Goal: Task Accomplishment & Management: Manage account settings

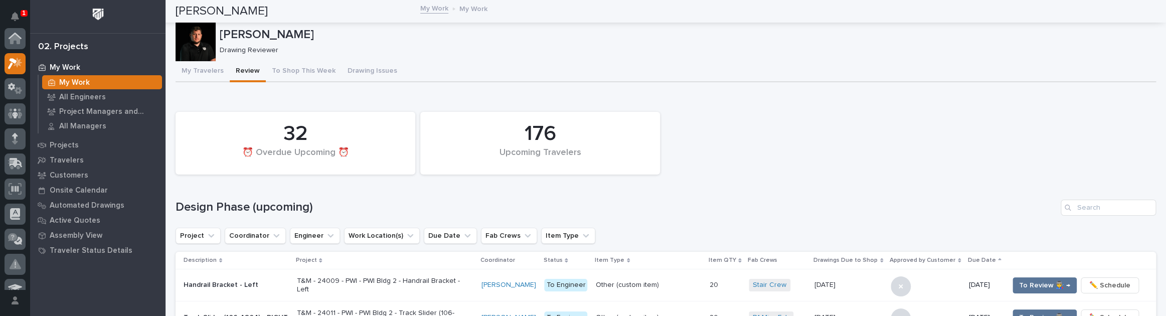
scroll to position [25, 0]
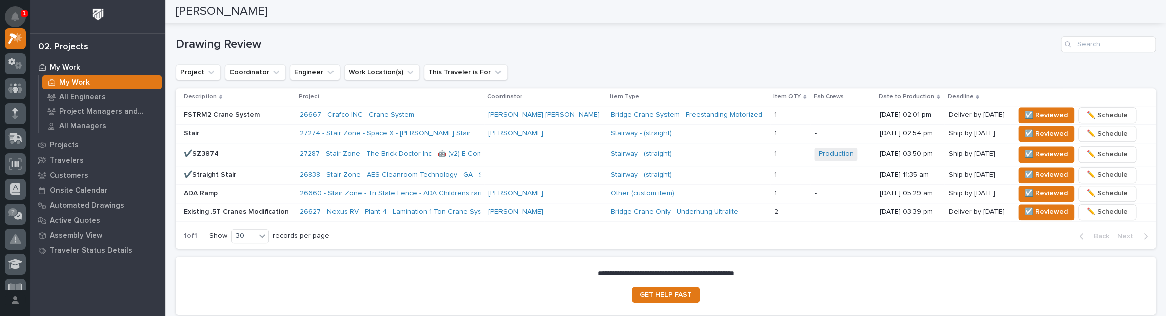
click at [21, 16] on button "Notifications" at bounding box center [15, 16] width 21 height 21
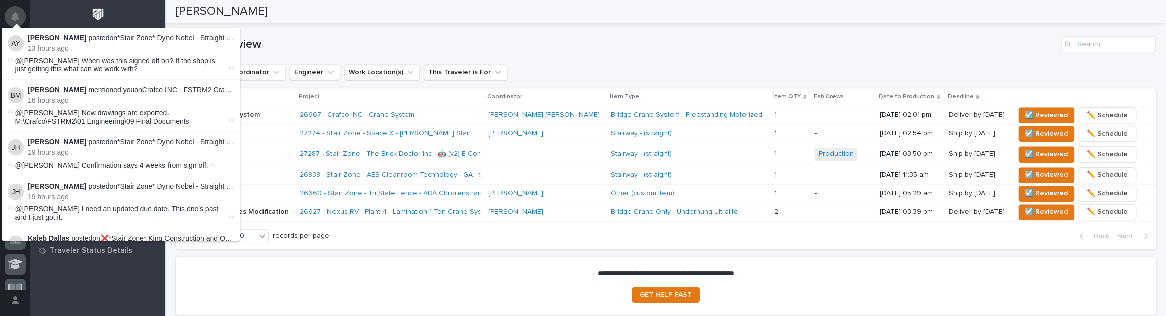
click at [18, 12] on icon "Notifications" at bounding box center [15, 16] width 8 height 9
click at [13, 13] on icon "Notifications" at bounding box center [15, 16] width 8 height 9
click at [15, 8] on button "Notifications" at bounding box center [15, 16] width 21 height 21
click at [13, 10] on button "Notifications" at bounding box center [15, 16] width 21 height 21
click at [303, 10] on div "[PERSON_NAME]" at bounding box center [661, 11] width 973 height 23
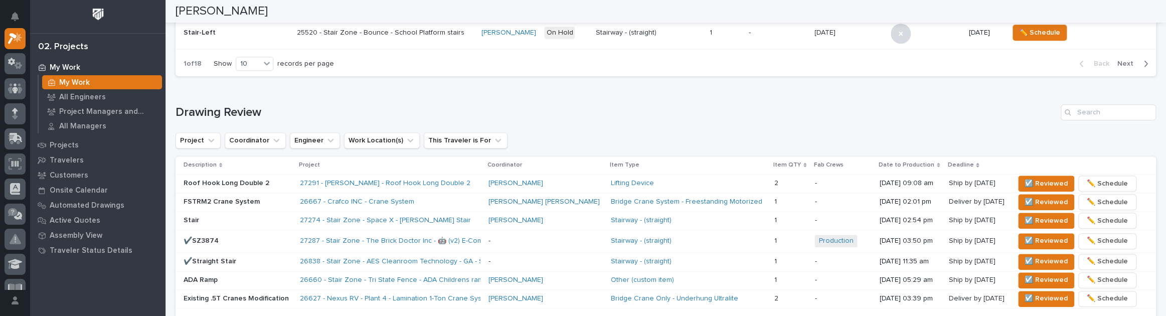
scroll to position [610, 0]
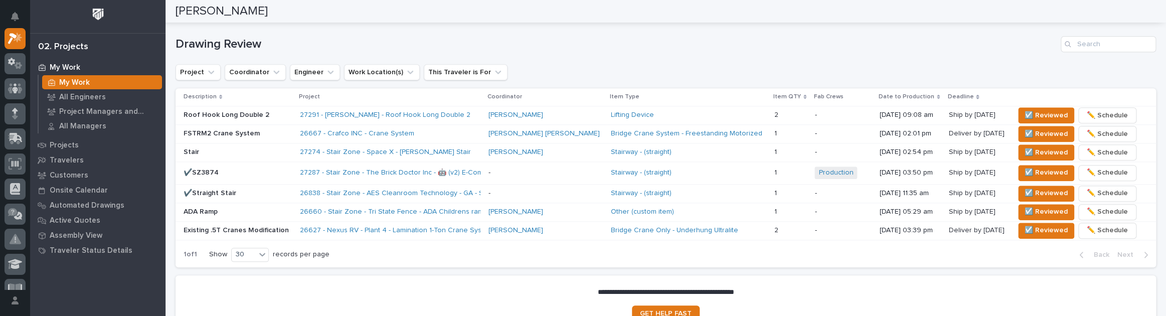
click at [262, 130] on p "FSTRM2 Crane System" at bounding box center [237, 133] width 108 height 9
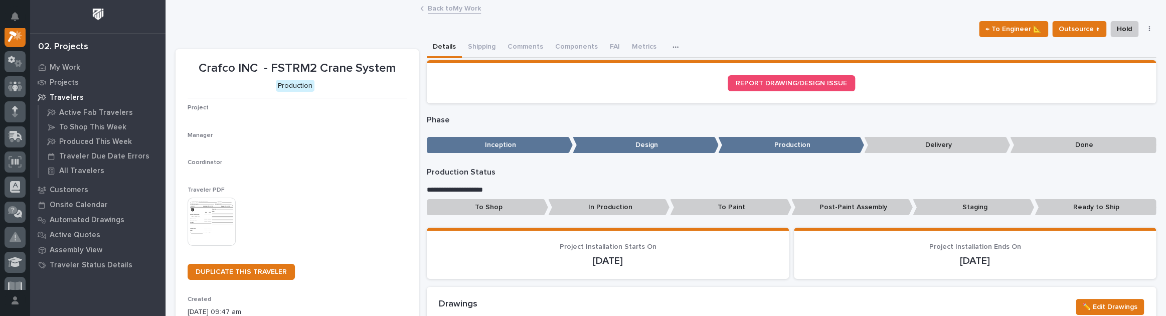
scroll to position [25, 0]
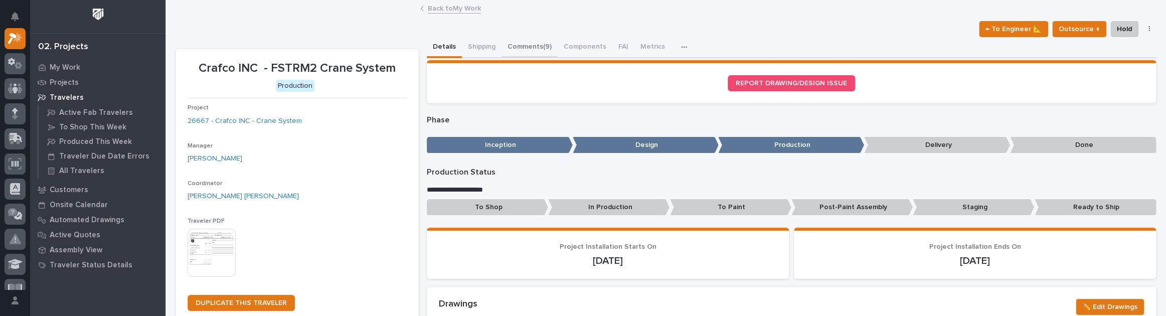
click at [535, 44] on button "Comments (9)" at bounding box center [529, 47] width 56 height 21
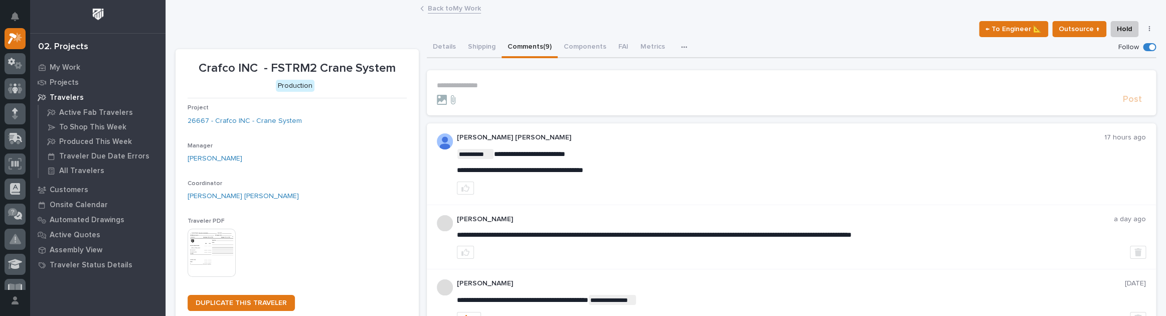
click at [473, 86] on p "**********" at bounding box center [791, 85] width 709 height 9
click at [466, 86] on p "**********" at bounding box center [791, 85] width 709 height 9
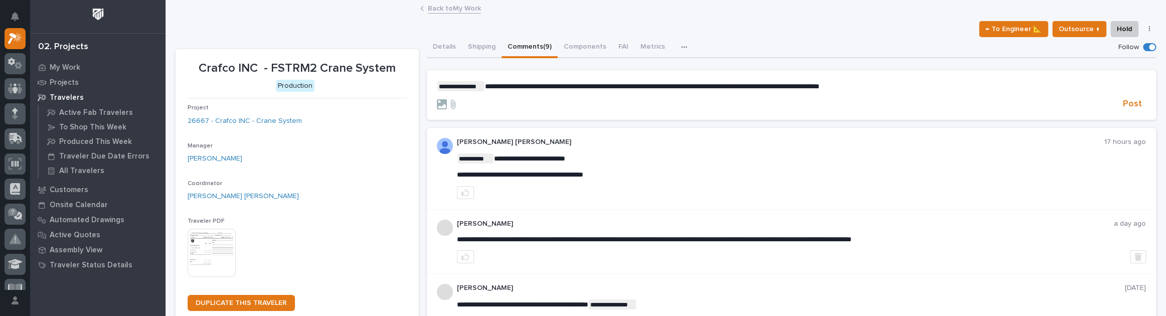
click at [870, 85] on p "**********" at bounding box center [791, 86] width 709 height 10
click at [1123, 105] on span "Post" at bounding box center [1132, 104] width 19 height 12
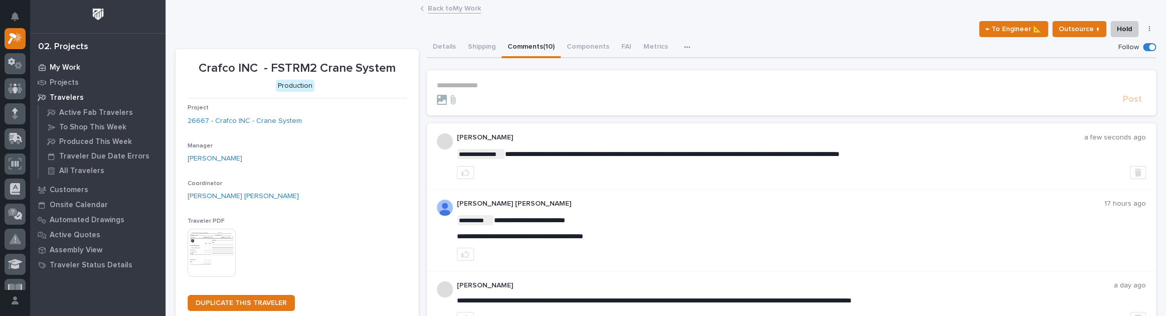
click at [55, 61] on div "My Work" at bounding box center [98, 67] width 130 height 14
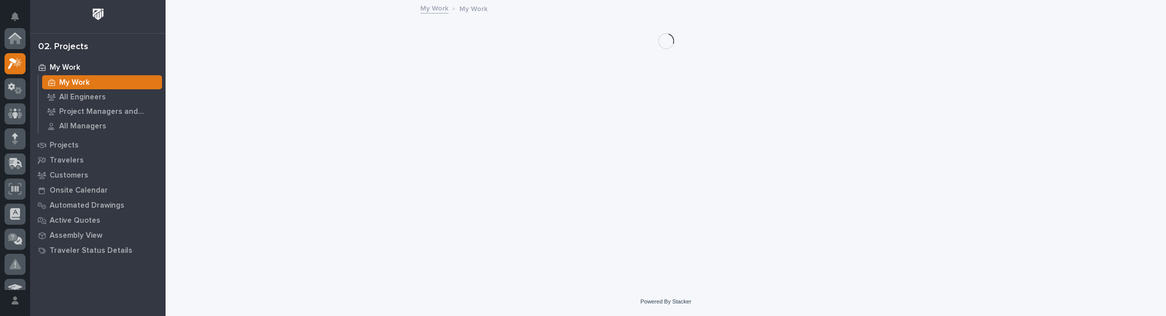
scroll to position [25, 0]
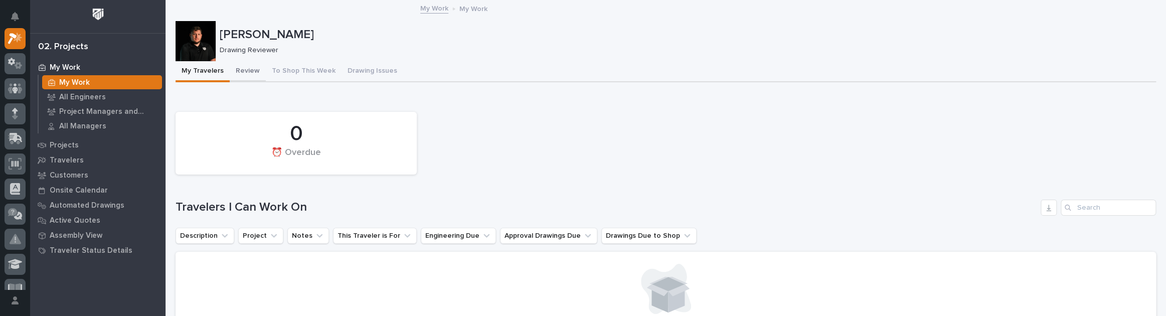
click at [253, 66] on button "Review" at bounding box center [248, 71] width 36 height 21
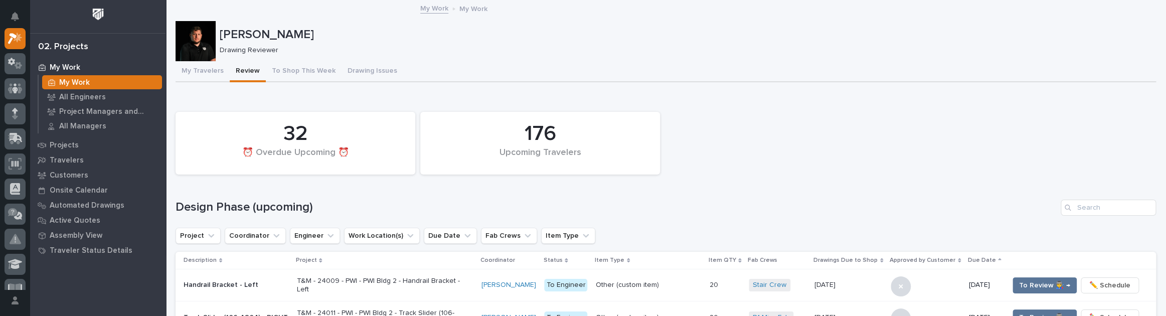
click at [17, 12] on icon "Notifications" at bounding box center [15, 16] width 8 height 9
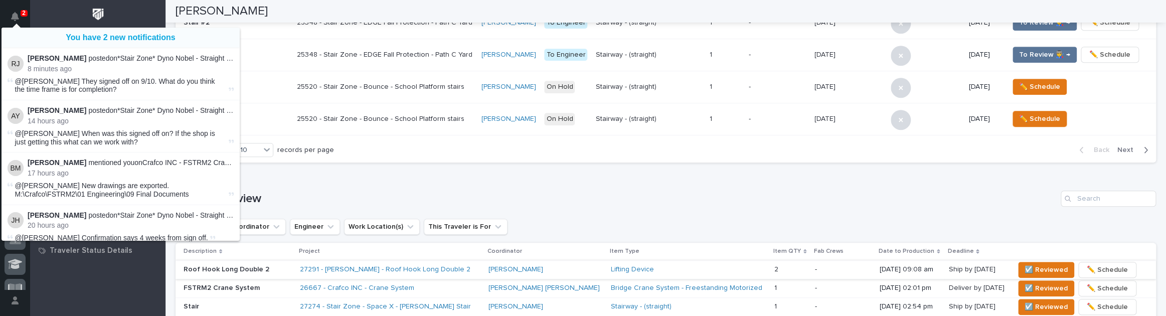
scroll to position [546, 0]
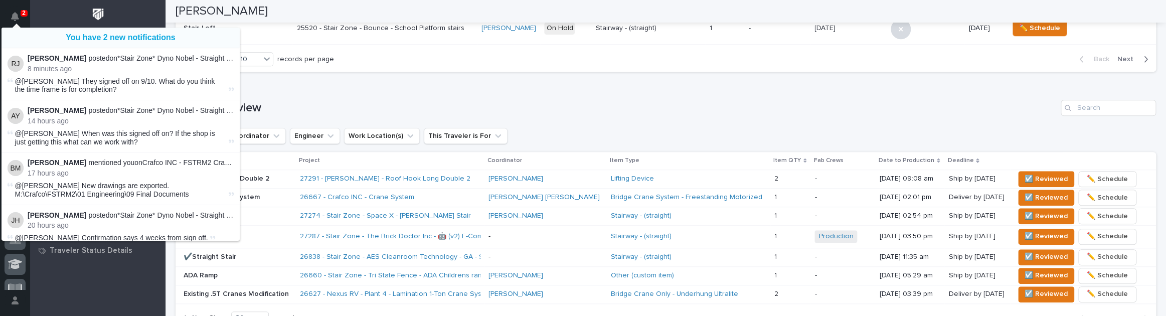
click at [330, 170] on div "27291 - Brinkley RV - Roof Hook Long Double 2" at bounding box center [390, 178] width 180 height 17
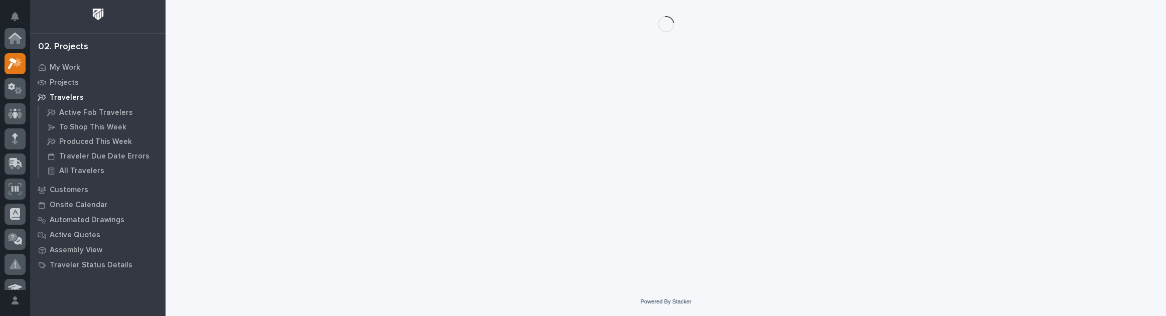
scroll to position [27, 0]
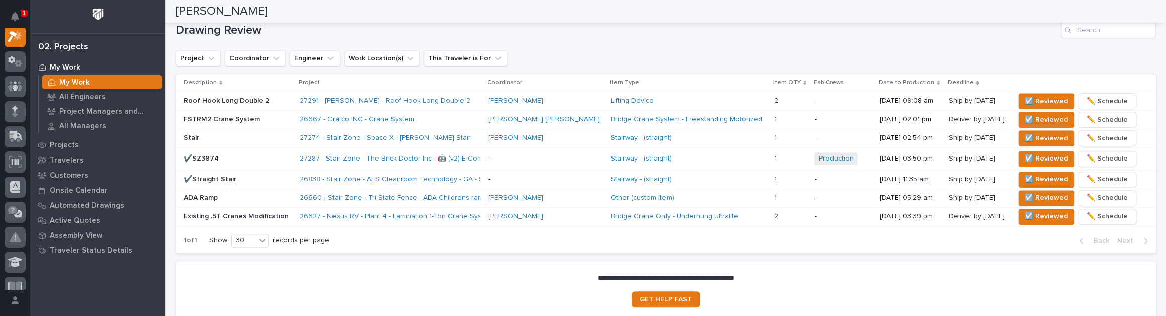
scroll to position [621, 0]
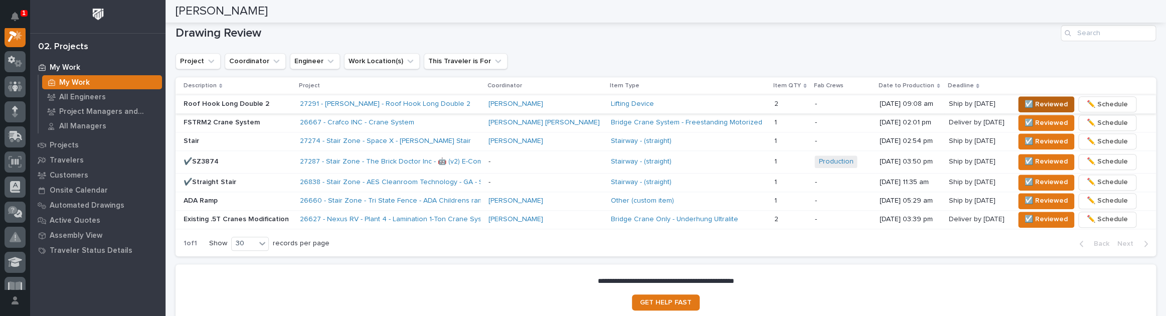
click at [1030, 105] on span "☑️ Reviewed" at bounding box center [1045, 104] width 43 height 12
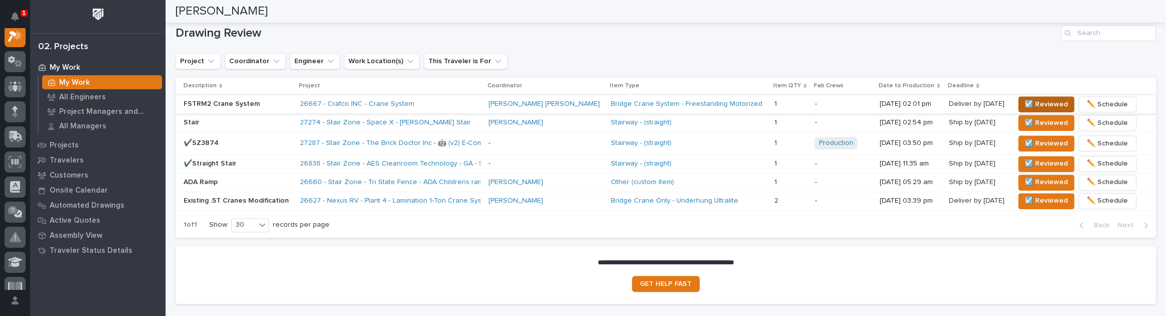
click at [1026, 99] on span "☑️ Reviewed" at bounding box center [1045, 104] width 43 height 12
click at [1024, 104] on span "☑️ Reviewed" at bounding box center [1045, 104] width 43 height 12
click at [592, 59] on div "Project Coordinator Engineer Work Location(s) This Traveler is For" at bounding box center [665, 61] width 980 height 16
click at [620, 60] on div "Project Coordinator Engineer Work Location(s) This Traveler is For" at bounding box center [665, 61] width 980 height 16
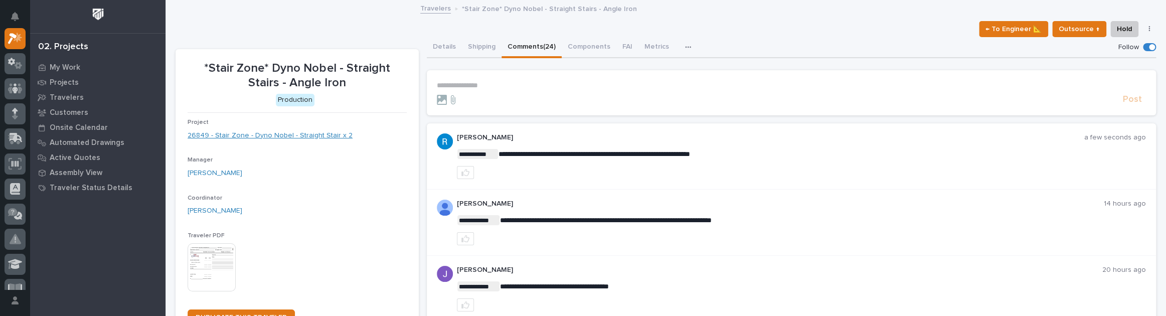
click at [251, 135] on link "26849 - Stair Zone - Dyno Nobel - Straight Stair x 2" at bounding box center [270, 135] width 165 height 11
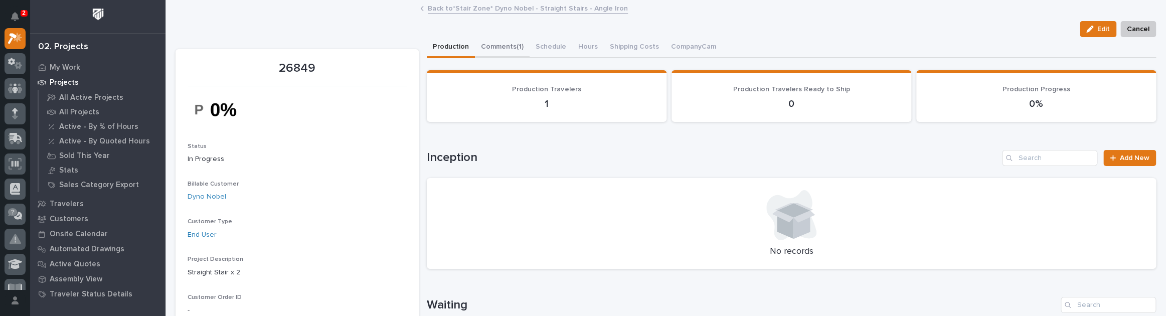
click at [500, 49] on button "Comments (1)" at bounding box center [502, 47] width 55 height 21
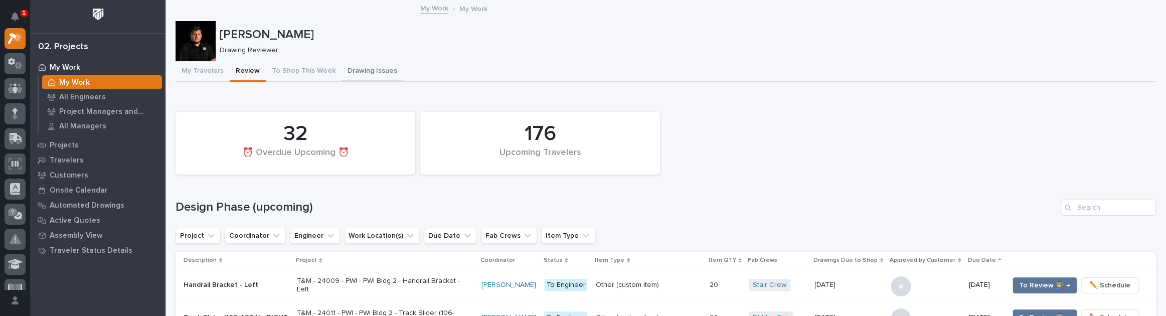
click at [354, 66] on button "Drawing Issues" at bounding box center [372, 71] width 62 height 21
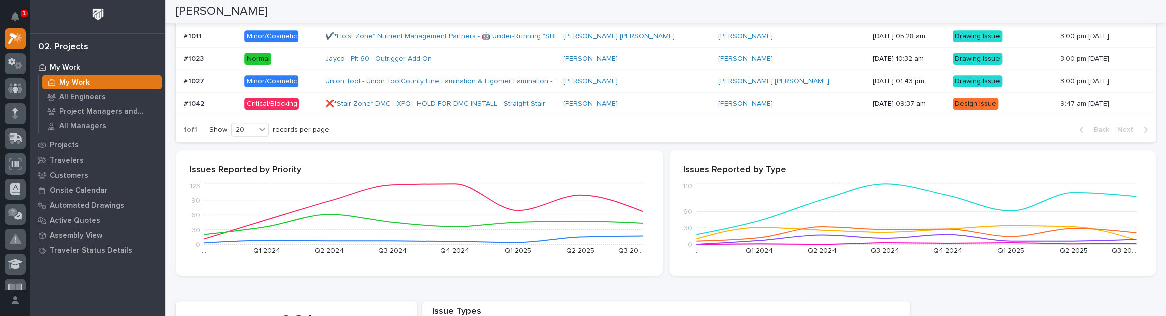
scroll to position [364, 0]
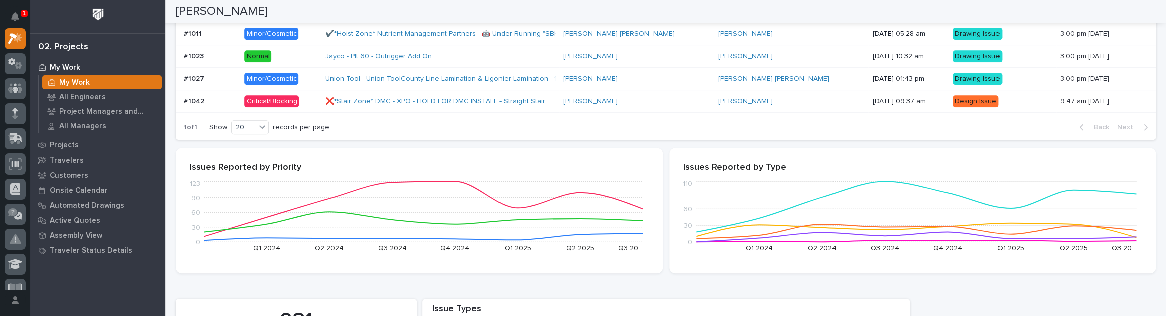
click at [317, 100] on p "Critical/Blocking" at bounding box center [280, 101] width 73 height 13
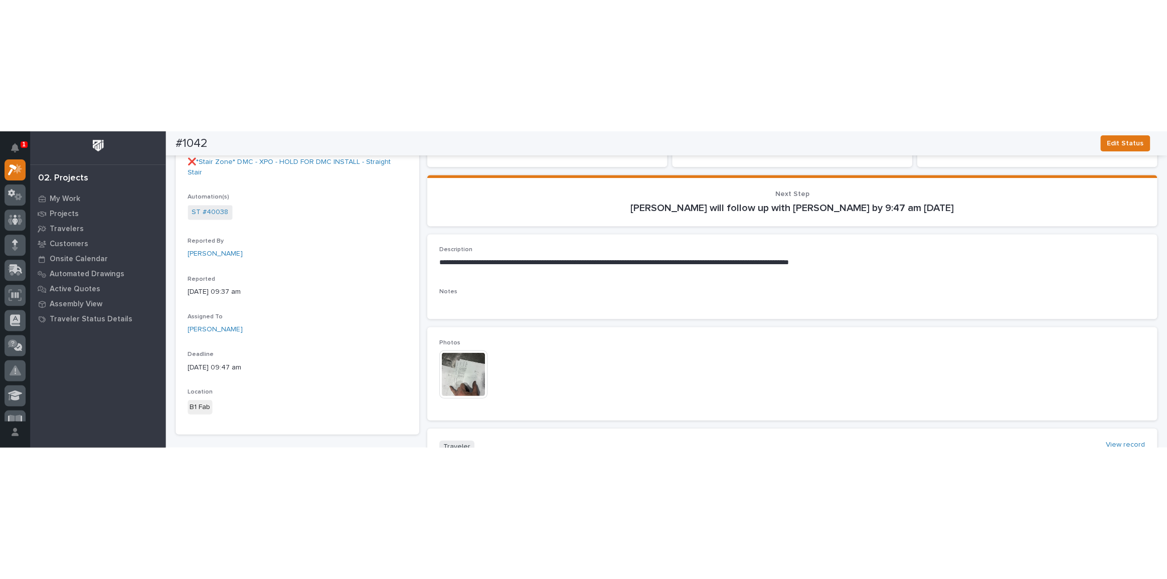
scroll to position [91, 0]
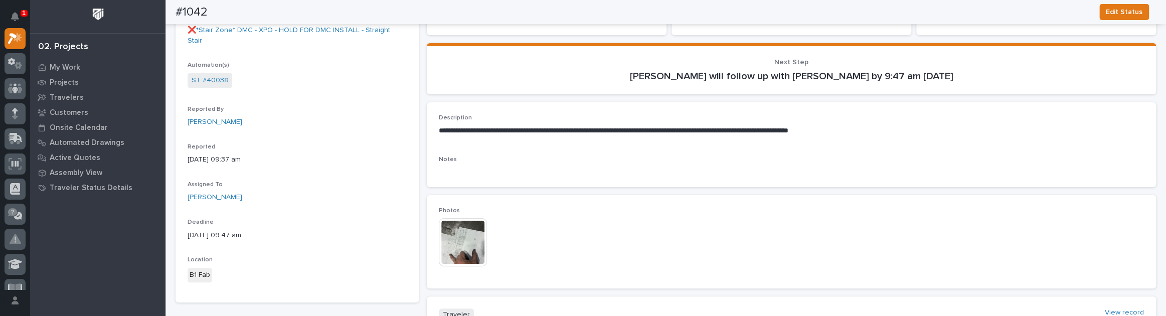
click at [462, 251] on img at bounding box center [463, 242] width 48 height 48
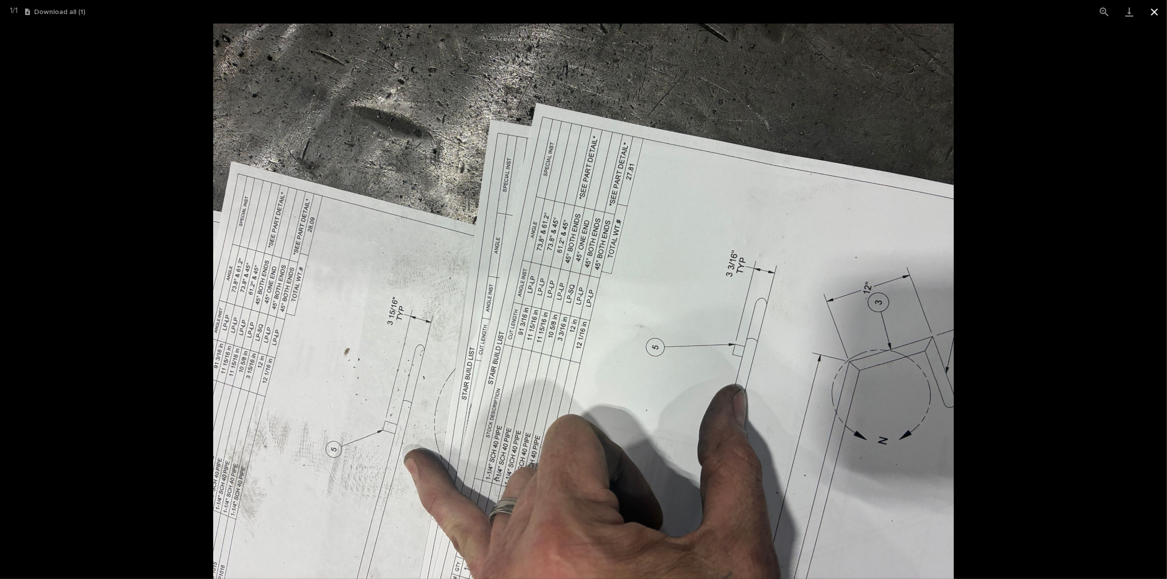
click at [1161, 15] on button "Close gallery" at bounding box center [1154, 12] width 25 height 24
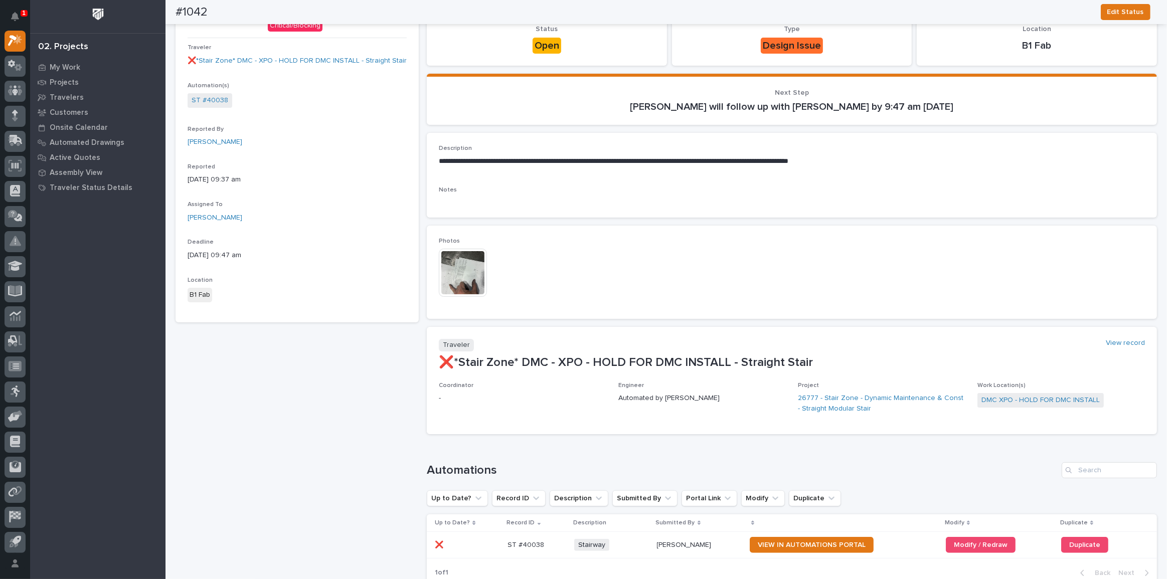
scroll to position [0, 0]
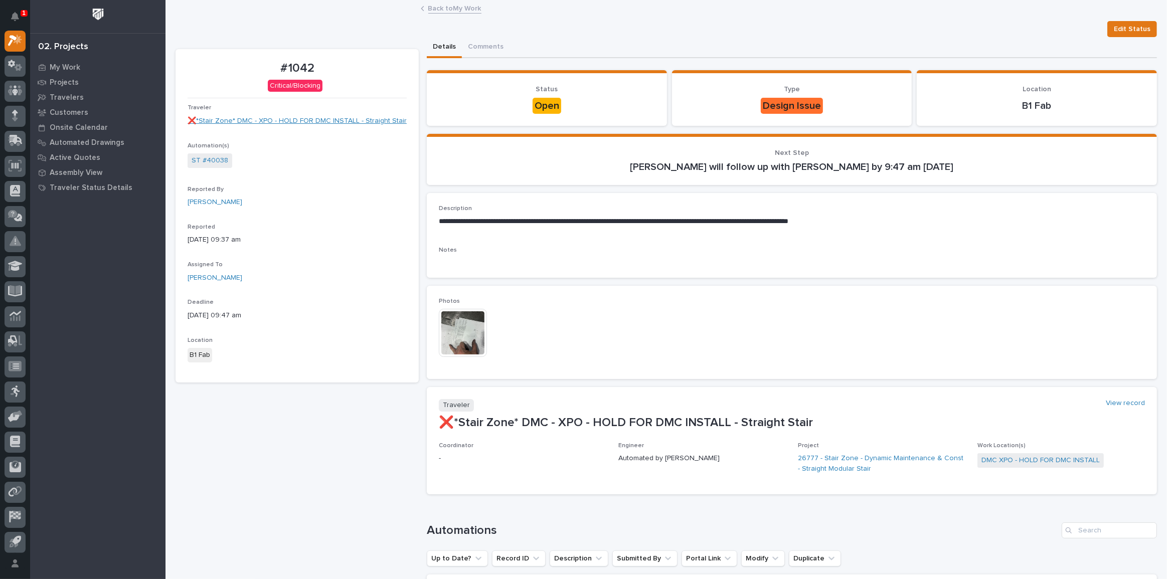
click at [342, 125] on link "❌*Stair Zone* DMC - XPO - HOLD FOR DMC INSTALL - Straight Stair" at bounding box center [297, 121] width 219 height 11
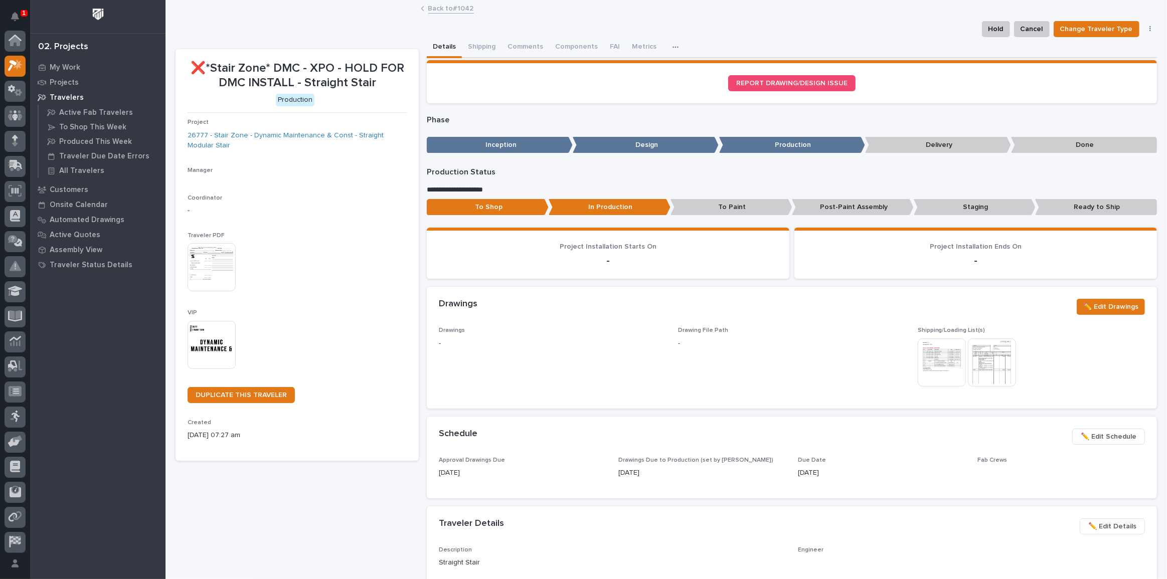
scroll to position [25, 0]
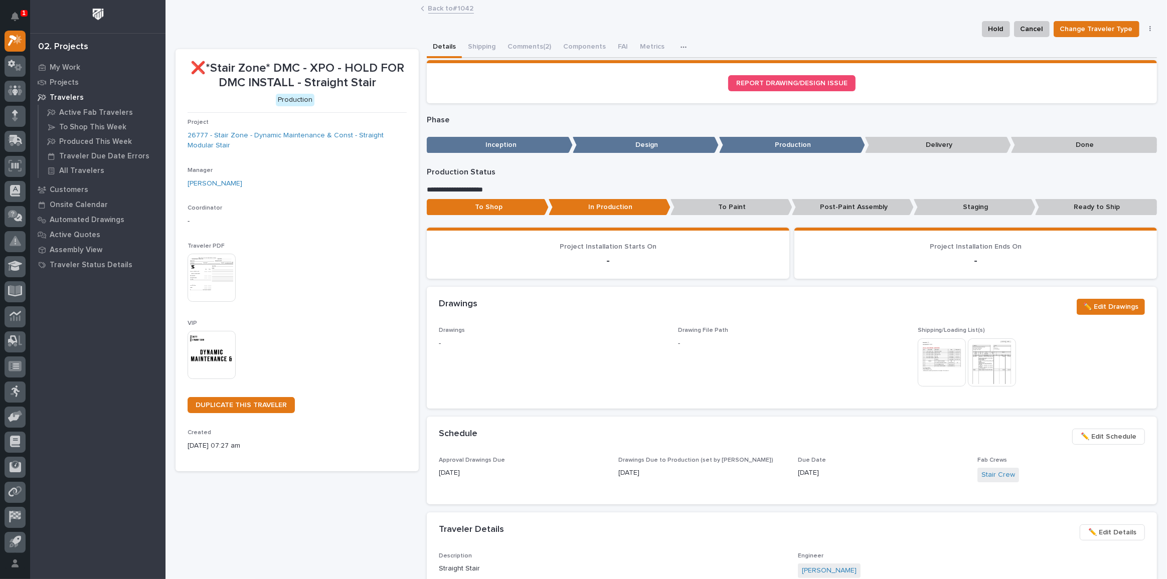
click at [221, 270] on img at bounding box center [212, 278] width 48 height 48
click at [538, 47] on button "Comments (2)" at bounding box center [529, 47] width 56 height 21
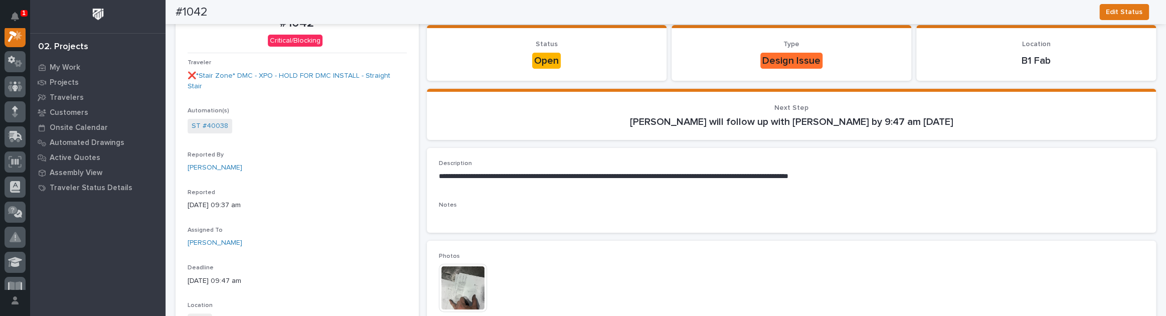
scroll to position [91, 0]
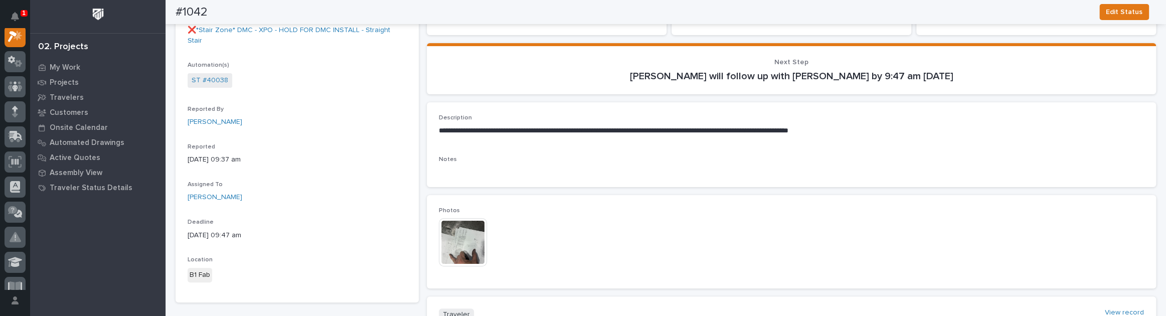
click at [451, 240] on img at bounding box center [463, 242] width 48 height 48
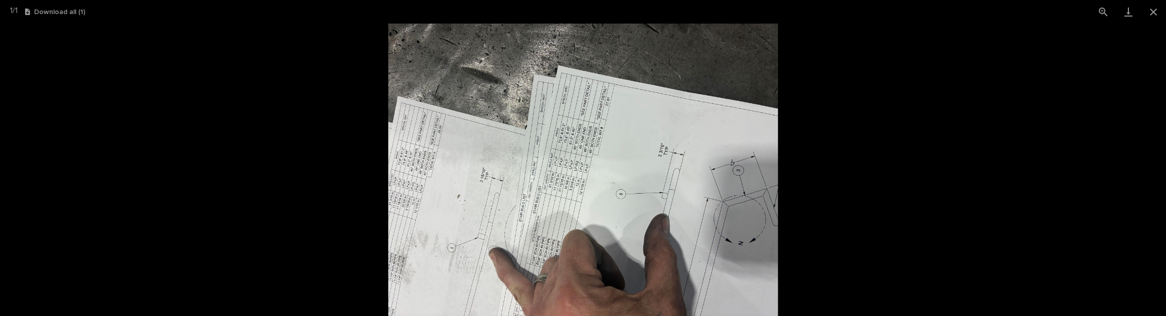
click at [588, 224] on img at bounding box center [583, 170] width 390 height 292
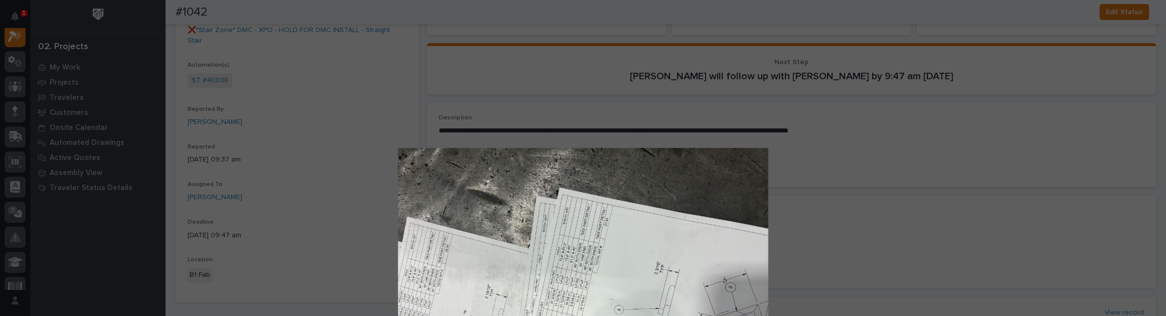
drag, startPoint x: 617, startPoint y: 225, endPoint x: 681, endPoint y: 462, distance: 245.8
click at [681, 315] on html "1 My Settings Log Out 02. Projects My Work Projects Travelers Customers Onsite …" at bounding box center [583, 158] width 1166 height 316
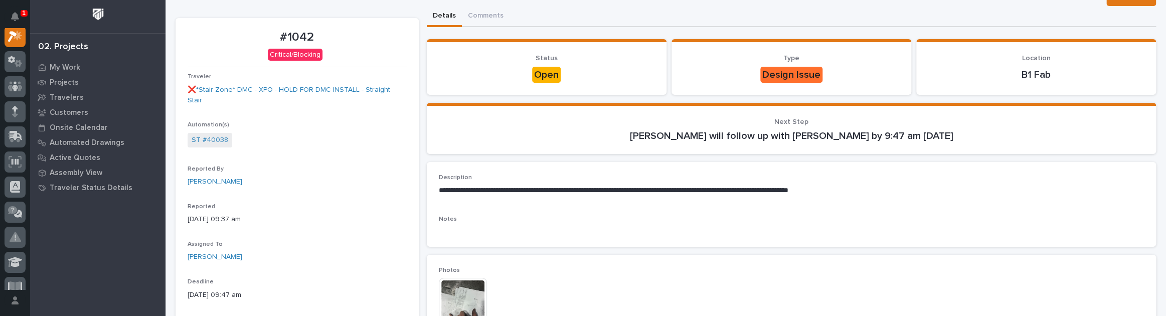
scroll to position [45, 0]
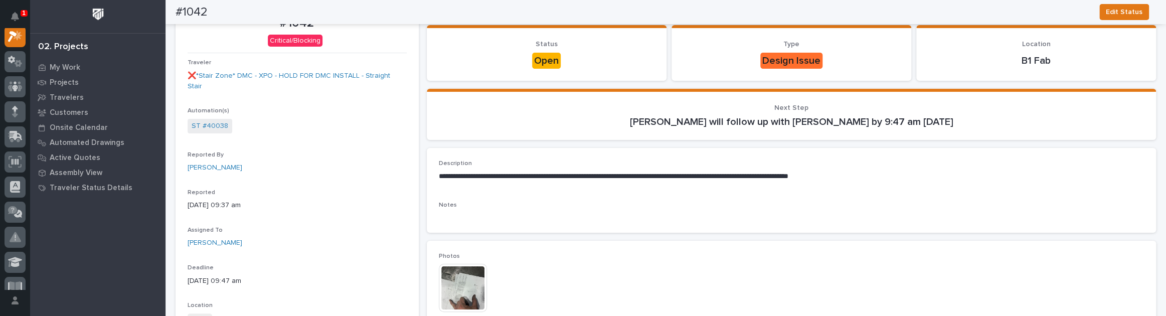
click at [460, 286] on img at bounding box center [463, 288] width 48 height 48
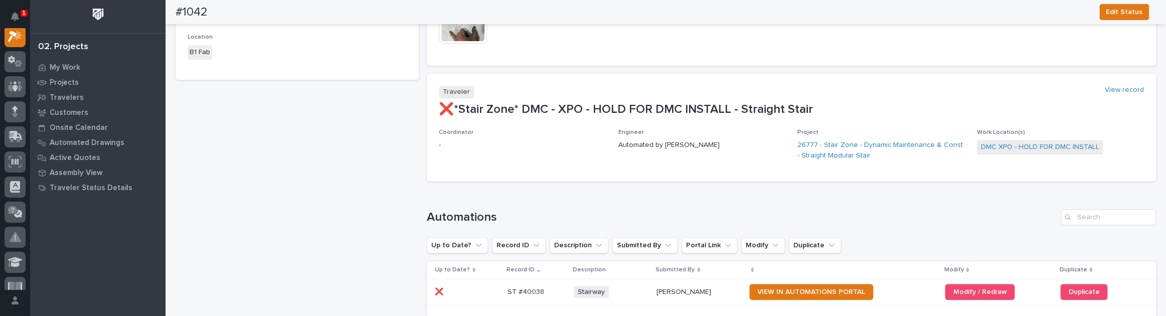
scroll to position [410, 0]
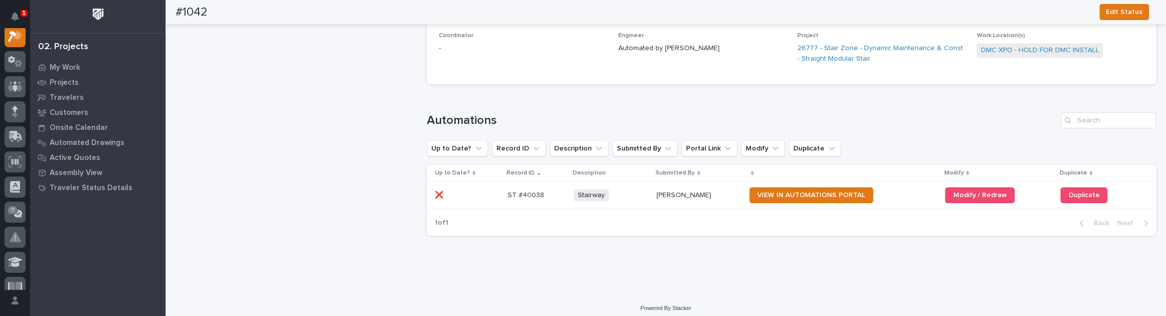
click at [544, 191] on p at bounding box center [536, 195] width 58 height 9
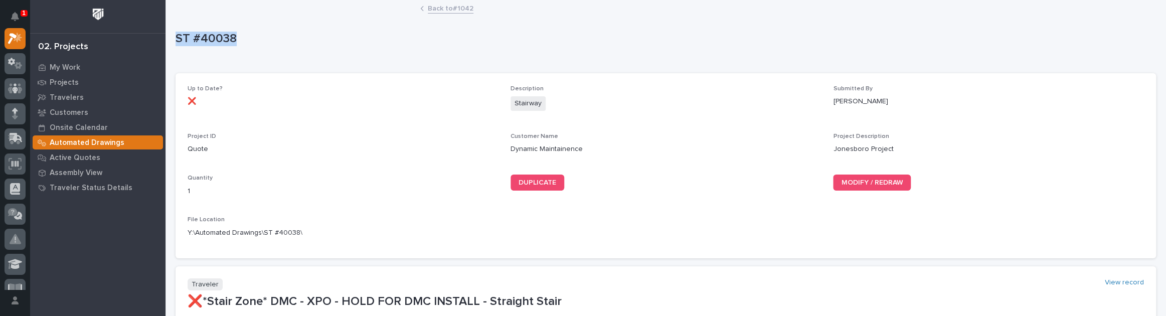
drag, startPoint x: 233, startPoint y: 38, endPoint x: 167, endPoint y: 38, distance: 65.7
click at [167, 38] on div "Loading... Saving… Loading... Saving… ST #40038 ST #40038 Sorry, there was an e…" at bounding box center [665, 241] width 1000 height 481
copy p "ST #40038"
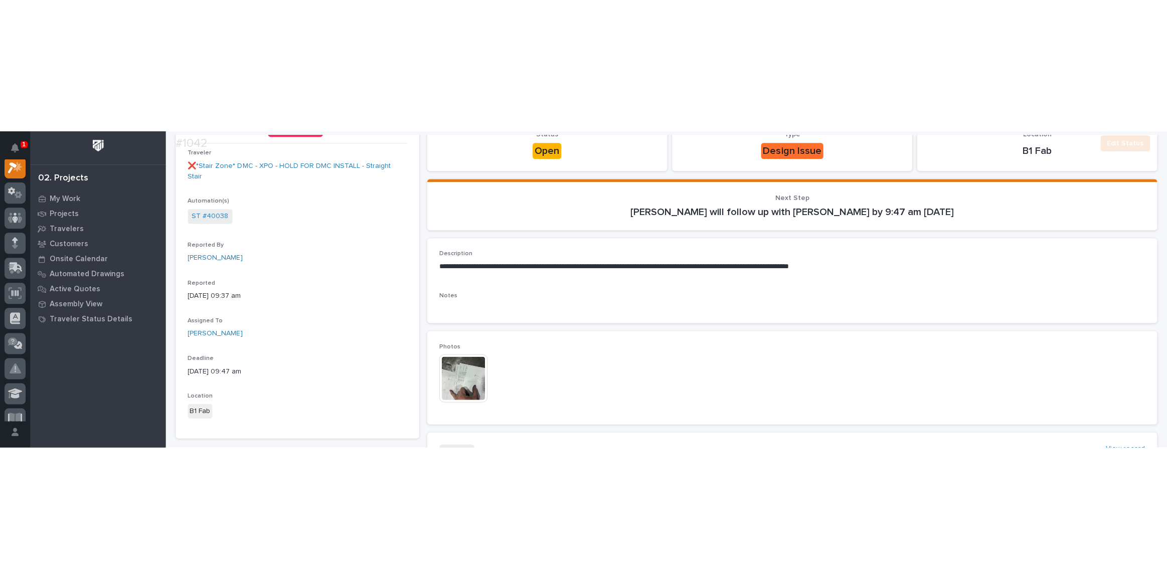
scroll to position [228, 0]
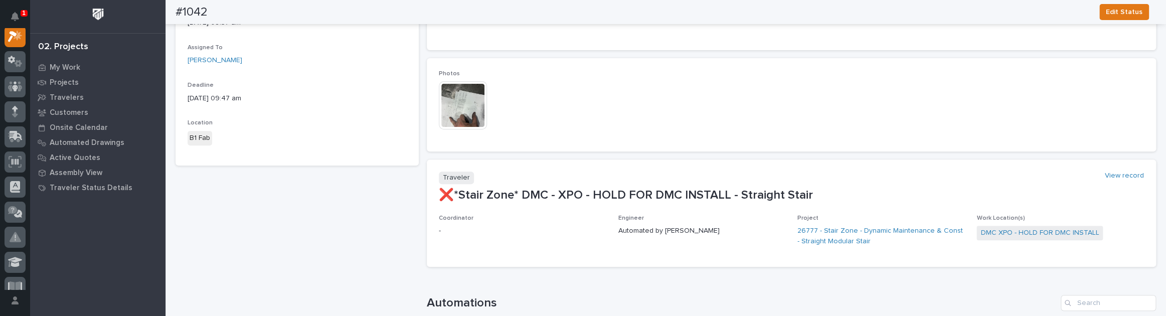
click at [471, 97] on img at bounding box center [463, 105] width 48 height 48
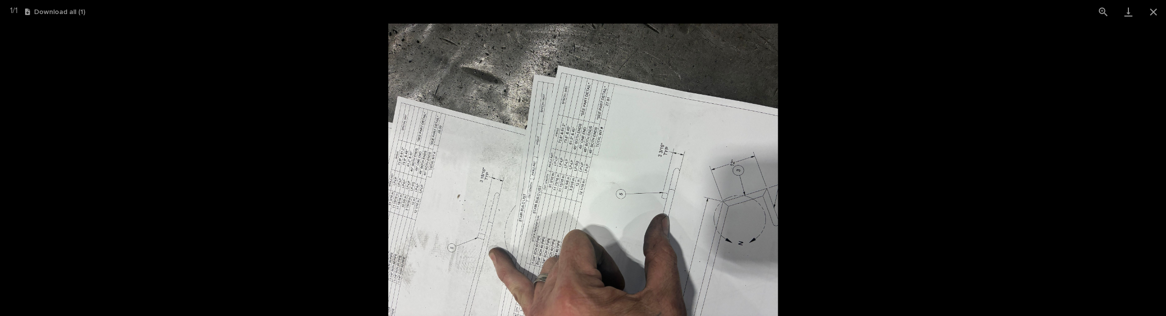
click at [395, 205] on img at bounding box center [583, 170] width 390 height 292
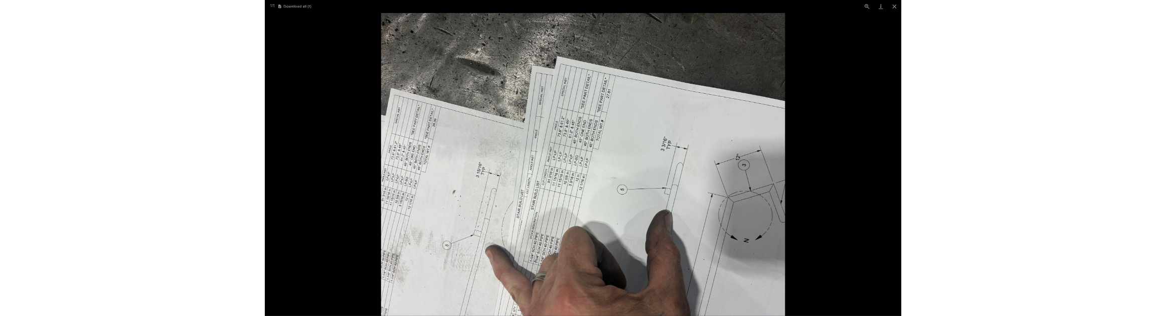
scroll to position [151, 0]
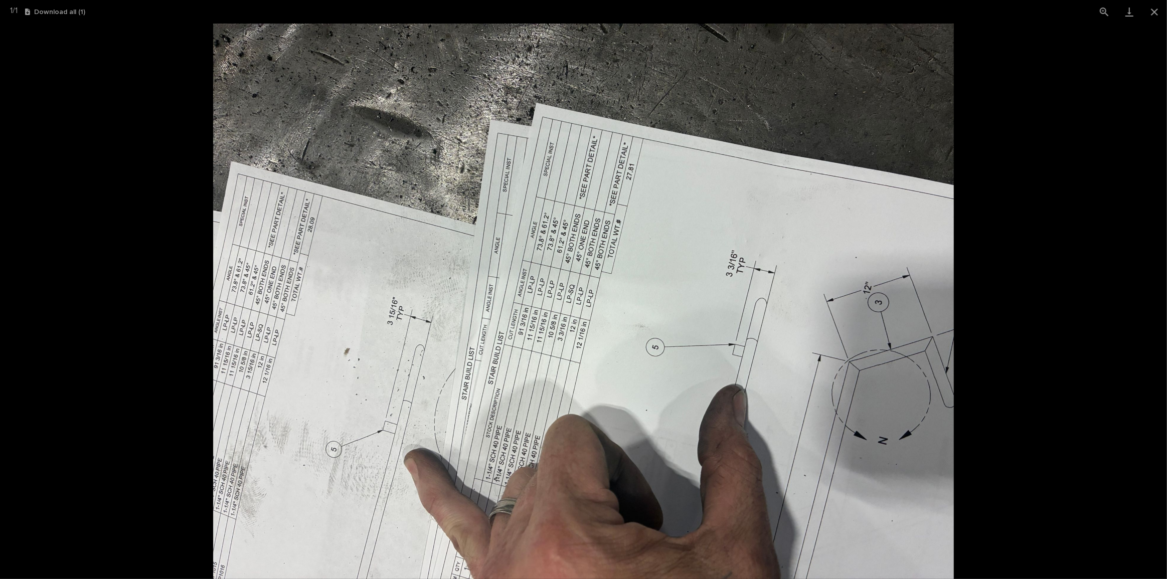
drag, startPoint x: 818, startPoint y: 356, endPoint x: 769, endPoint y: 352, distance: 49.8
click at [769, 315] on img at bounding box center [583, 302] width 741 height 556
click at [1149, 13] on button "Close gallery" at bounding box center [1154, 12] width 25 height 24
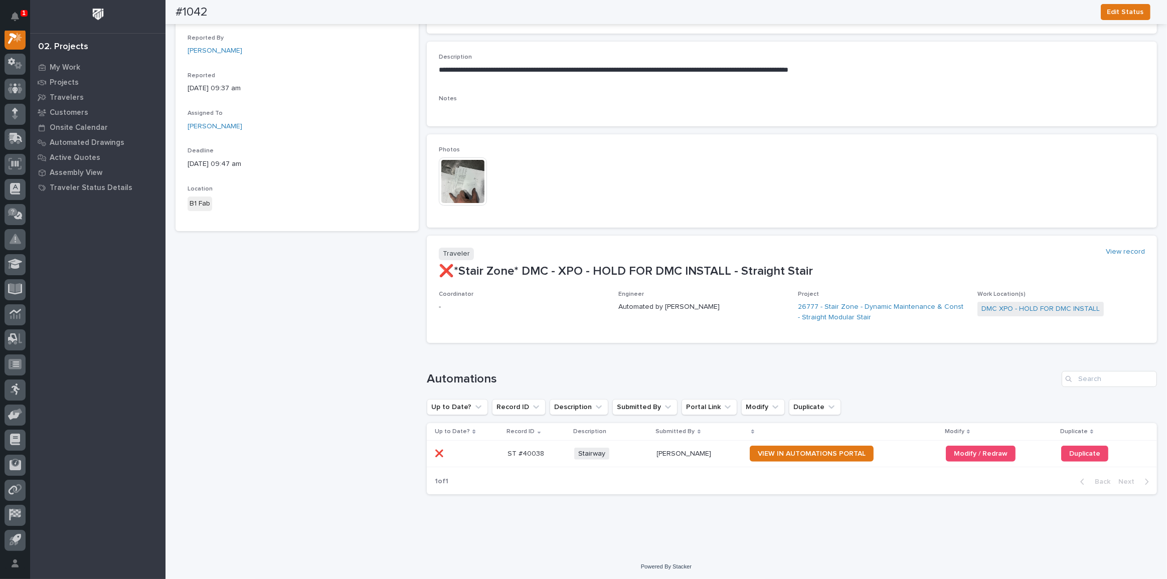
click at [486, 175] on div at bounding box center [464, 181] width 50 height 48
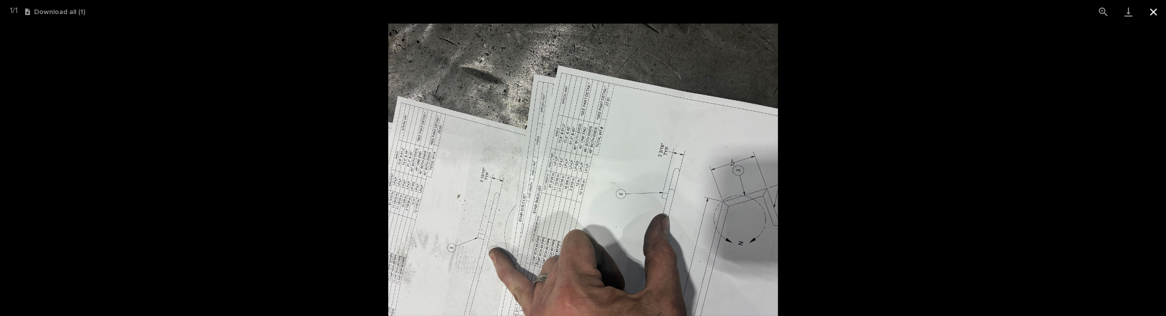
click at [1159, 11] on button "Close gallery" at bounding box center [1153, 12] width 25 height 24
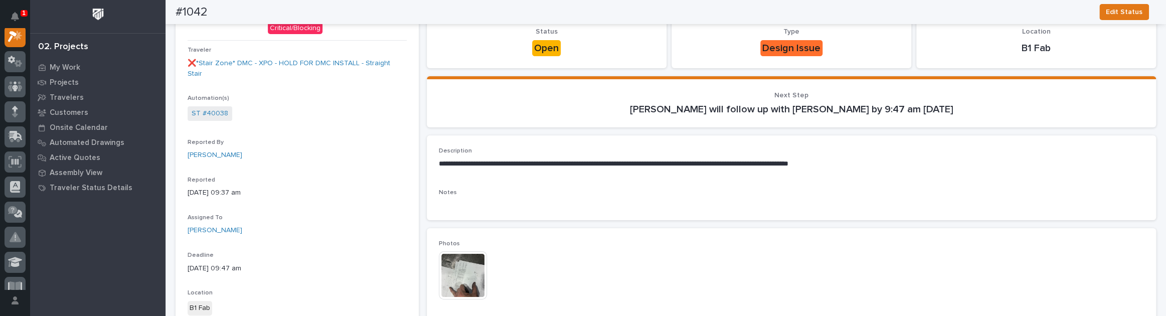
scroll to position [0, 0]
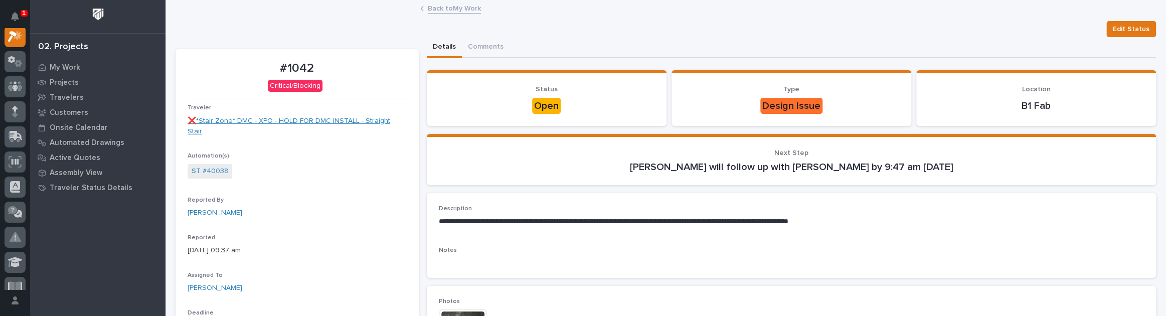
click at [313, 120] on link "❌*Stair Zone* DMC - XPO - HOLD FOR DMC INSTALL - Straight Stair" at bounding box center [297, 126] width 219 height 21
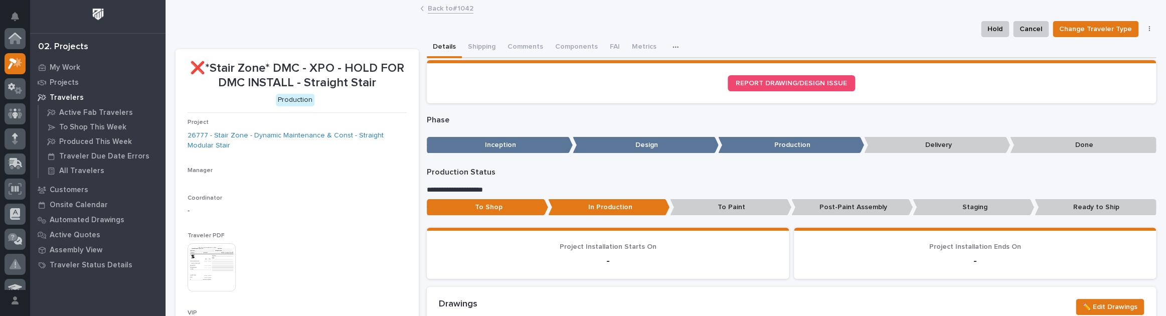
scroll to position [25, 0]
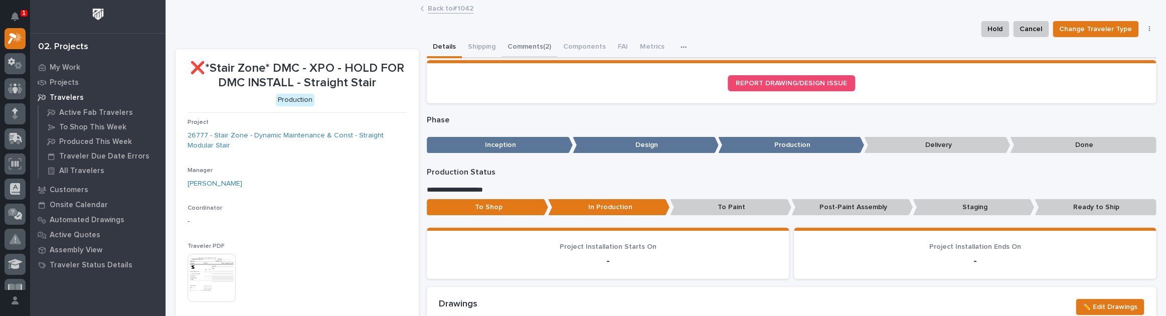
click at [538, 42] on button "Comments (2)" at bounding box center [529, 47] width 56 height 21
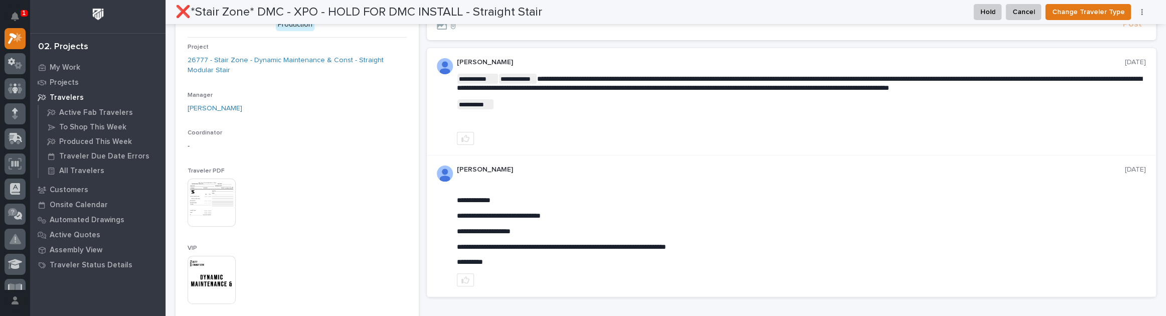
scroll to position [91, 0]
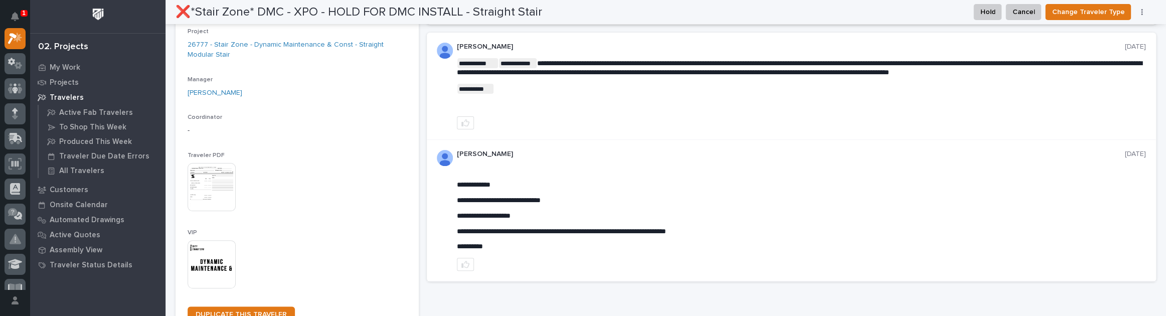
click at [220, 188] on img at bounding box center [212, 187] width 48 height 48
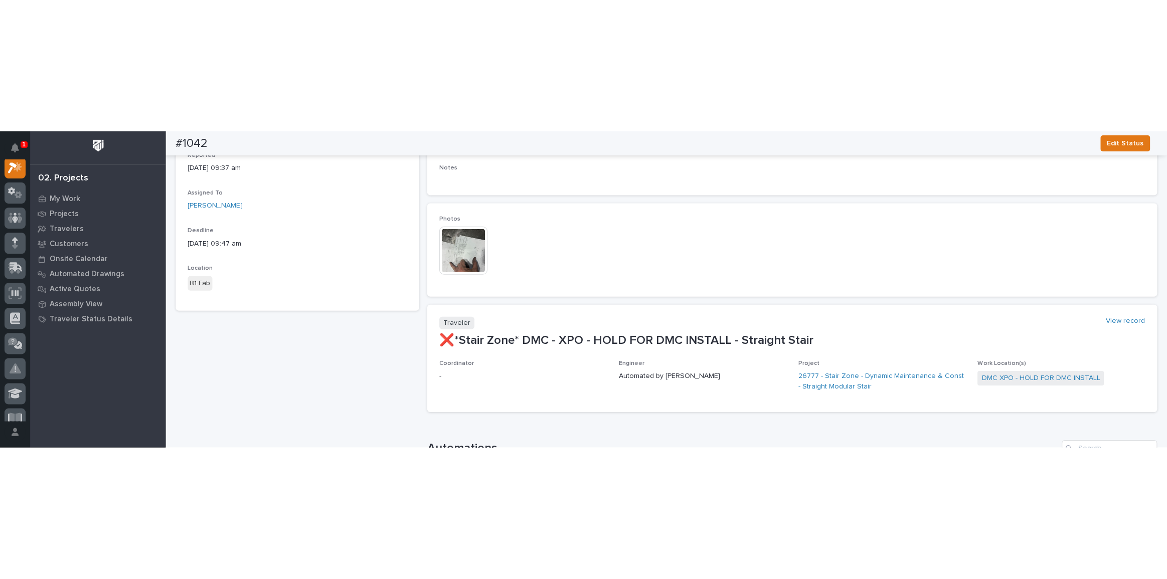
scroll to position [228, 0]
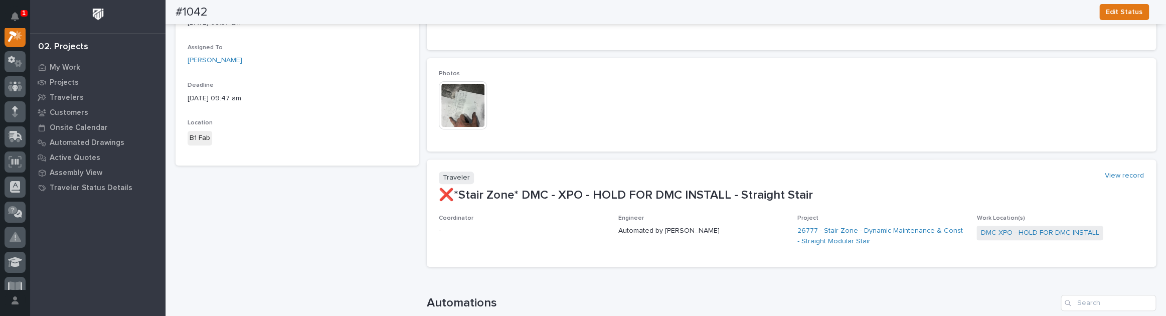
click at [466, 96] on img at bounding box center [463, 105] width 48 height 48
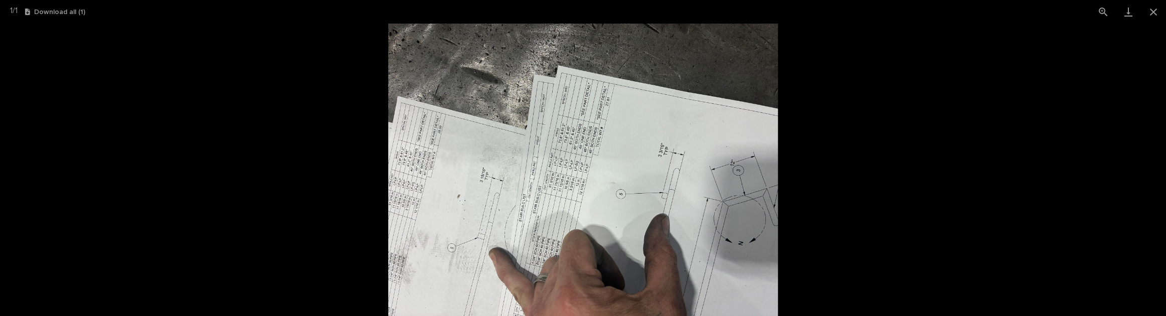
click at [585, 220] on img at bounding box center [583, 170] width 390 height 292
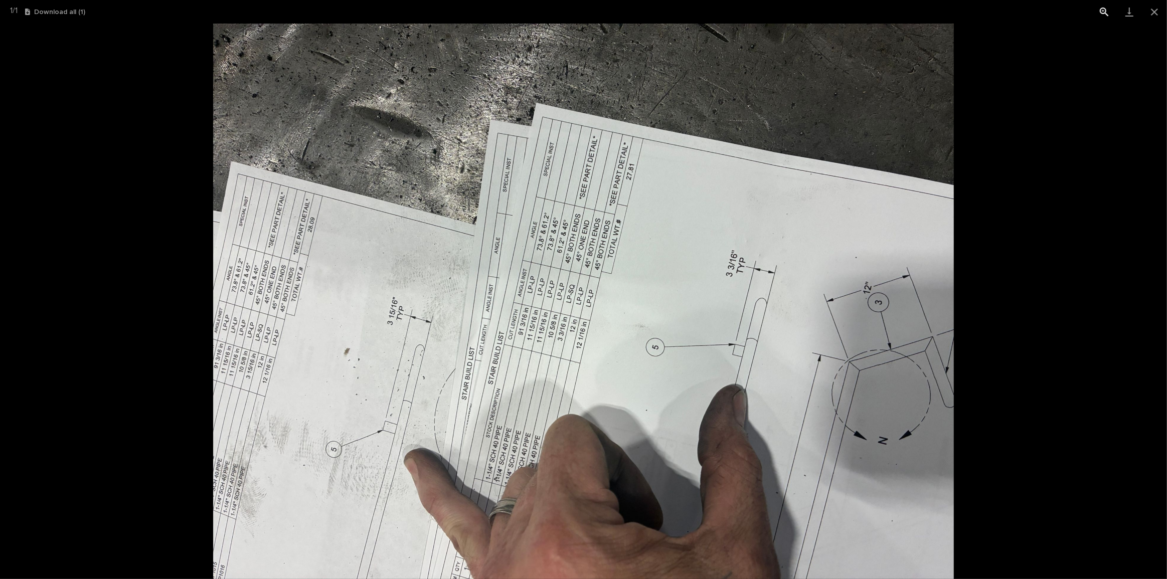
scroll to position [151, 0]
click at [1102, 10] on button "View actual size" at bounding box center [1103, 12] width 25 height 24
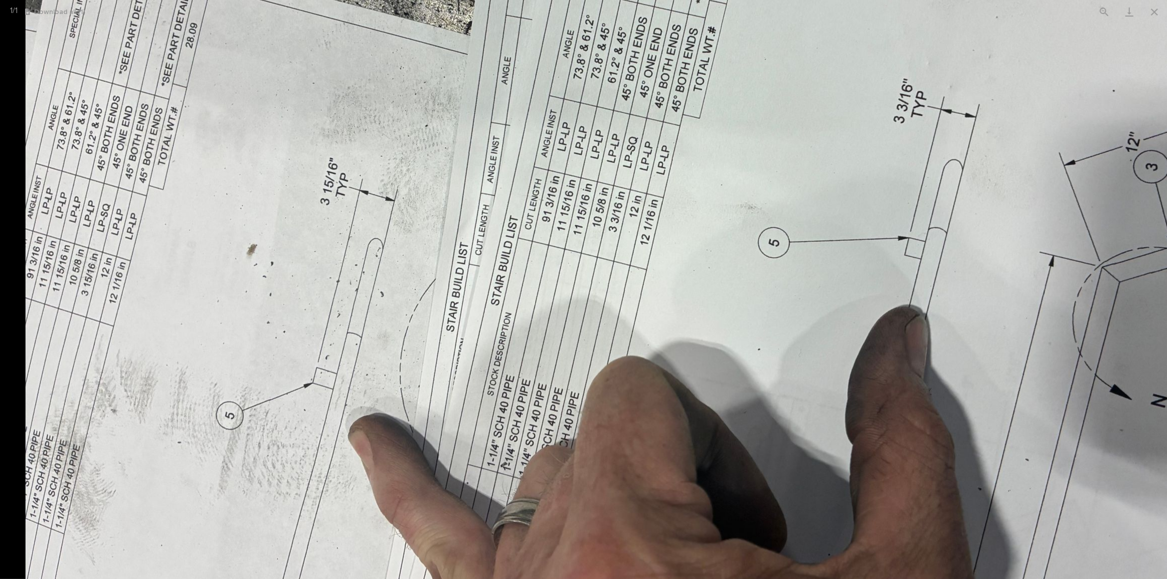
drag, startPoint x: 487, startPoint y: 297, endPoint x: 682, endPoint y: 160, distance: 237.6
click at [682, 160] on img at bounding box center [651, 165] width 1253 height 940
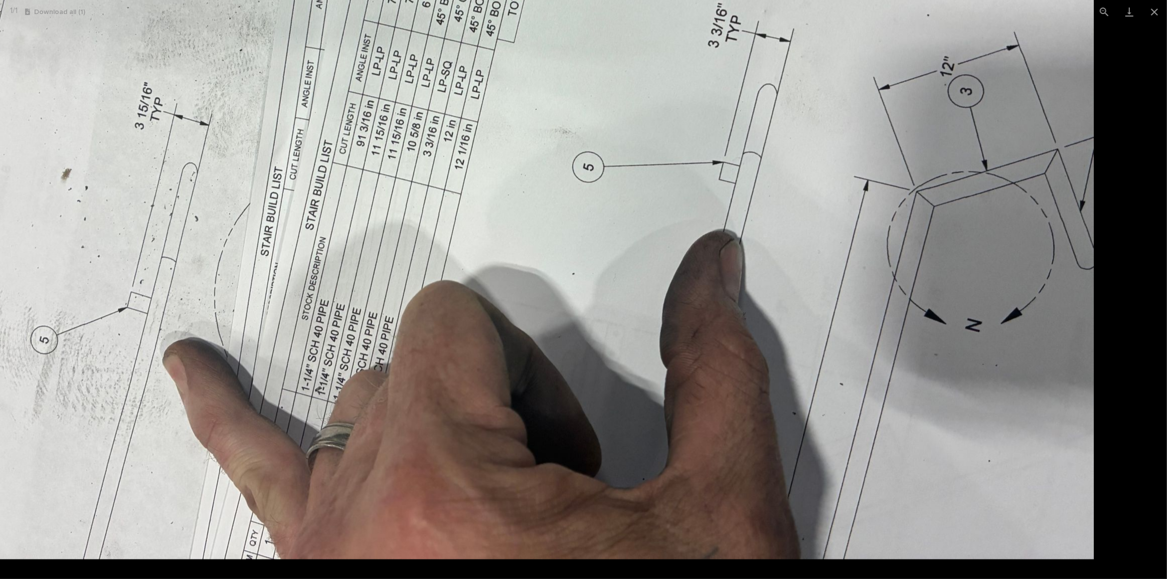
drag, startPoint x: 663, startPoint y: 304, endPoint x: 139, endPoint y: 143, distance: 548.7
click at [135, 143] on img at bounding box center [466, 89] width 1253 height 940
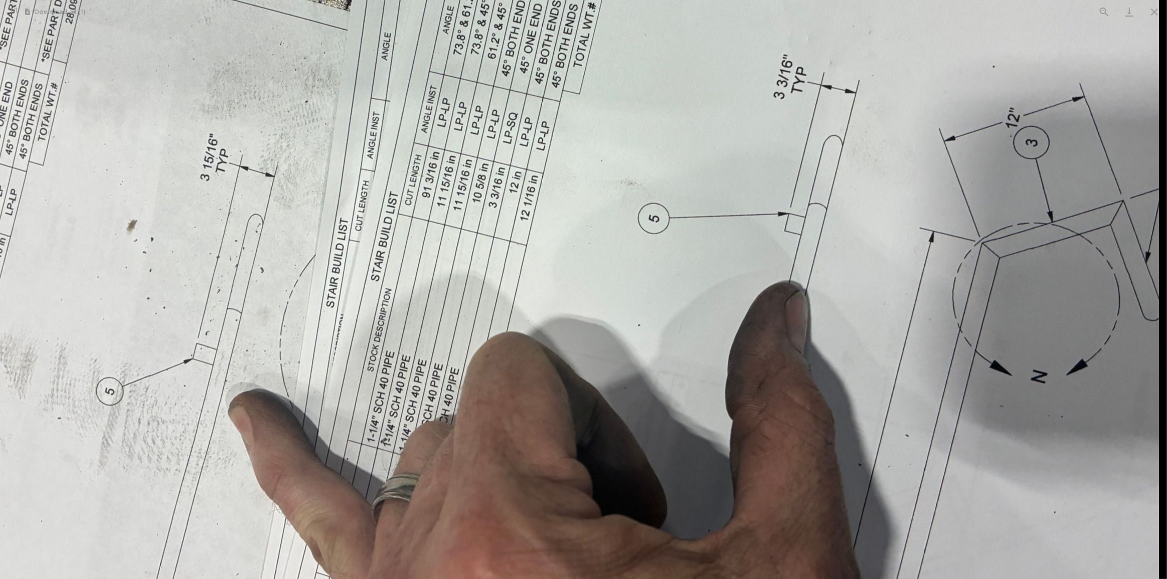
drag, startPoint x: 1116, startPoint y: 451, endPoint x: 1026, endPoint y: 435, distance: 90.6
click at [1091, 315] on img at bounding box center [531, 141] width 1253 height 940
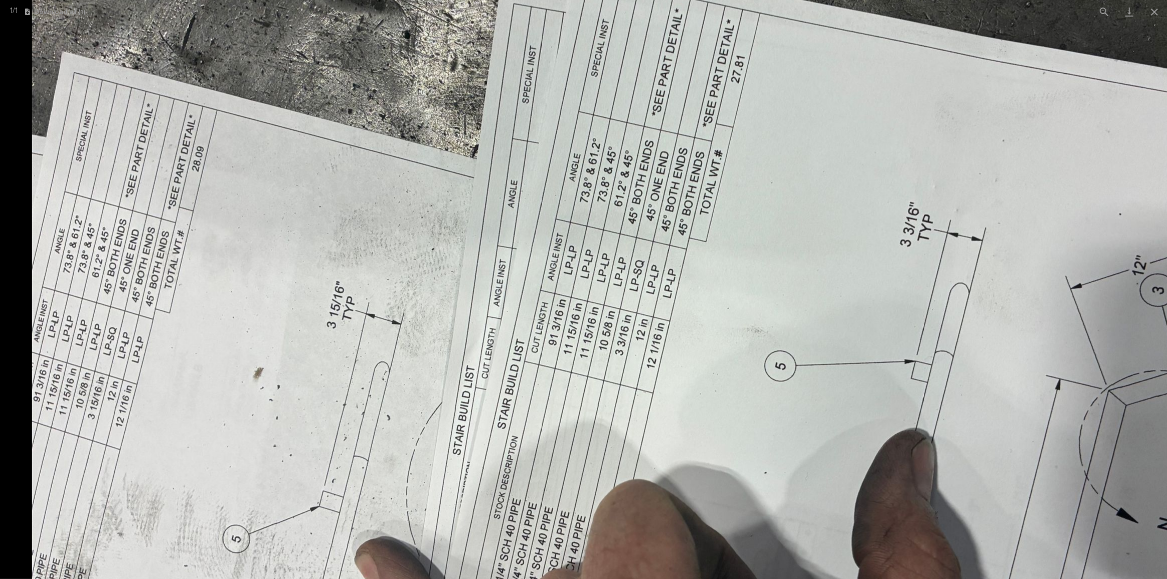
drag, startPoint x: 655, startPoint y: 176, endPoint x: 1158, endPoint y: 359, distance: 535.6
click at [1158, 315] on img at bounding box center [658, 289] width 1253 height 940
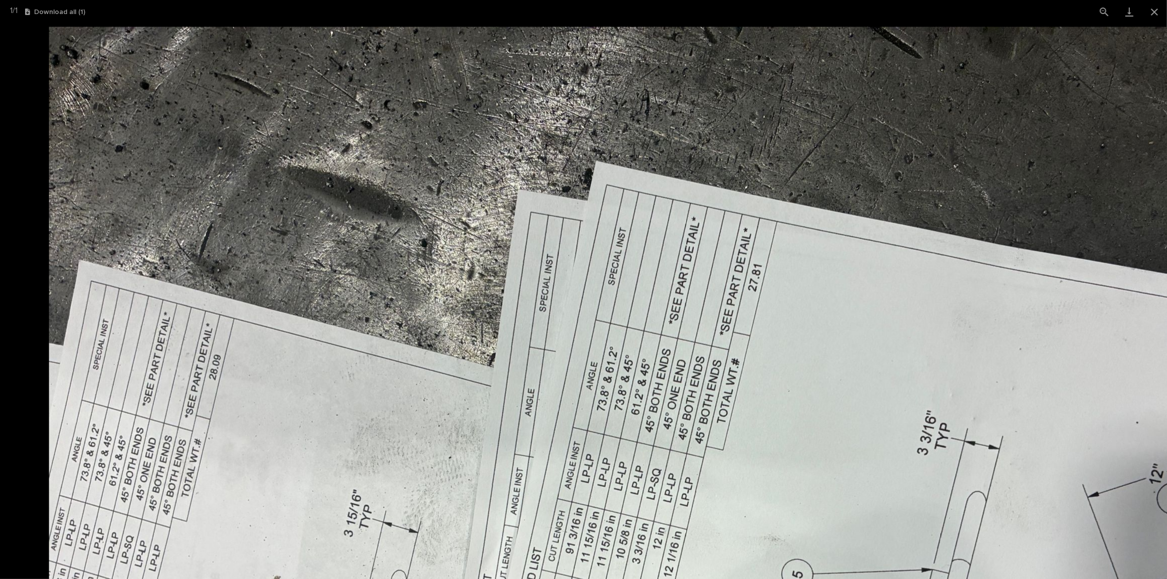
drag, startPoint x: 719, startPoint y: 258, endPoint x: 1166, endPoint y: 303, distance: 448.9
click at [1165, 303] on img at bounding box center [675, 497] width 1253 height 940
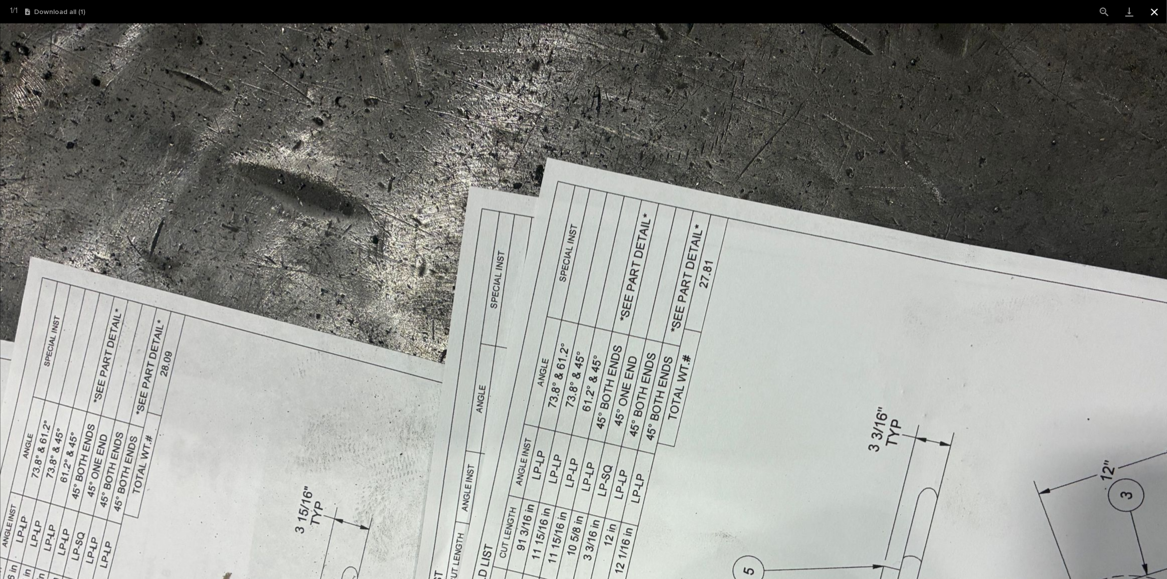
click at [1161, 18] on button "Close gallery" at bounding box center [1154, 12] width 25 height 24
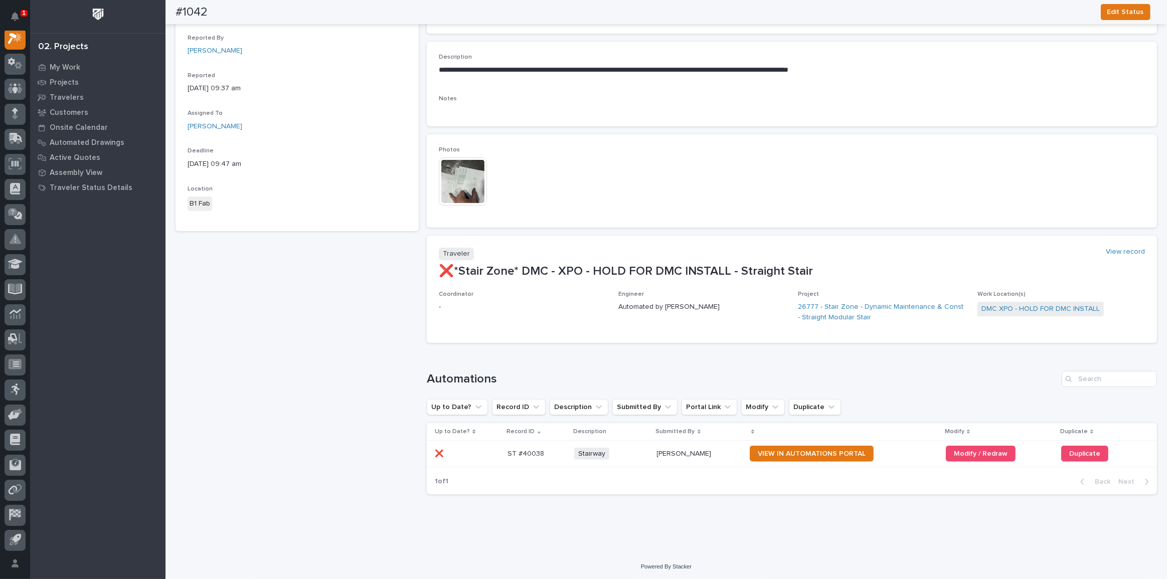
scroll to position [0, 0]
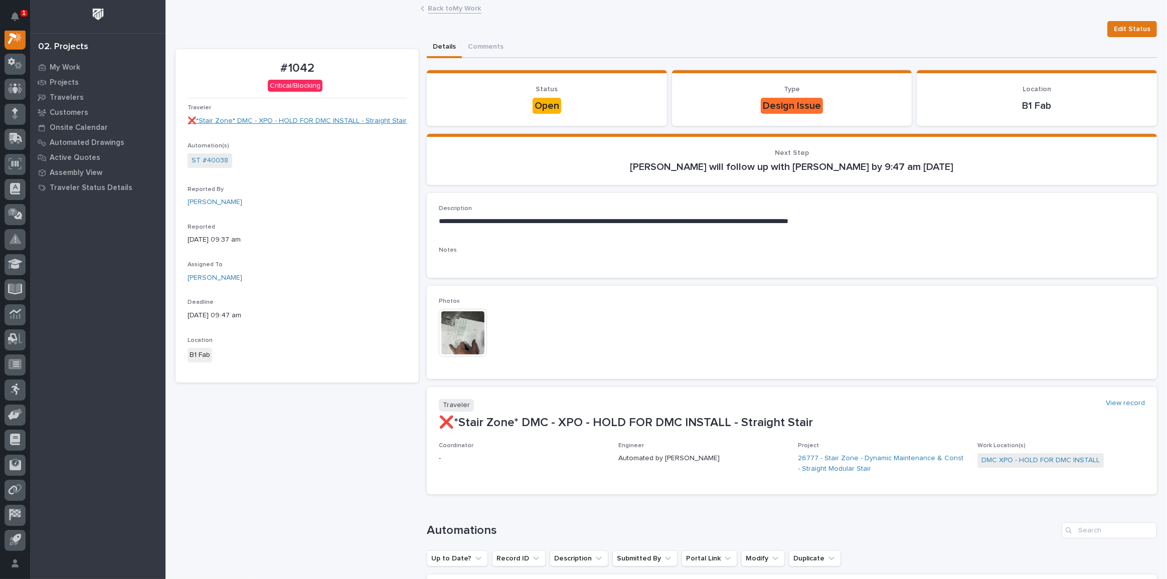
click at [294, 119] on link "❌*Stair Zone* DMC - XPO - HOLD FOR DMC INSTALL - Straight Stair" at bounding box center [297, 121] width 219 height 11
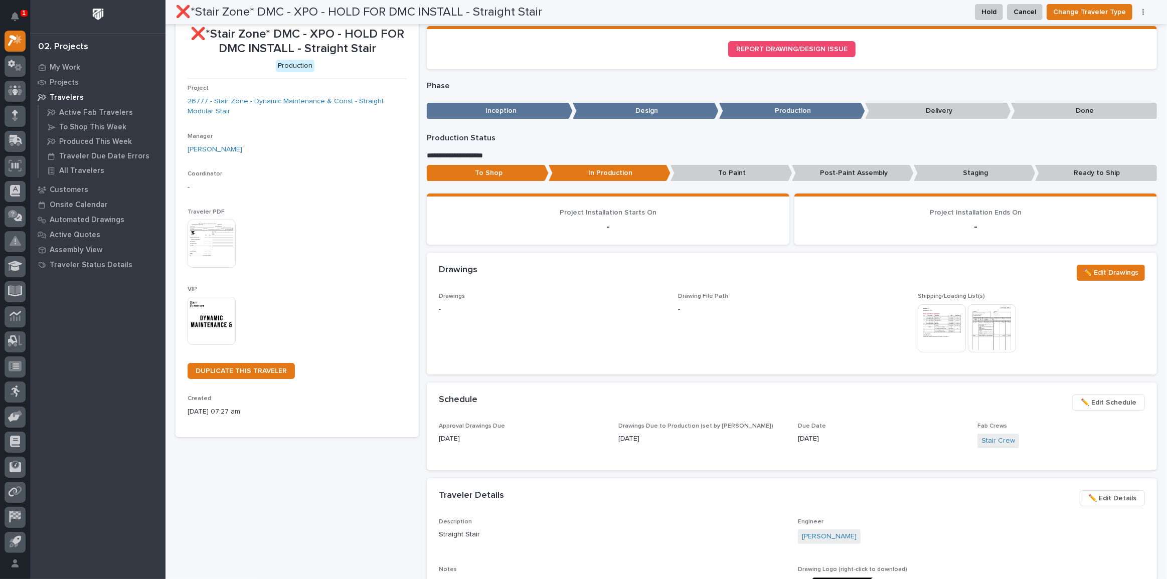
scroll to position [28, 0]
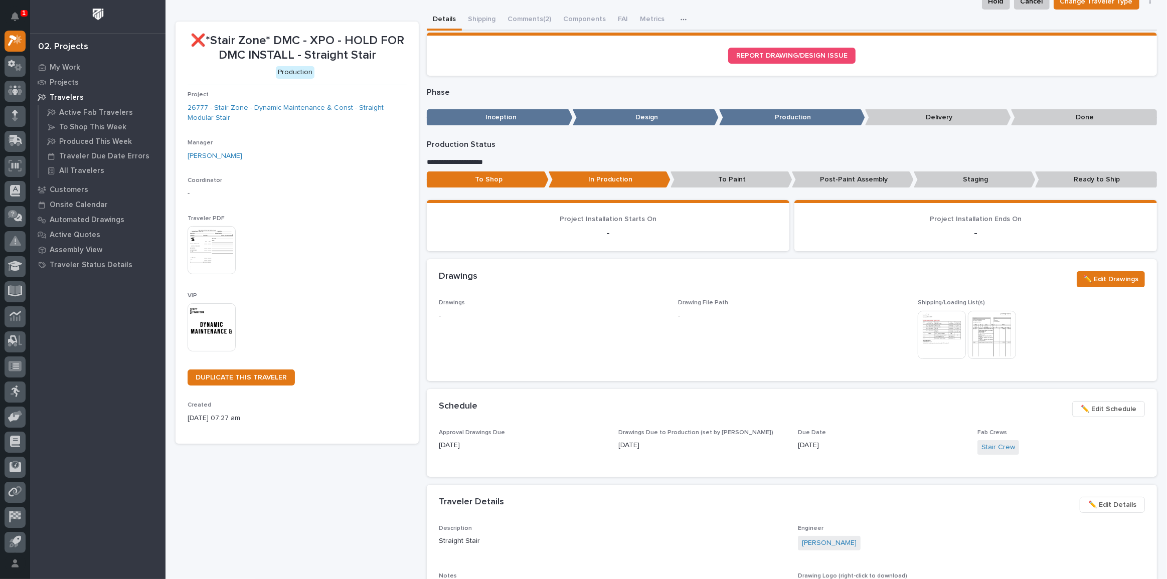
click at [579, 176] on p "In Production" at bounding box center [609, 179] width 122 height 17
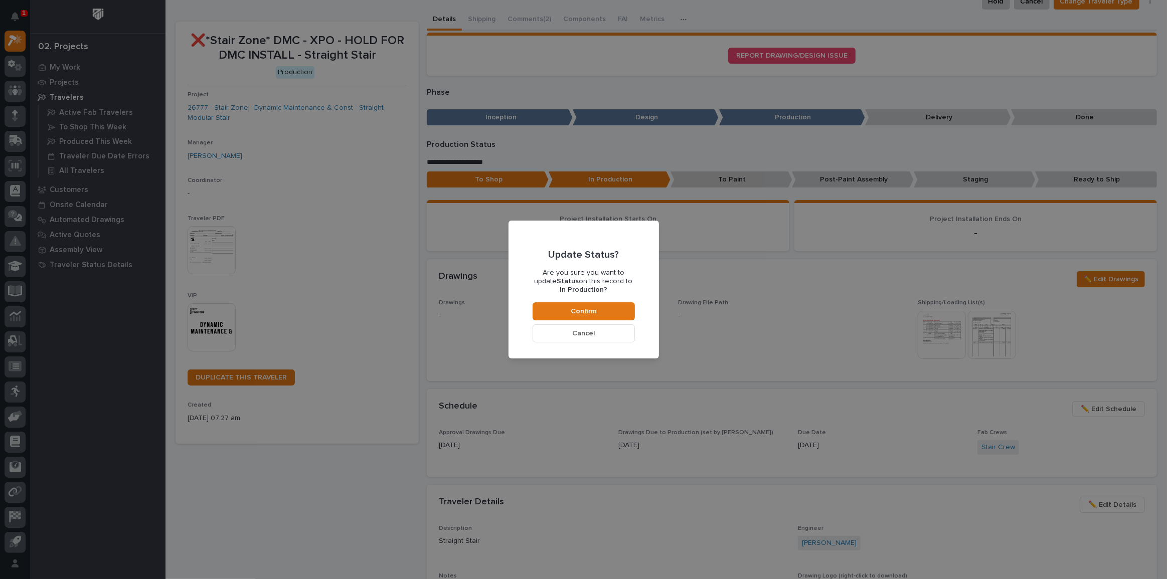
click at [569, 315] on button "Cancel" at bounding box center [583, 333] width 102 height 18
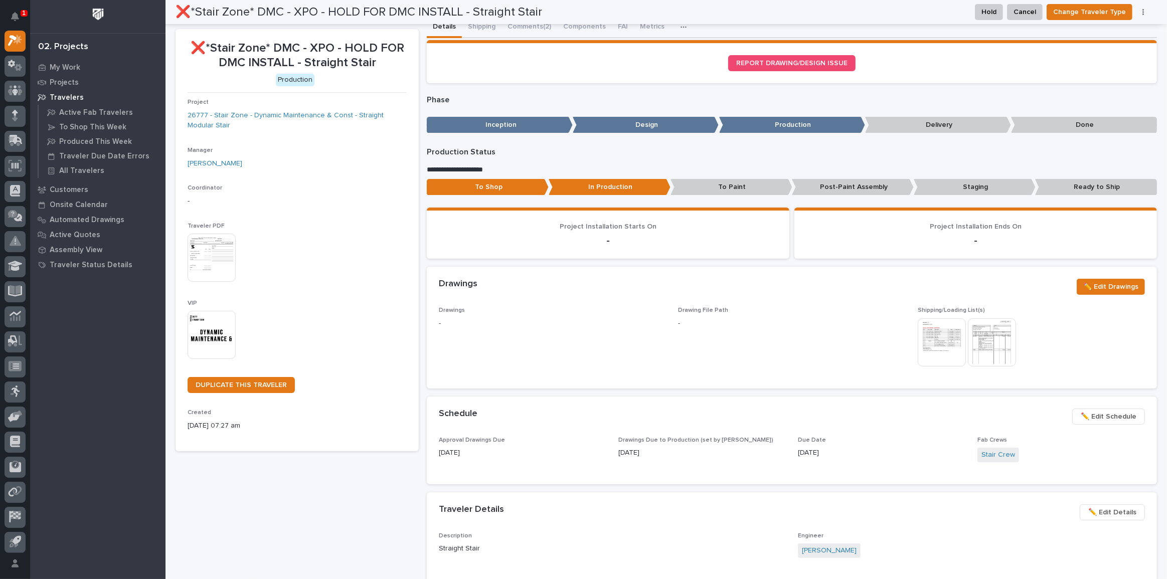
scroll to position [14, 0]
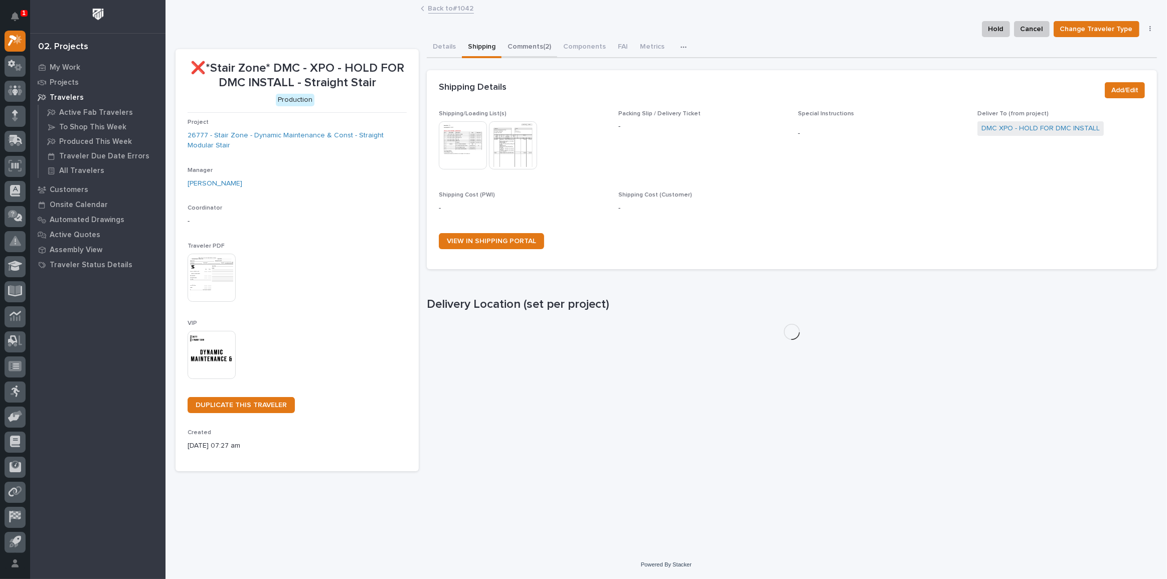
click at [525, 45] on button "Comments (2)" at bounding box center [529, 47] width 56 height 21
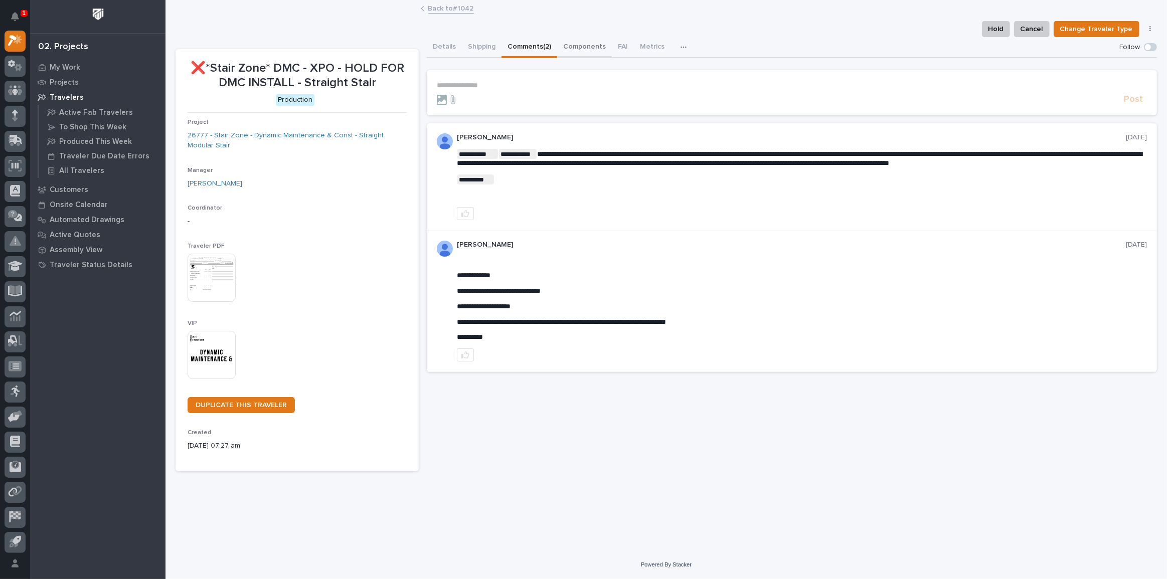
click at [571, 44] on button "Components" at bounding box center [584, 47] width 55 height 21
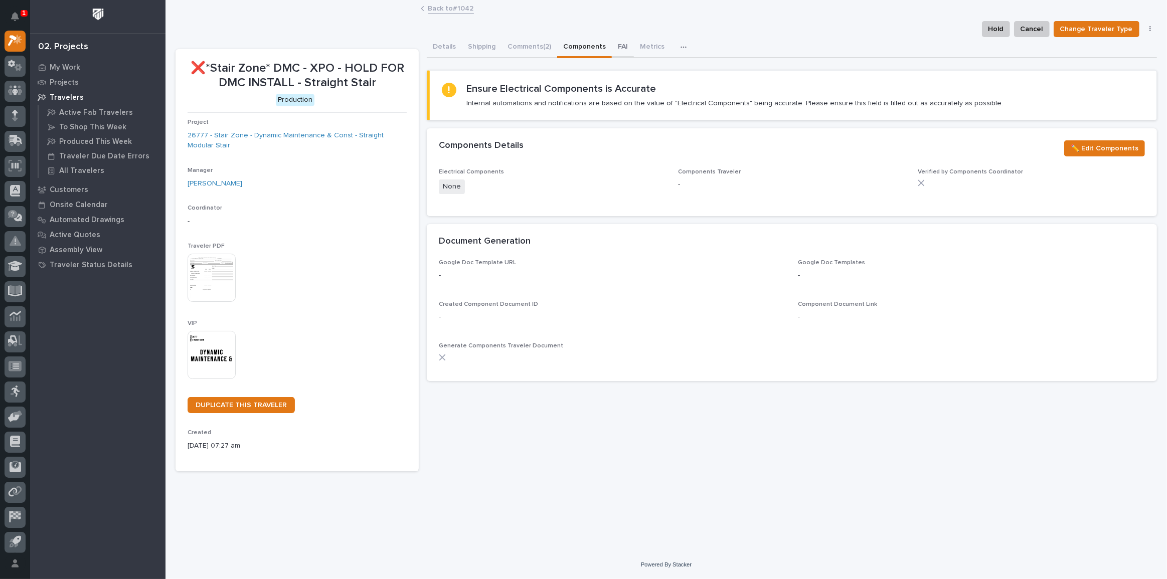
click at [615, 45] on button "FAI" at bounding box center [623, 47] width 22 height 21
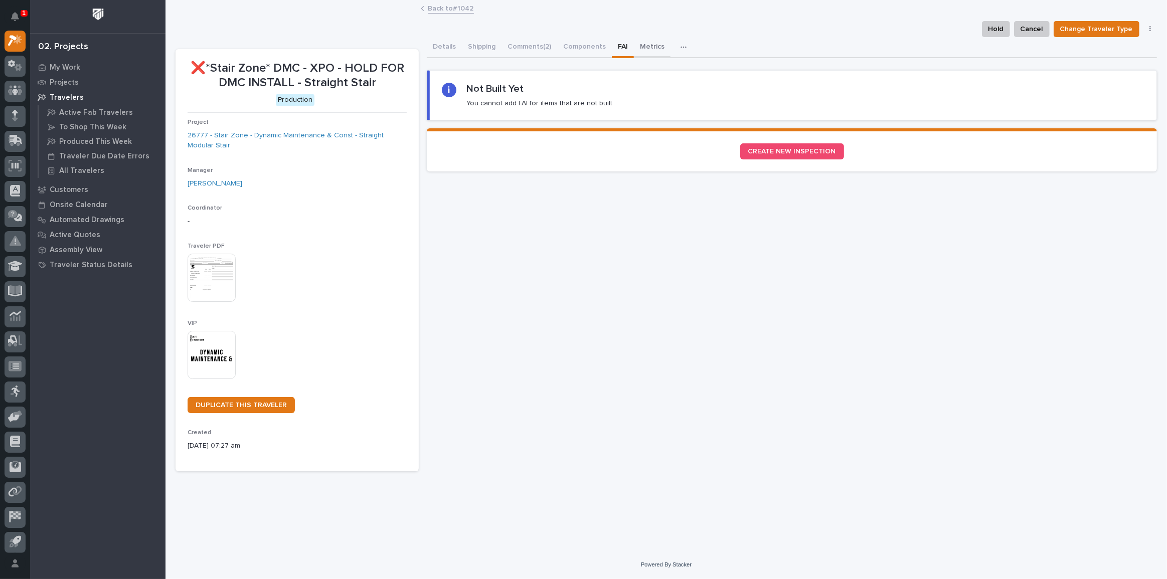
click at [638, 44] on button "Metrics" at bounding box center [652, 47] width 37 height 21
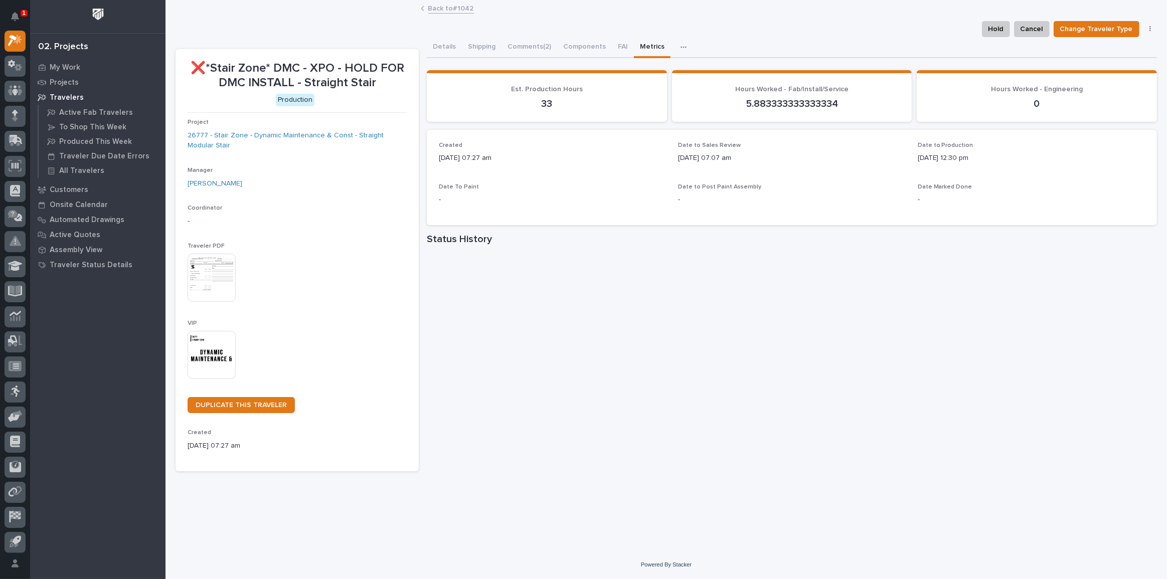
click at [680, 50] on icon "button" at bounding box center [683, 47] width 6 height 7
click at [620, 45] on button "FAI" at bounding box center [623, 47] width 22 height 21
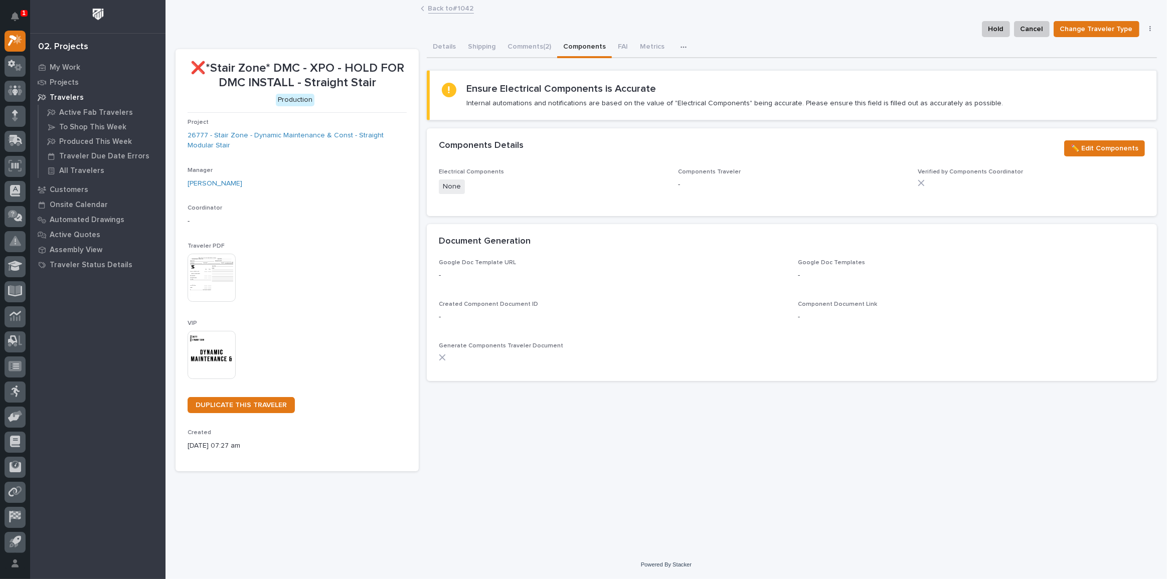
click at [592, 45] on button "Components" at bounding box center [584, 47] width 55 height 21
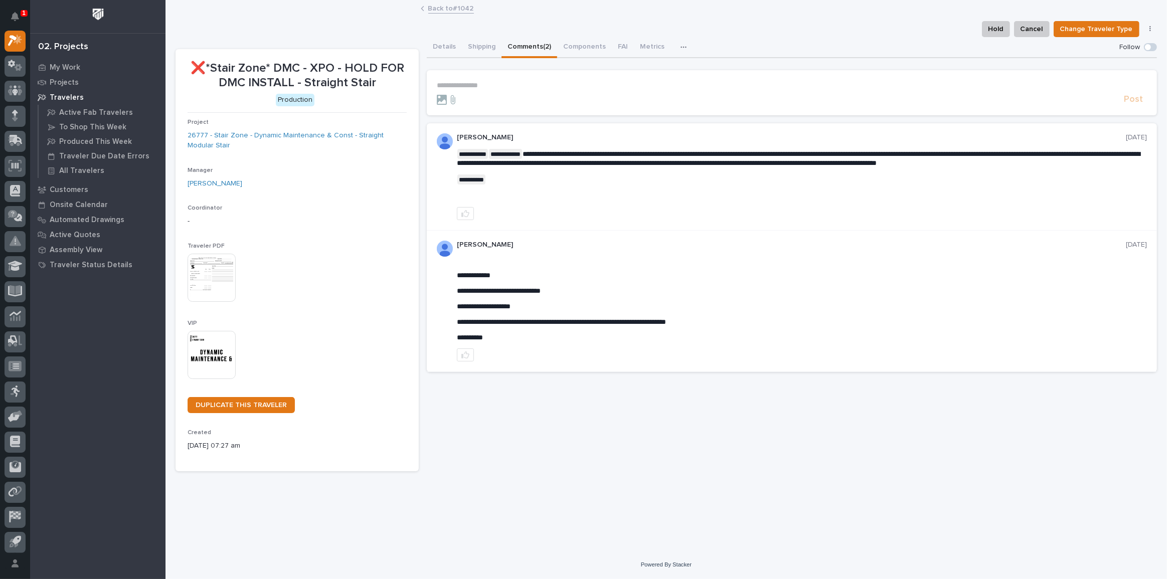
click at [536, 51] on button "Comments (2)" at bounding box center [529, 47] width 56 height 21
click at [471, 50] on button "Shipping" at bounding box center [482, 47] width 40 height 21
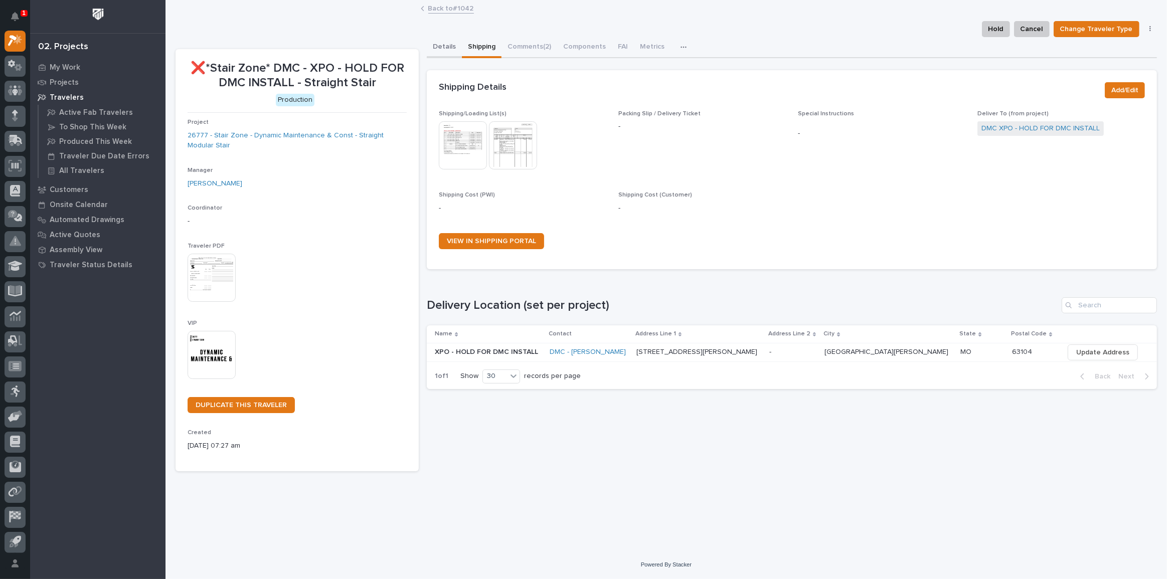
click at [458, 47] on button "Details" at bounding box center [444, 47] width 35 height 21
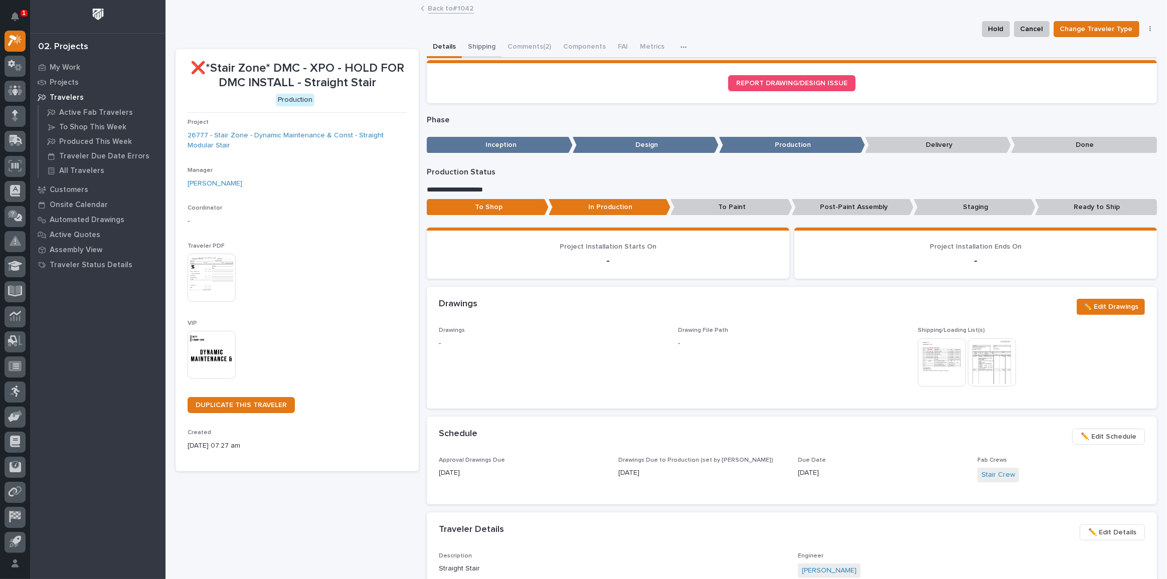
click at [482, 46] on button "Shipping" at bounding box center [482, 47] width 40 height 21
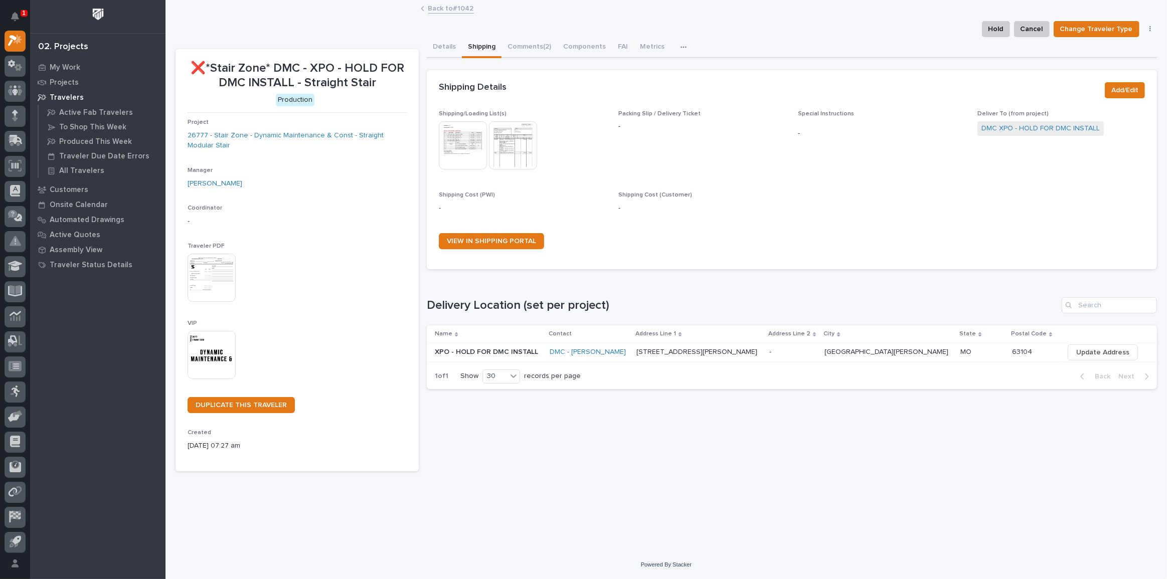
click at [450, 45] on button "Details" at bounding box center [444, 47] width 35 height 21
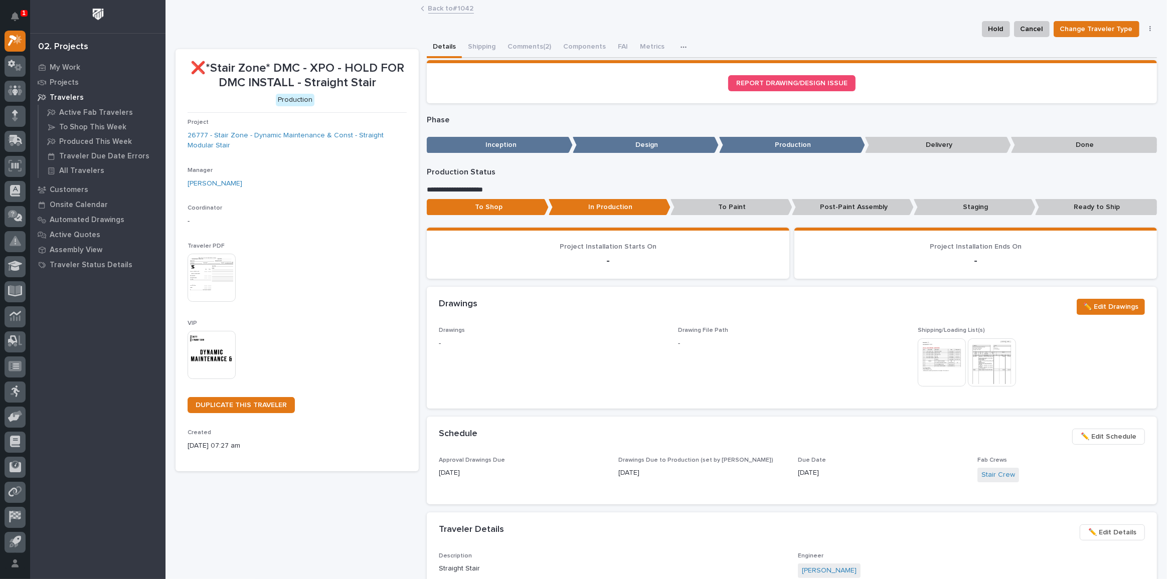
click at [517, 144] on p "Inception" at bounding box center [500, 145] width 146 height 17
click at [591, 146] on p "Design" at bounding box center [646, 145] width 146 height 17
click at [766, 144] on p "Production" at bounding box center [792, 145] width 146 height 17
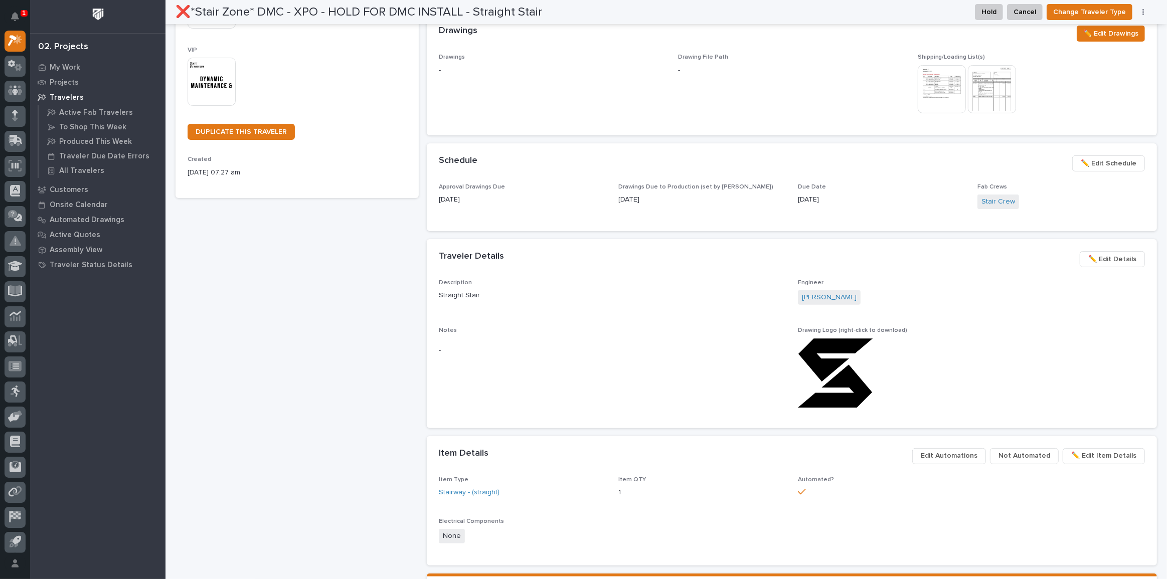
scroll to position [319, 0]
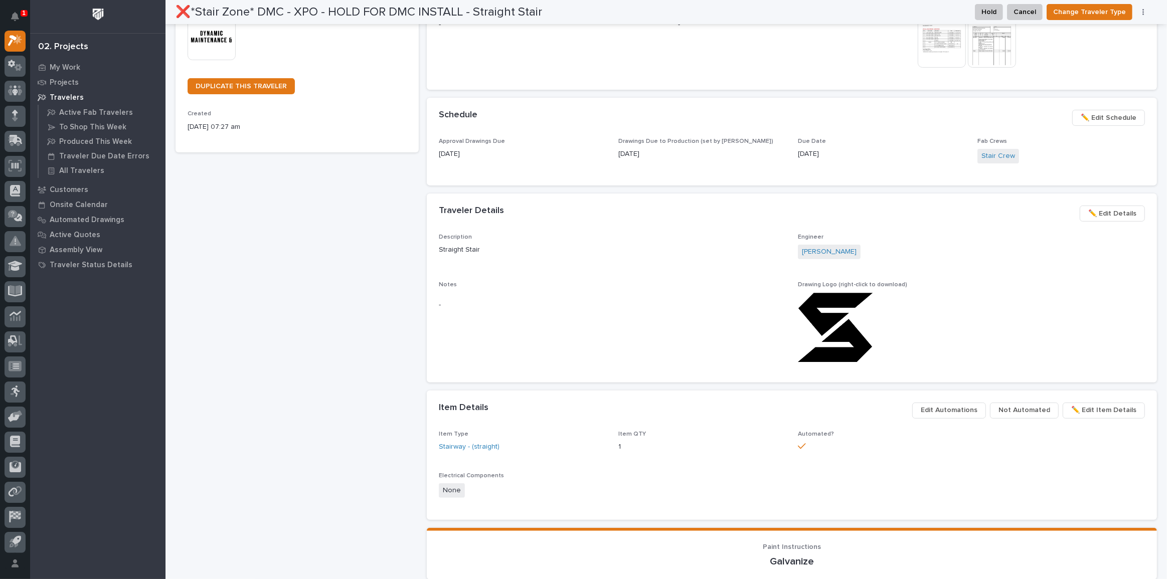
drag, startPoint x: 815, startPoint y: 310, endPoint x: 729, endPoint y: 298, distance: 87.0
click at [729, 300] on p "-" at bounding box center [612, 305] width 347 height 11
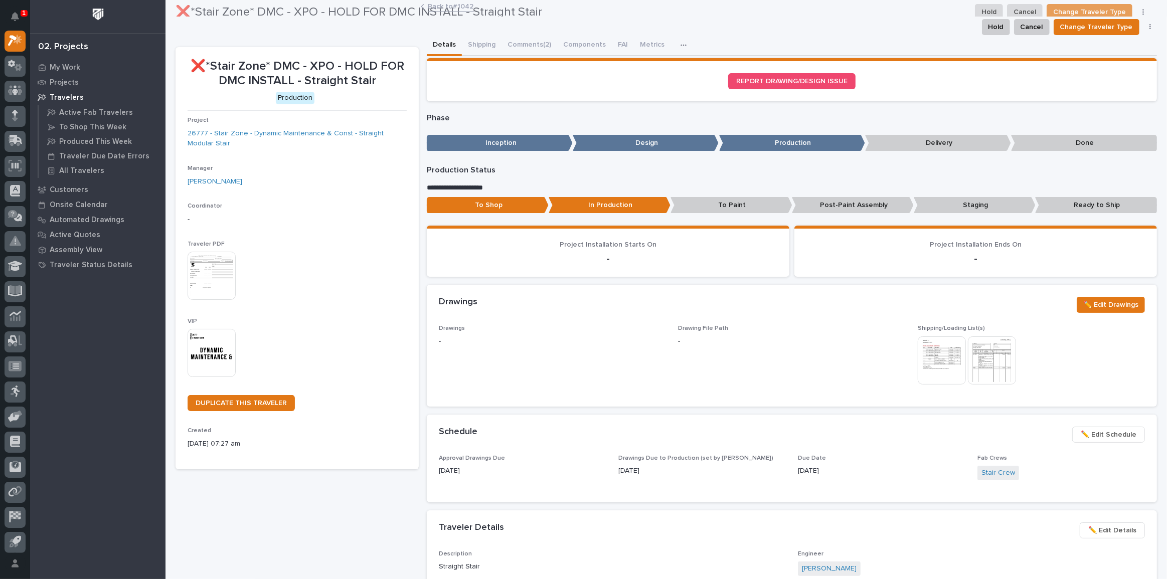
scroll to position [0, 0]
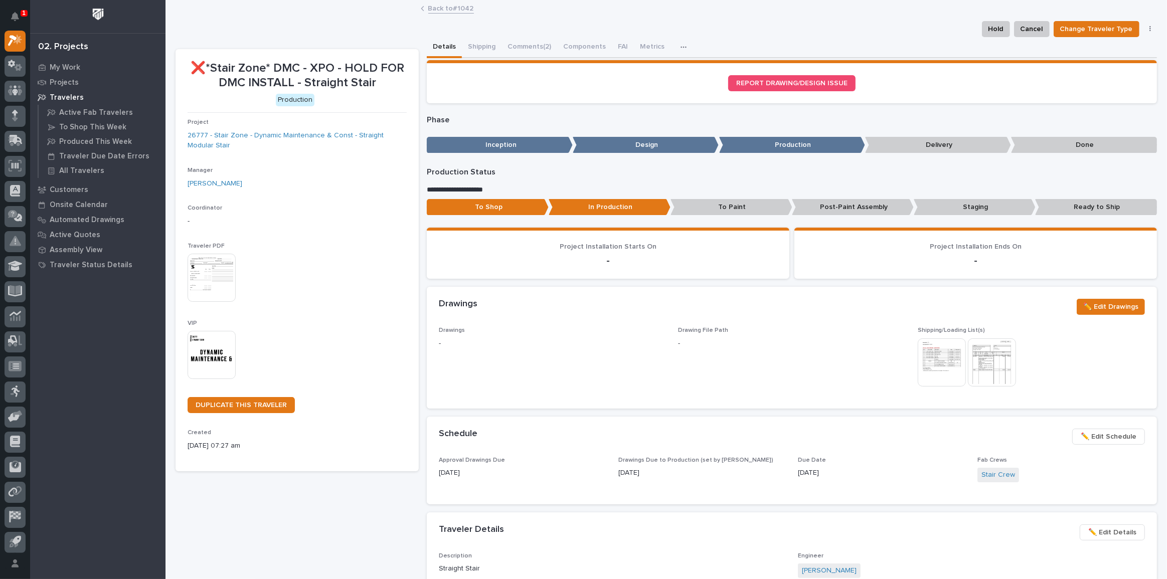
click at [1144, 26] on button "button" at bounding box center [1150, 29] width 14 height 7
click at [477, 46] on button "Shipping" at bounding box center [482, 47] width 40 height 21
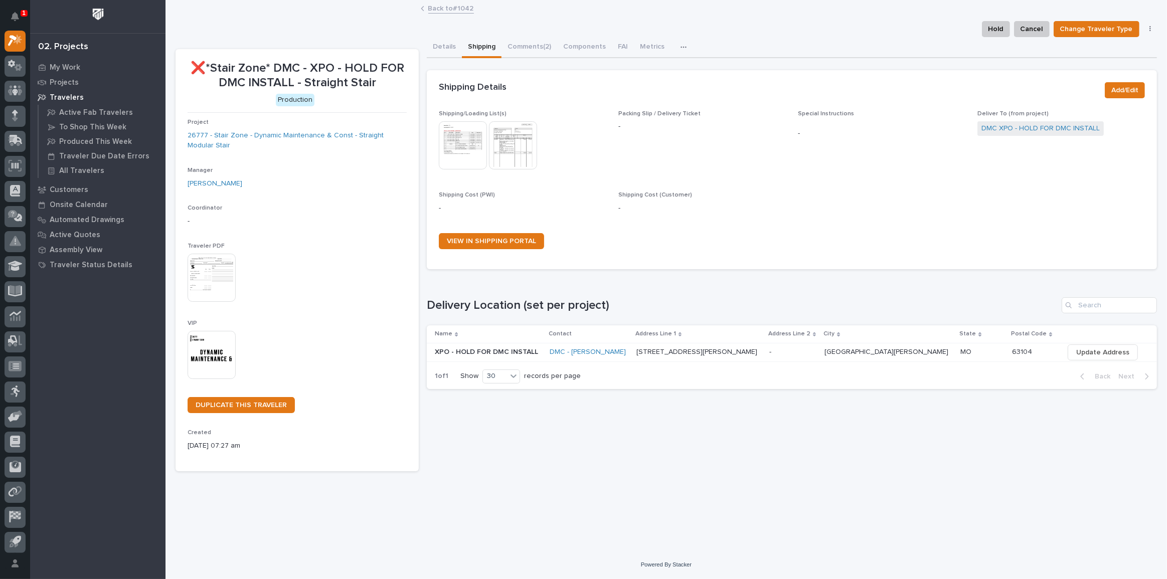
click at [472, 139] on img at bounding box center [463, 145] width 48 height 48
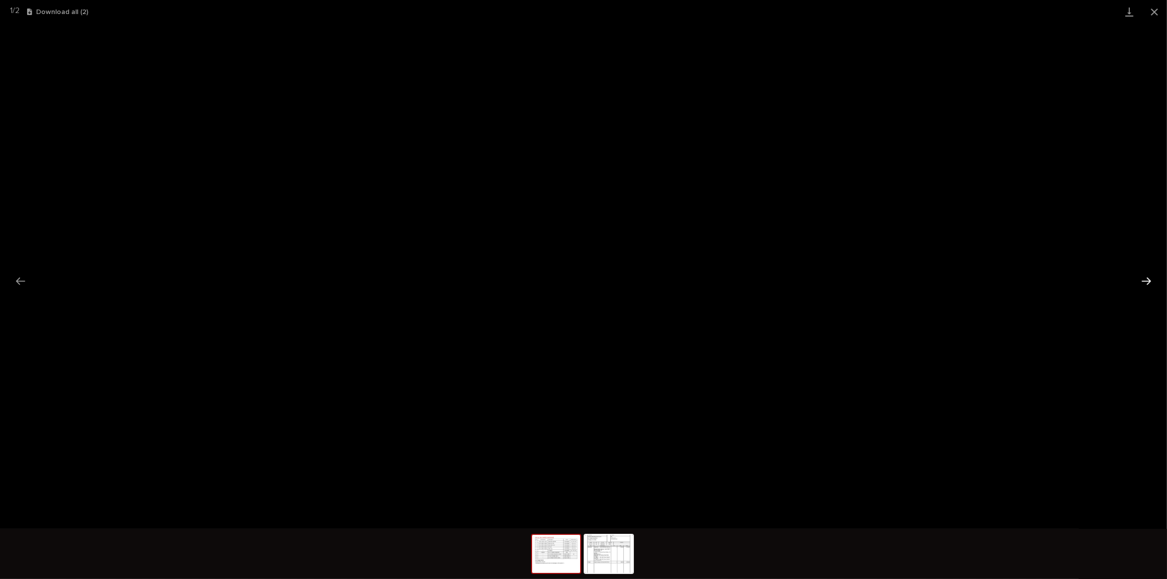
click at [1140, 275] on button "Next slide" at bounding box center [1146, 281] width 21 height 20
click at [20, 271] on button "Previous slide" at bounding box center [20, 281] width 21 height 20
click at [1154, 9] on button "Close gallery" at bounding box center [1154, 12] width 25 height 24
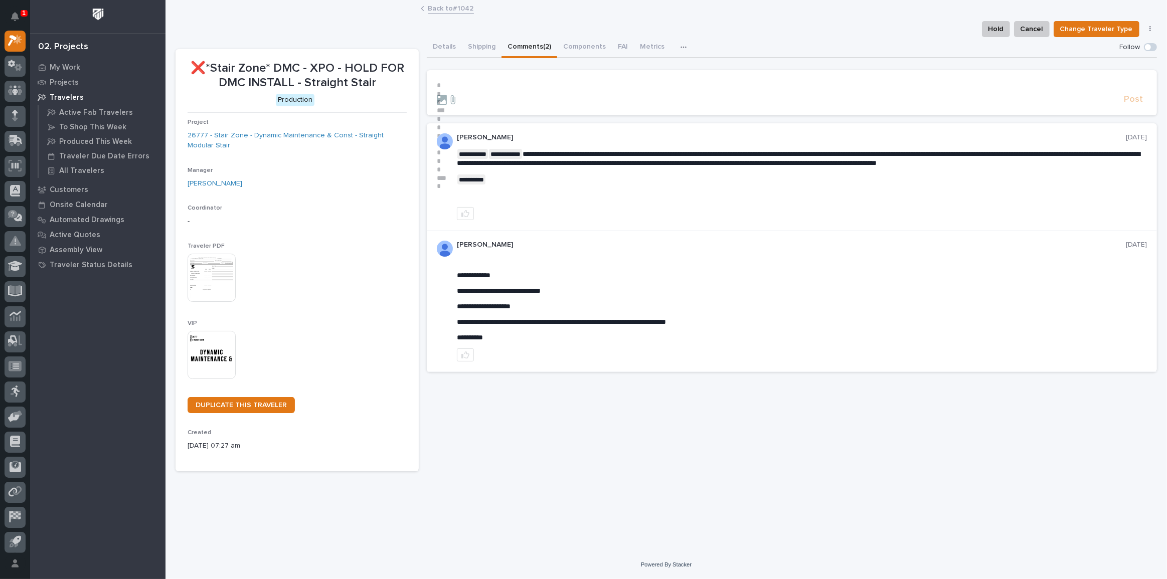
click at [536, 46] on button "Comments (2)" at bounding box center [529, 47] width 56 height 21
click at [205, 284] on img at bounding box center [212, 278] width 48 height 48
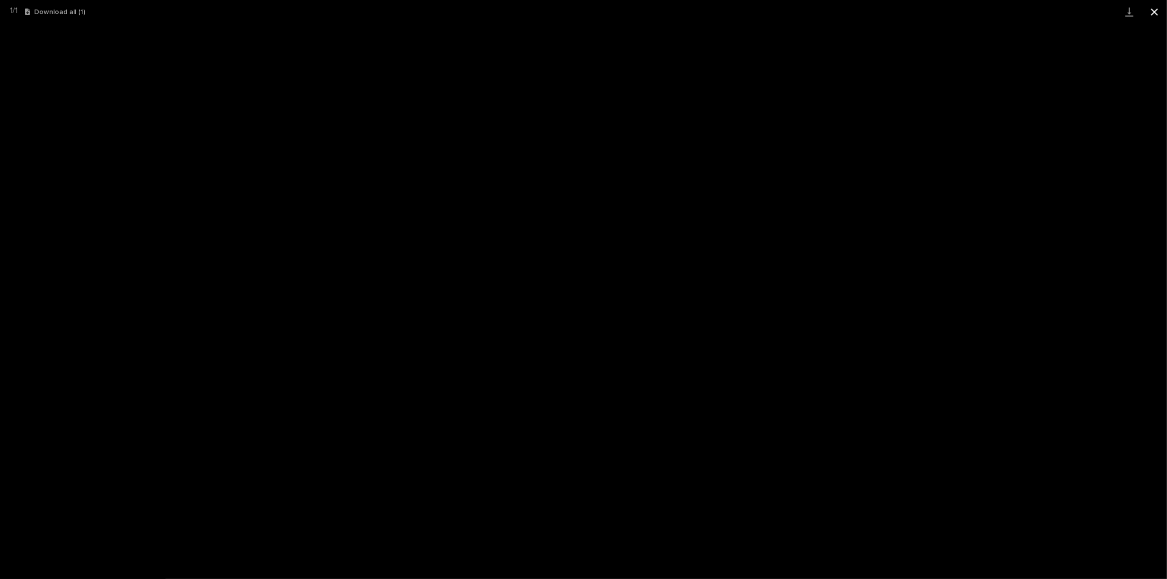
click at [1153, 8] on button "Close gallery" at bounding box center [1154, 12] width 25 height 24
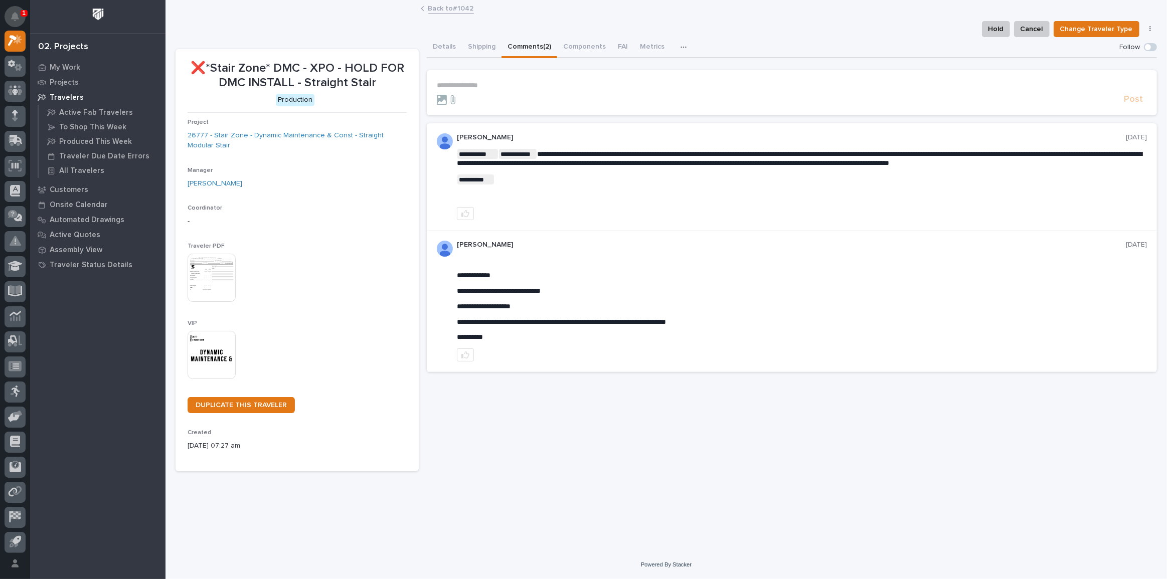
click at [21, 19] on button "Notifications" at bounding box center [15, 16] width 21 height 21
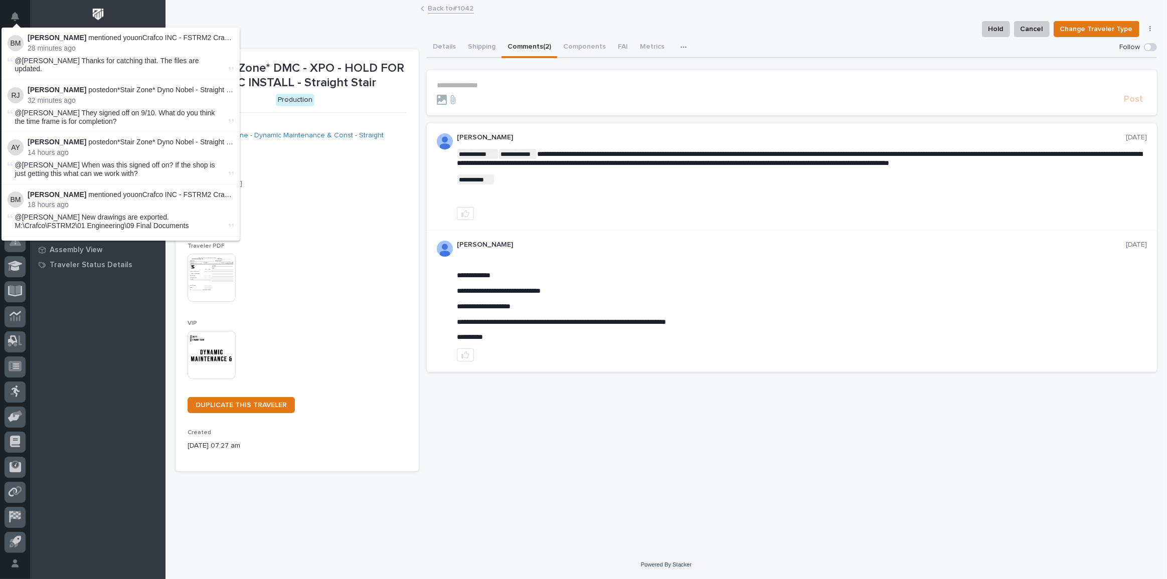
click at [460, 7] on link "Back to #1042" at bounding box center [451, 8] width 46 height 12
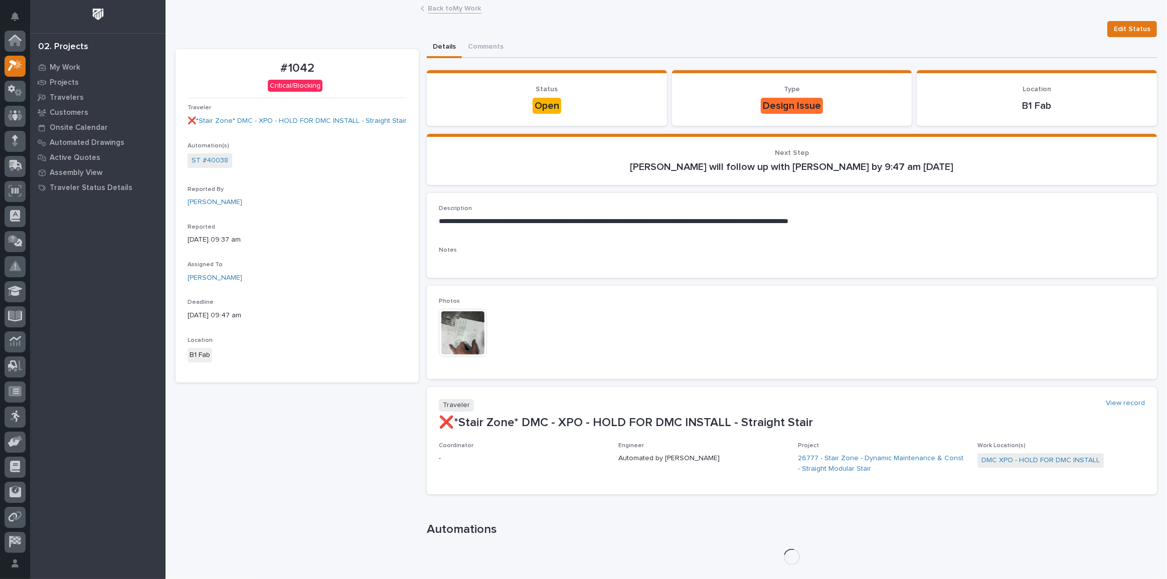
scroll to position [27, 0]
click at [460, 7] on link "Back to My Work" at bounding box center [454, 8] width 53 height 12
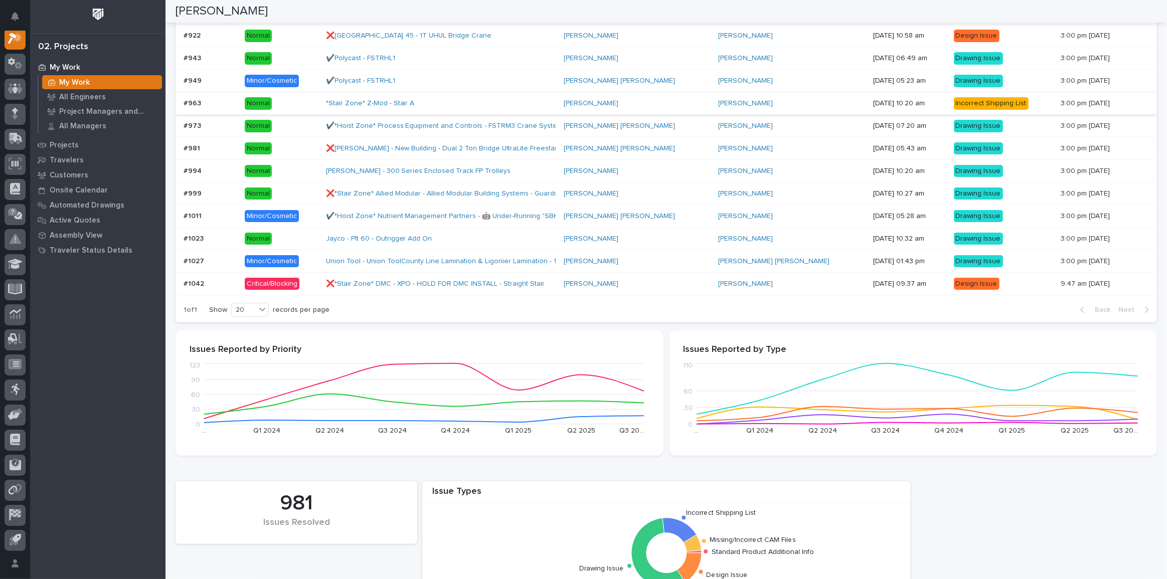
scroll to position [228, 0]
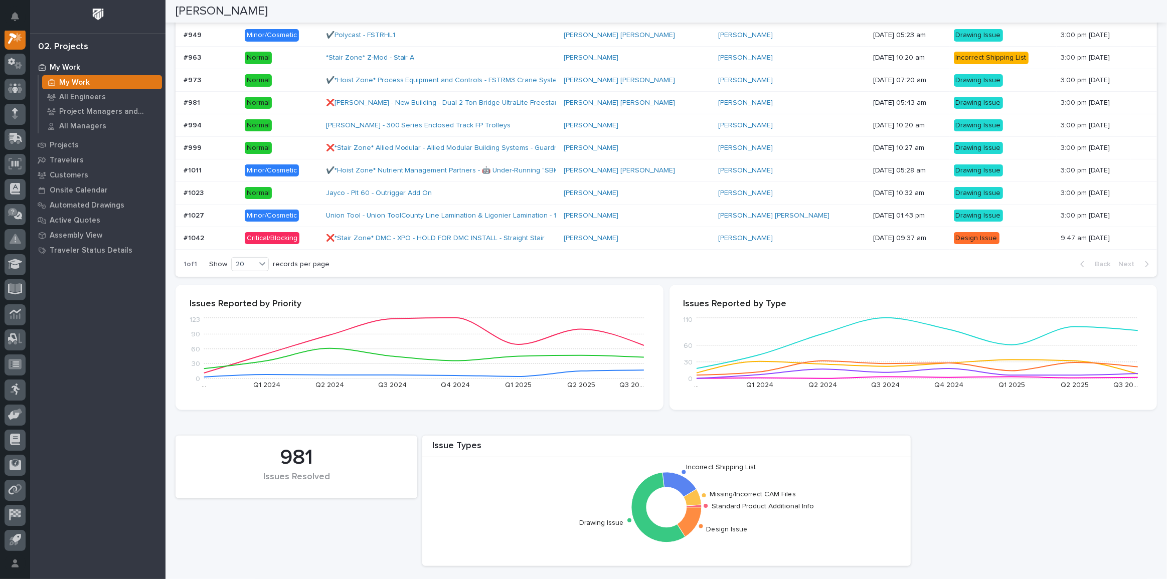
click at [312, 234] on p "Critical/Blocking" at bounding box center [281, 238] width 73 height 13
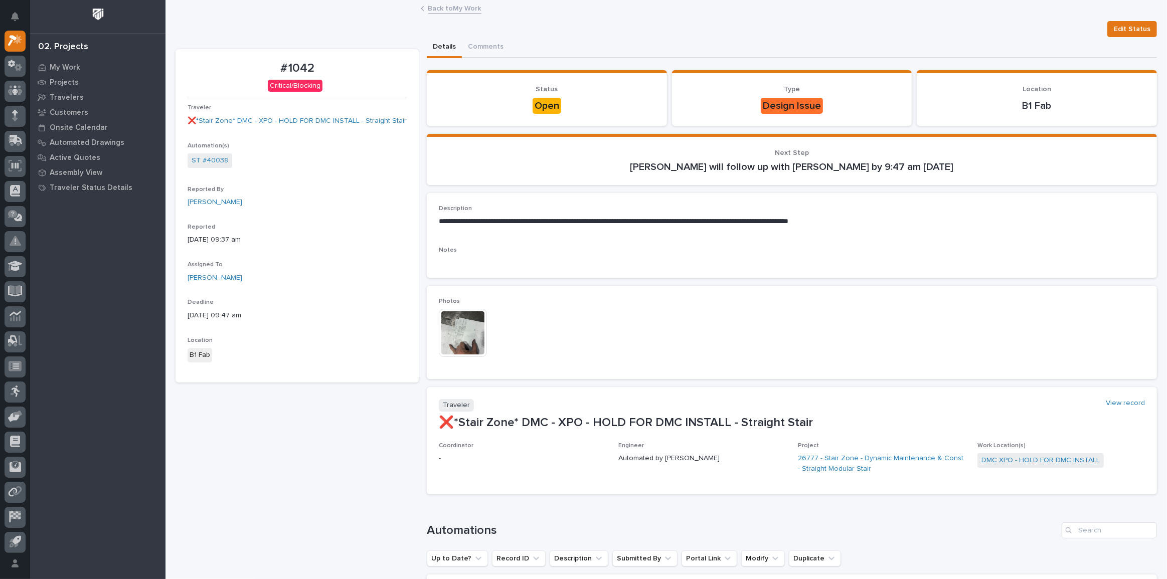
click at [459, 315] on img at bounding box center [463, 333] width 48 height 48
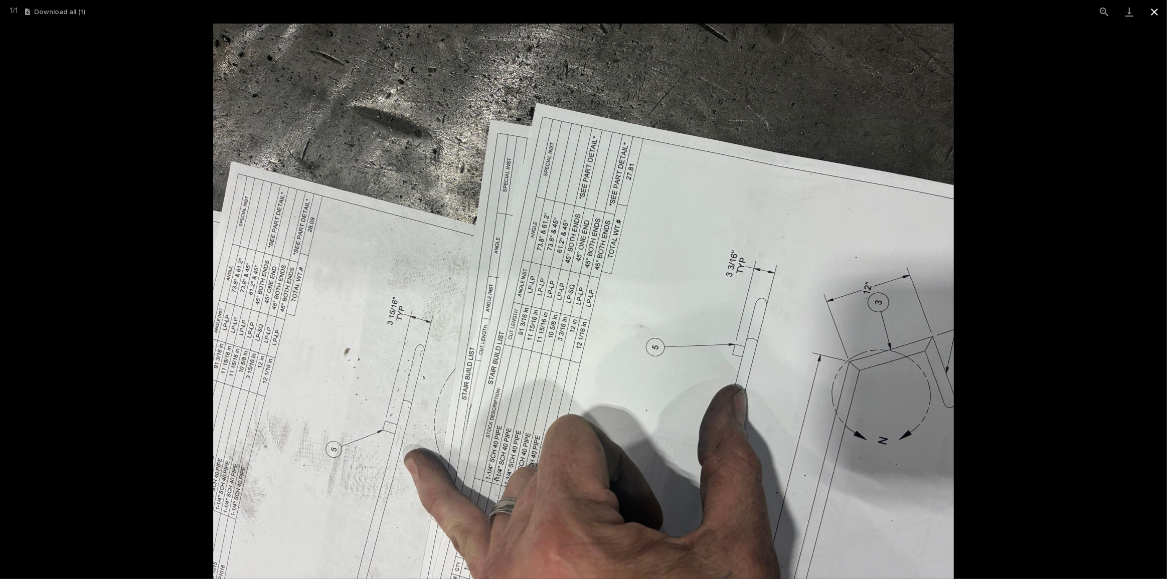
click at [1153, 9] on button "Close gallery" at bounding box center [1154, 12] width 25 height 24
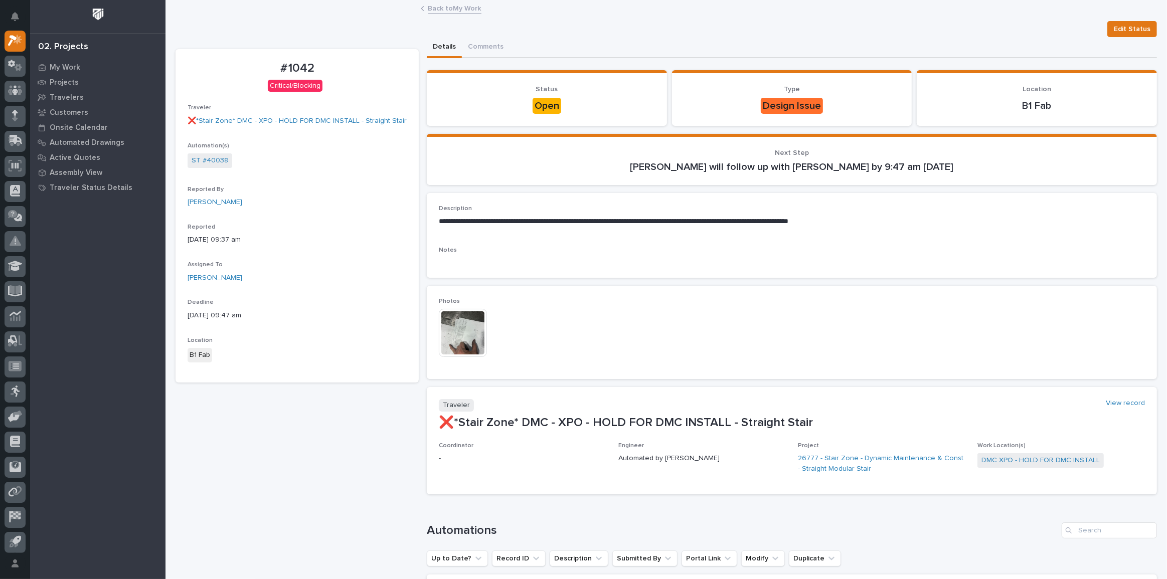
click at [77, 59] on div "02. Projects My Work Projects Travelers Customers Onsite Calendar Automated Dra…" at bounding box center [97, 289] width 135 height 579
click at [77, 61] on div "My Work" at bounding box center [98, 67] width 130 height 14
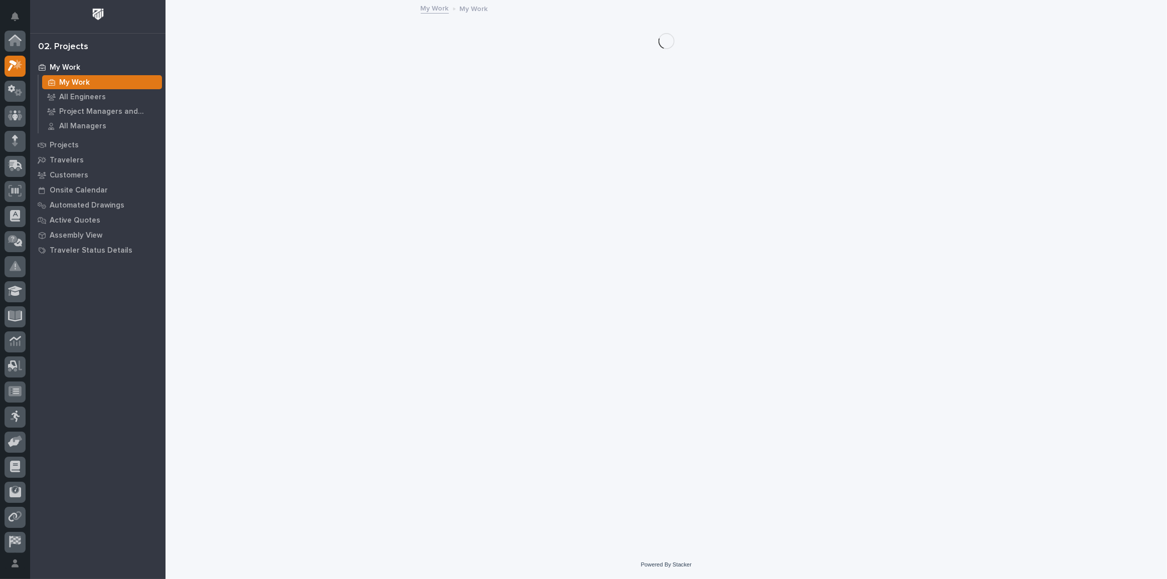
scroll to position [25, 0]
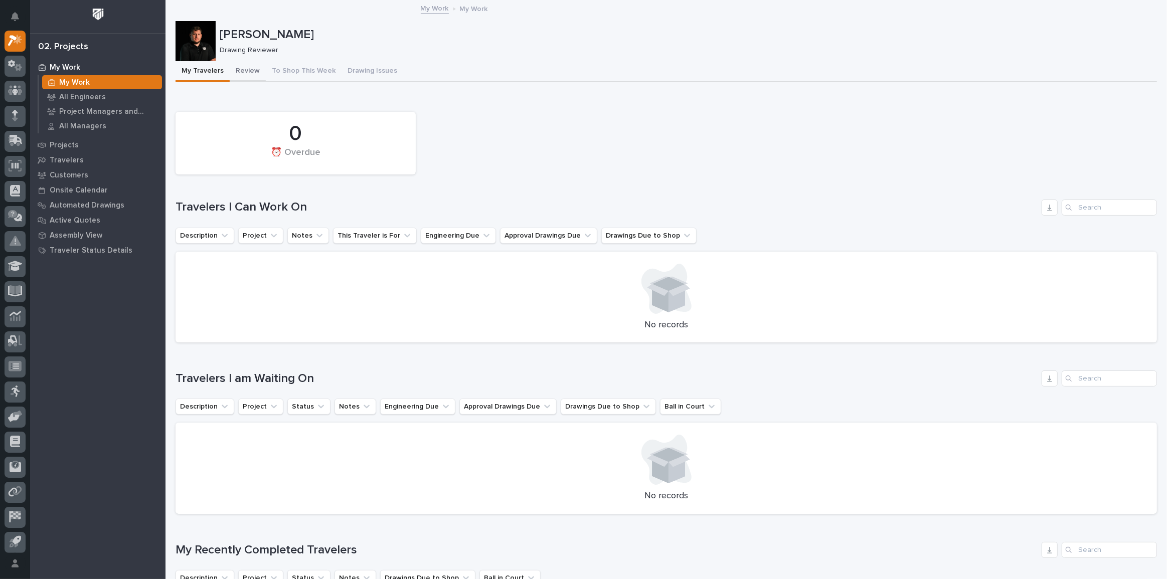
click at [242, 70] on button "Review" at bounding box center [248, 71] width 36 height 21
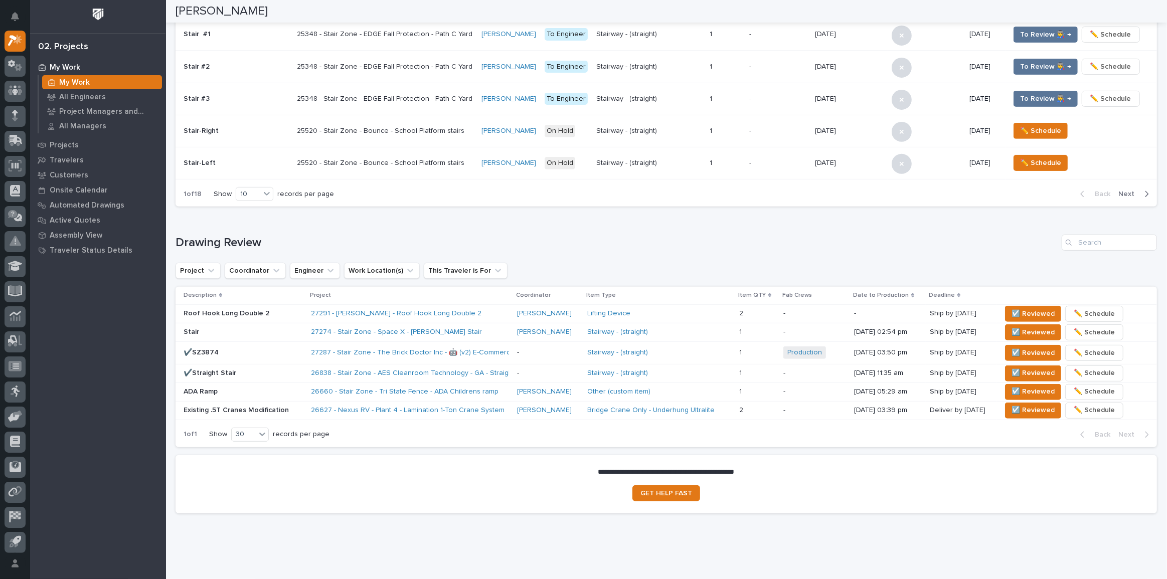
scroll to position [421, 0]
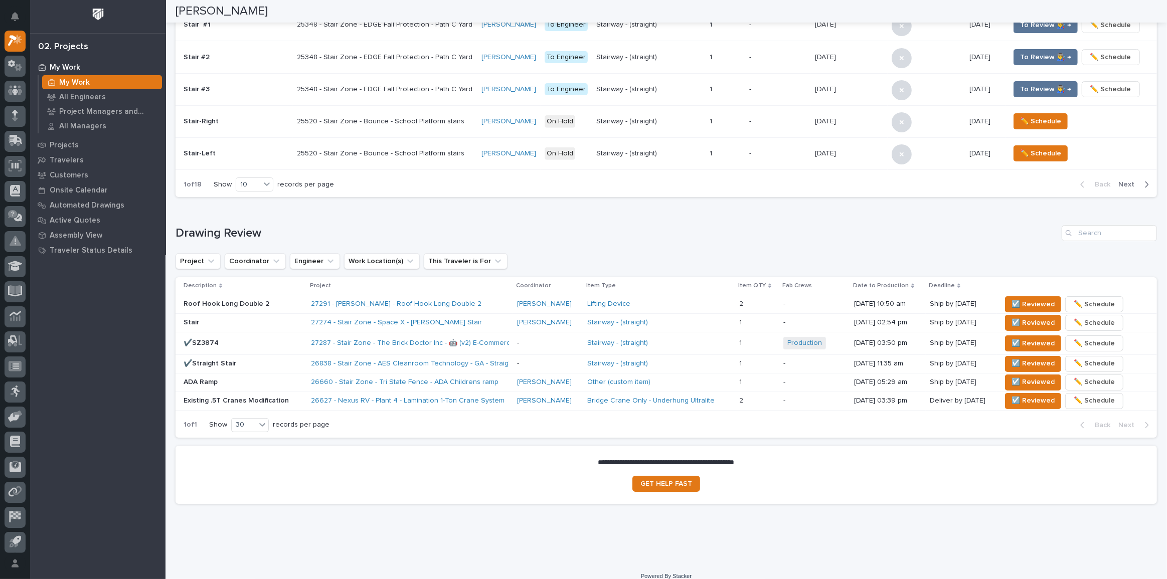
click at [428, 220] on div "Loading... Saving… Drawing Review Project Coordinator Engineer Work Location(s)…" at bounding box center [665, 325] width 981 height 241
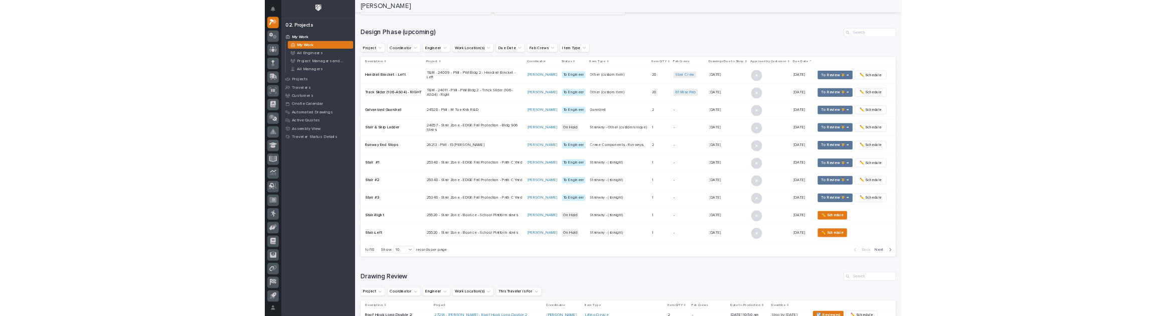
scroll to position [0, 0]
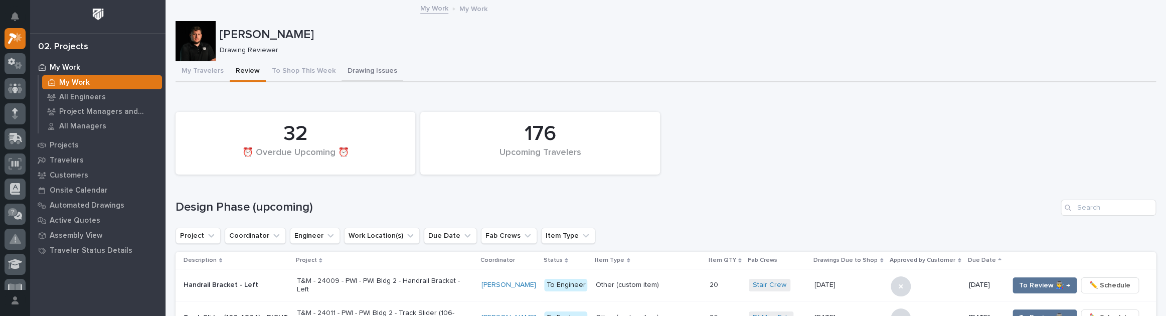
click at [351, 73] on button "Drawing Issues" at bounding box center [372, 71] width 62 height 21
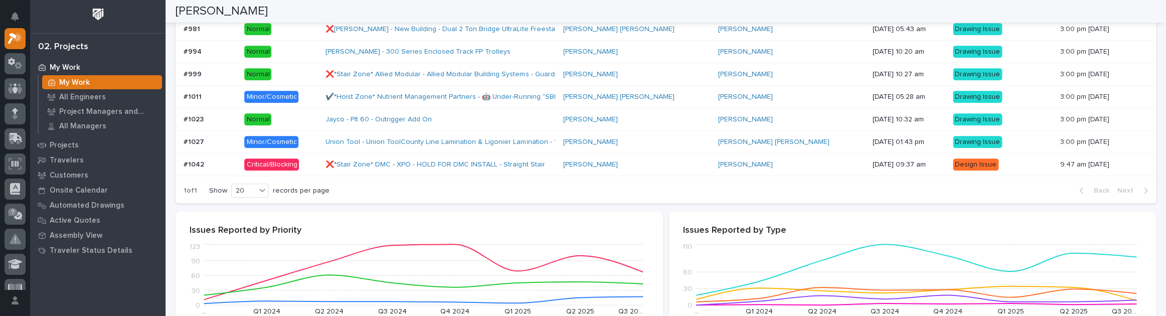
scroll to position [273, 0]
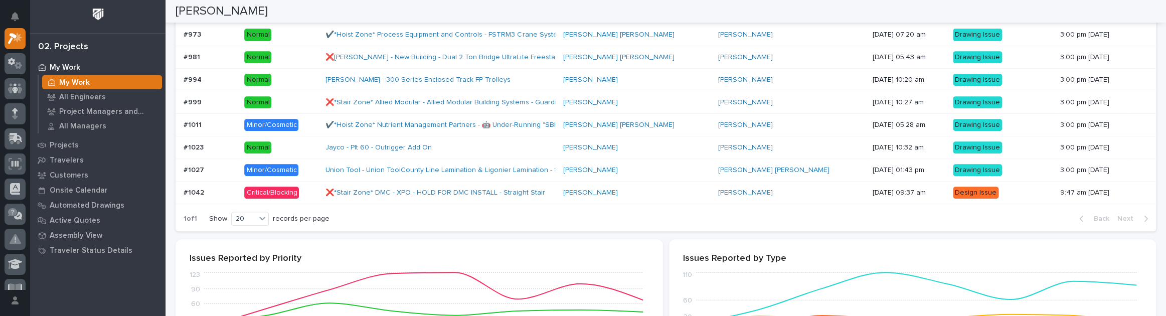
click at [713, 191] on td "Thaneshwor Pandey" at bounding box center [790, 192] width 154 height 23
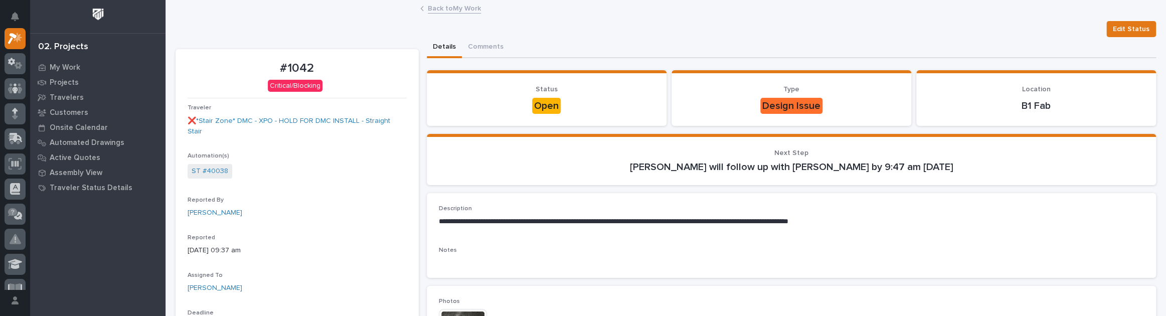
click at [445, 11] on link "Back to My Work" at bounding box center [454, 8] width 53 height 12
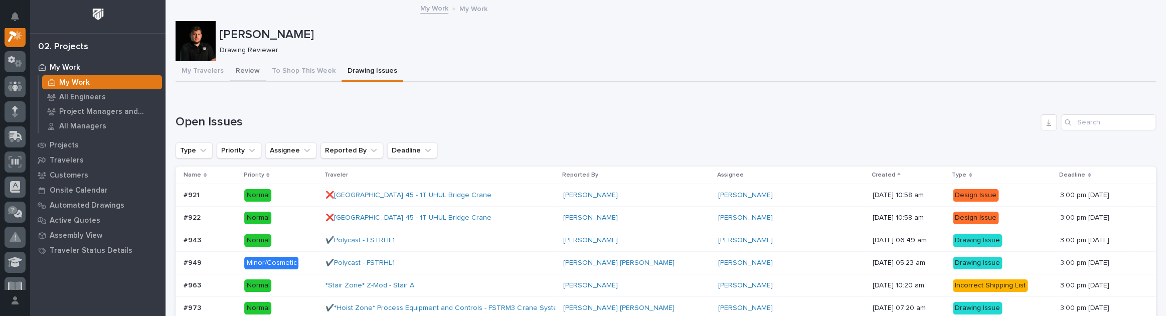
click at [249, 69] on button "Review" at bounding box center [248, 71] width 36 height 21
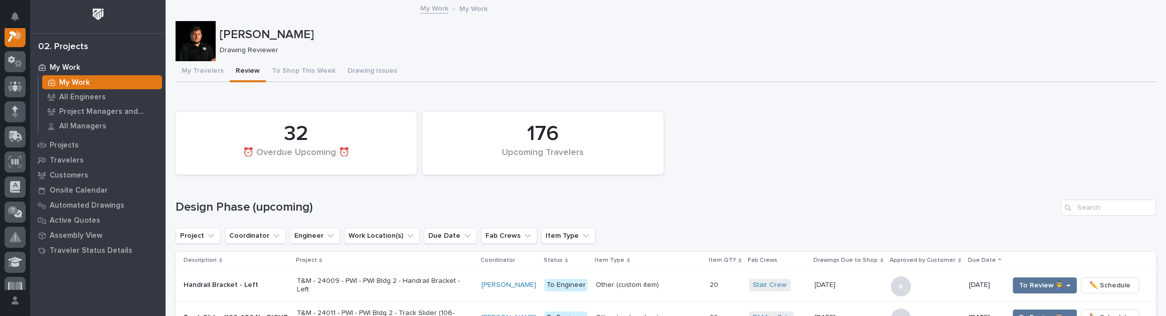
scroll to position [25, 0]
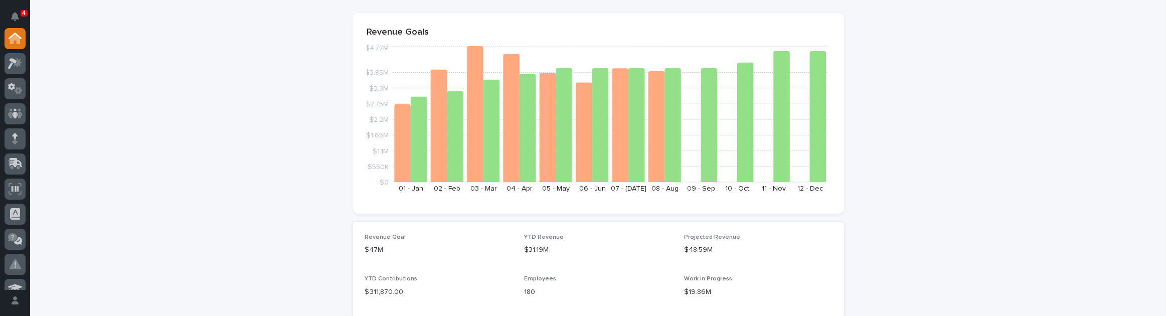
scroll to position [91, 0]
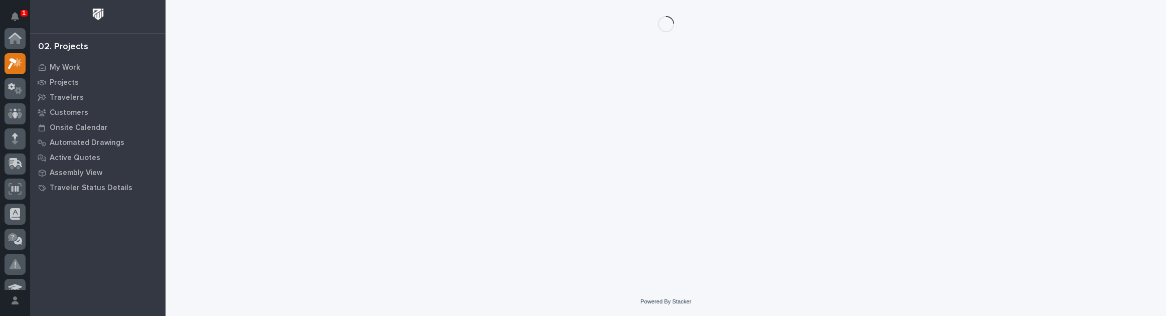
scroll to position [25, 0]
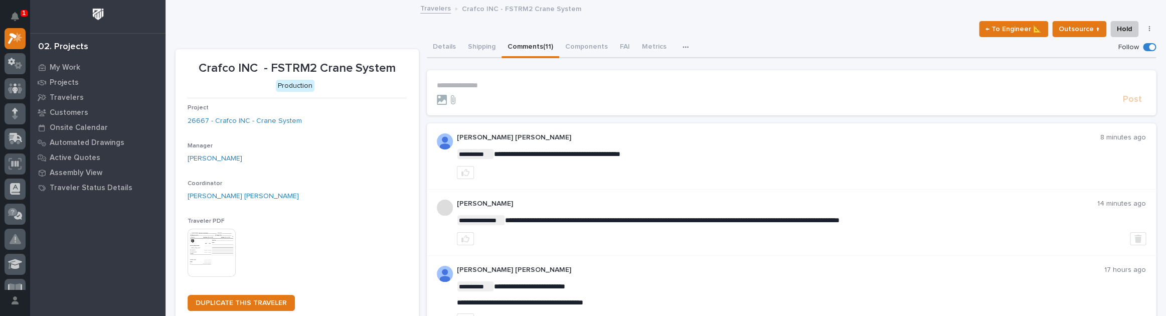
click at [488, 86] on p "**********" at bounding box center [791, 85] width 709 height 9
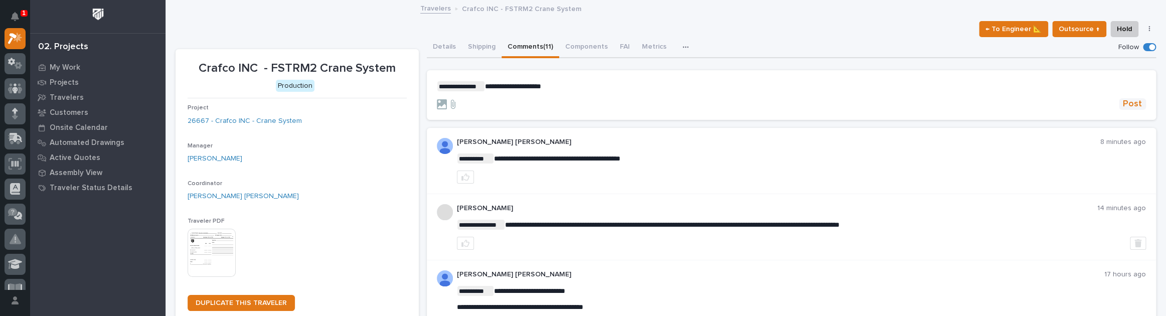
click at [1123, 104] on span "Post" at bounding box center [1132, 104] width 19 height 12
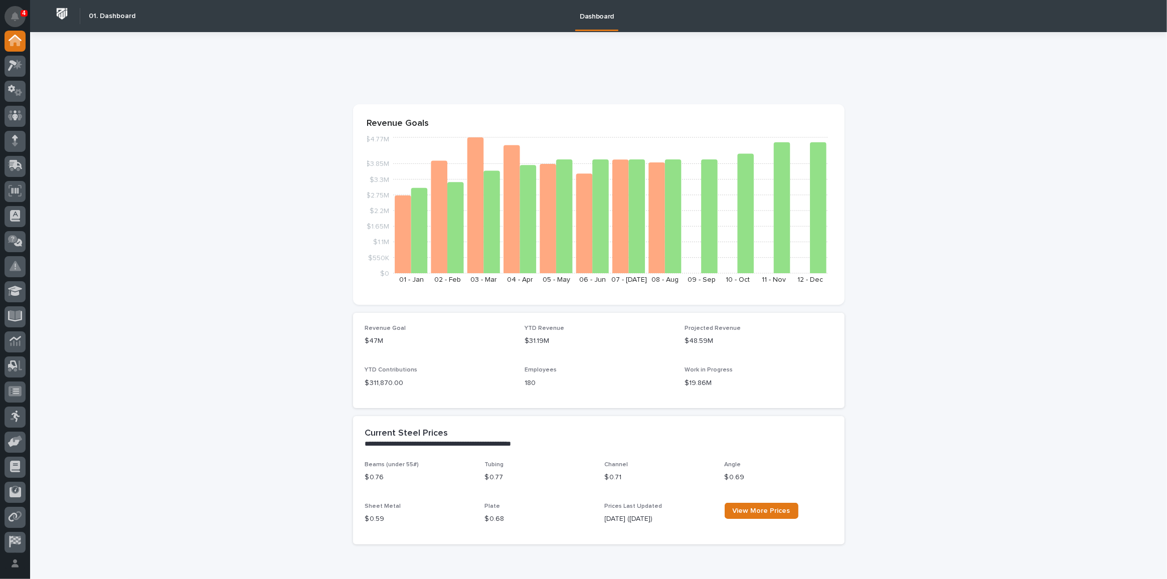
scroll to position [91, 0]
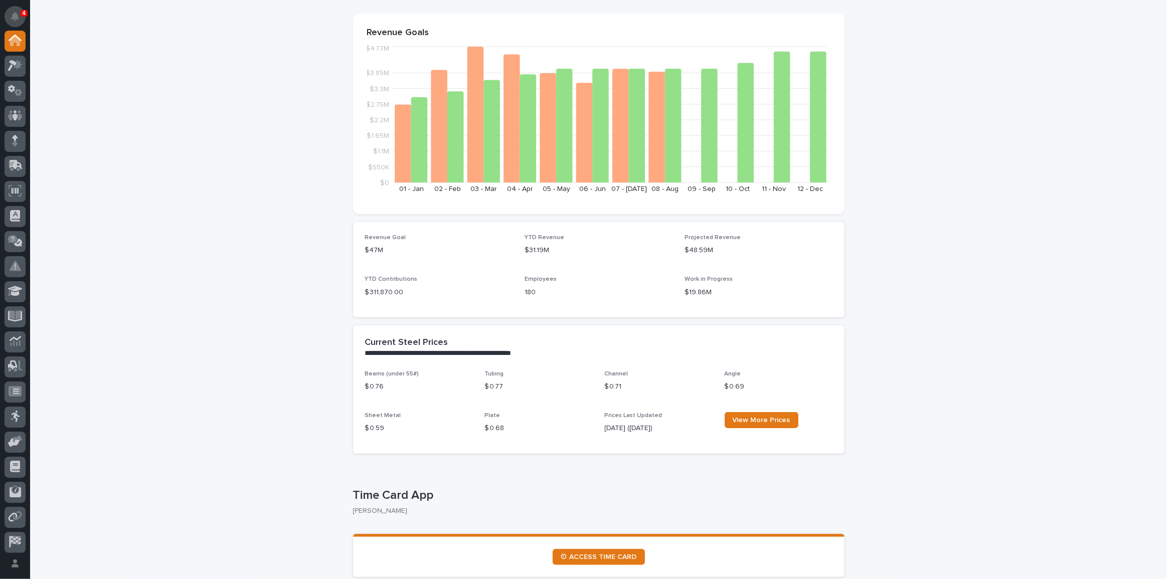
click at [10, 24] on button "Notifications" at bounding box center [15, 16] width 21 height 21
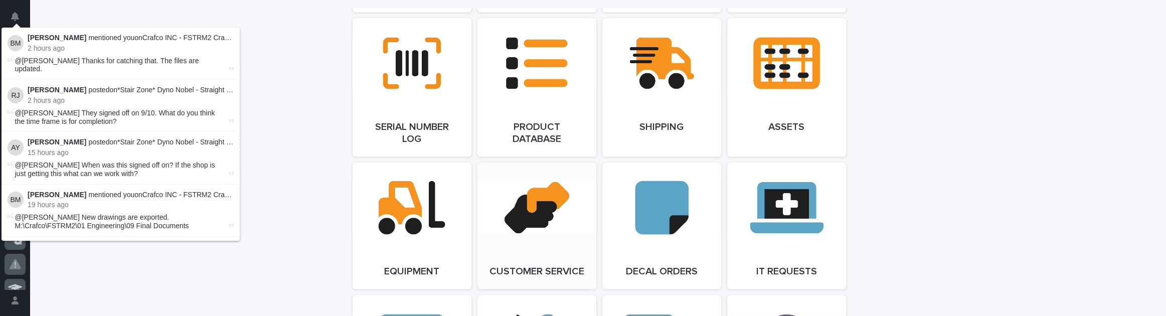
scroll to position [1320, 0]
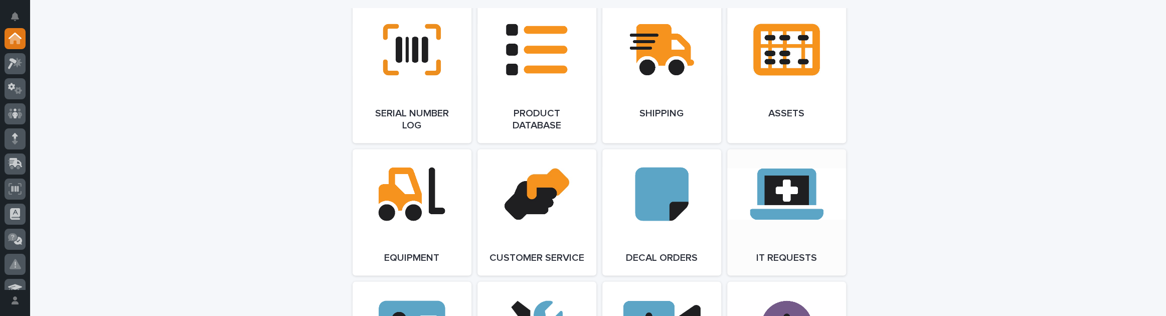
click at [760, 211] on link "Open Link" at bounding box center [786, 212] width 119 height 126
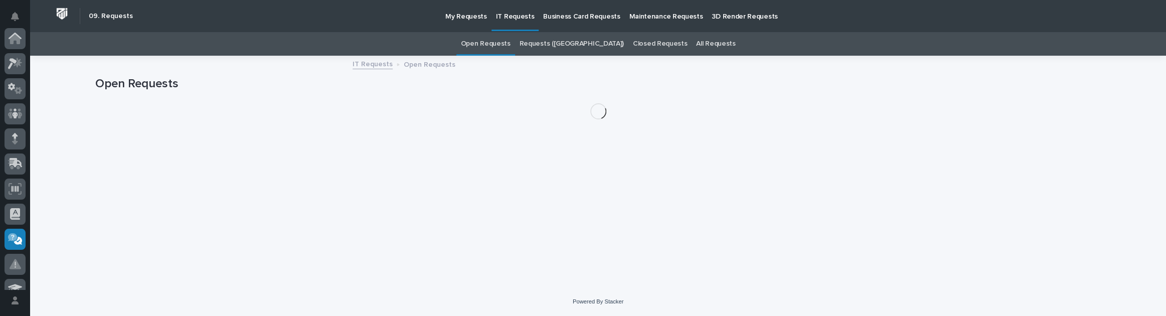
scroll to position [201, 0]
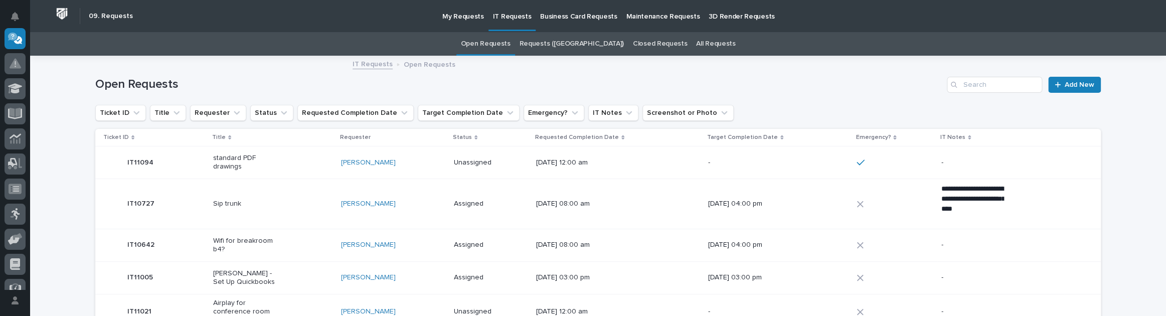
click at [410, 167] on div "Leon Miller" at bounding box center [393, 162] width 105 height 17
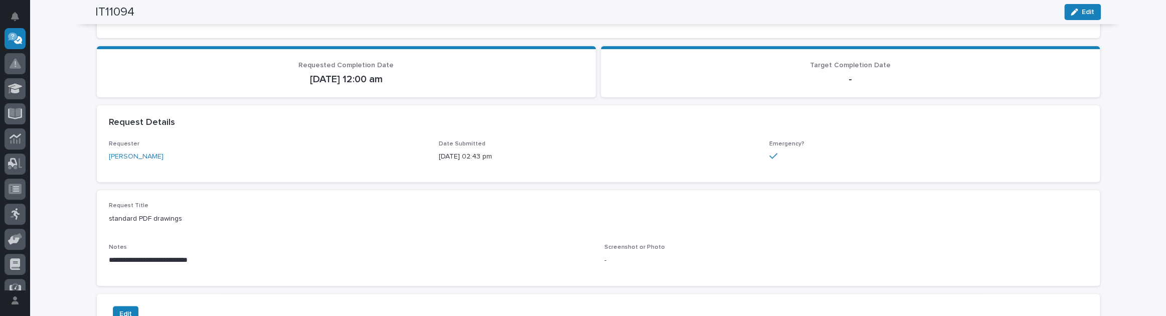
scroll to position [228, 0]
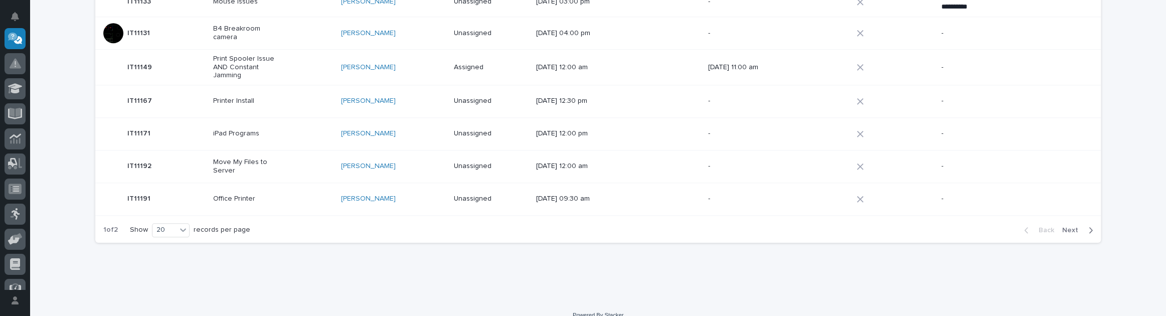
scroll to position [675, 0]
click at [1073, 222] on span "Next" at bounding box center [1073, 226] width 22 height 9
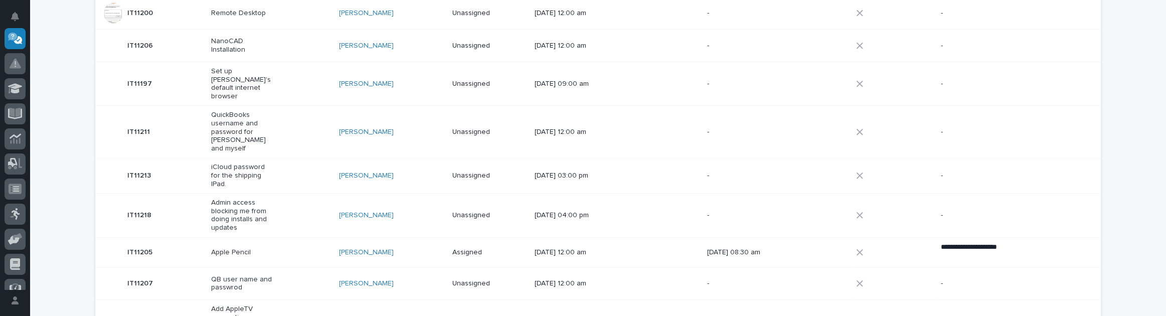
scroll to position [293, 0]
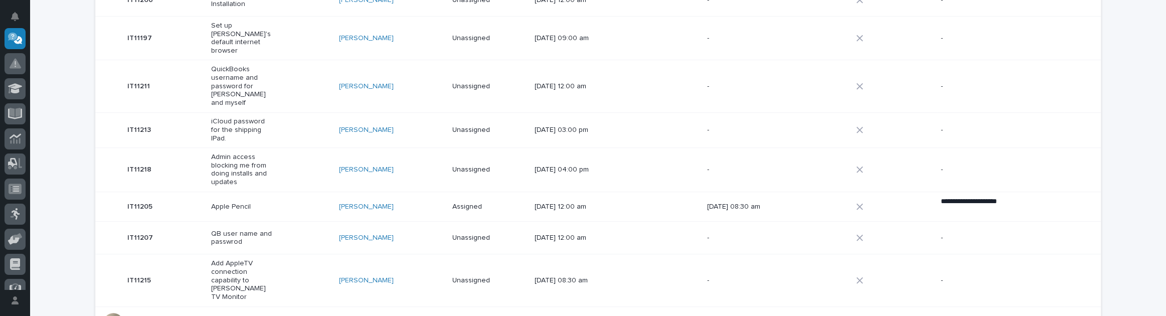
click at [201, 34] on td "IT11197 IT11197" at bounding box center [150, 39] width 111 height 44
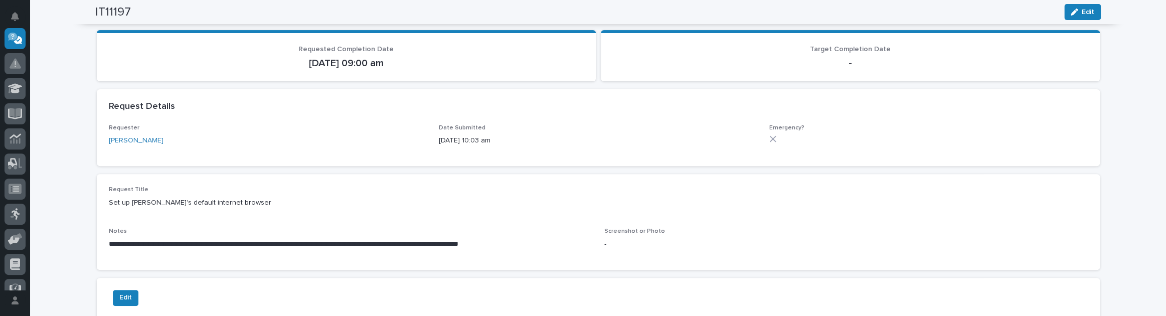
scroll to position [45, 0]
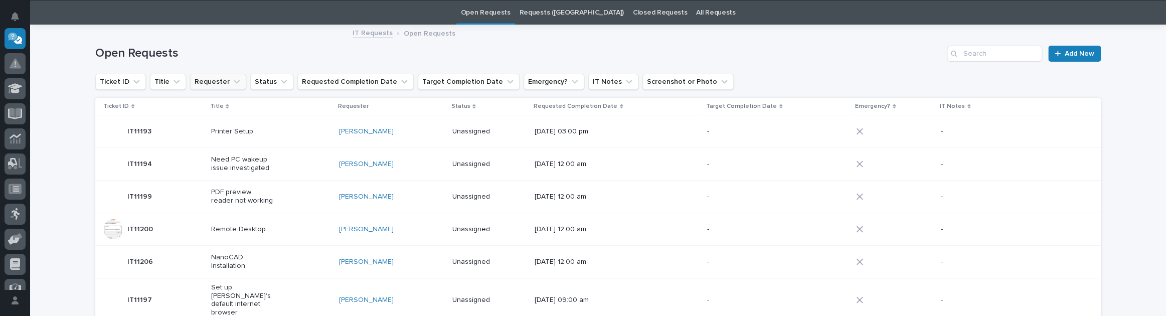
scroll to position [32, 0]
click at [281, 157] on div "Need PC wakeup issue investigated" at bounding box center [271, 163] width 120 height 25
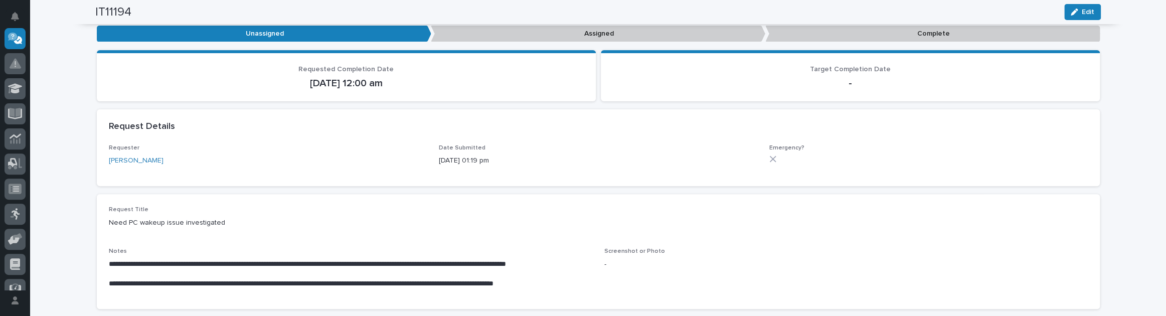
scroll to position [182, 0]
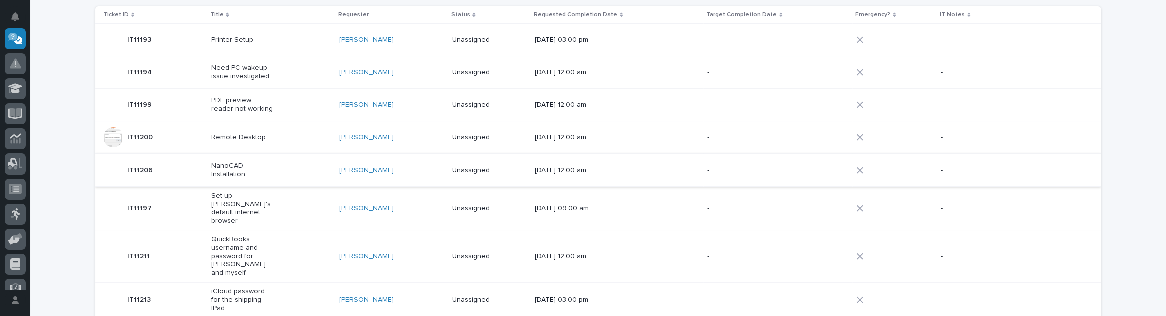
scroll to position [168, 0]
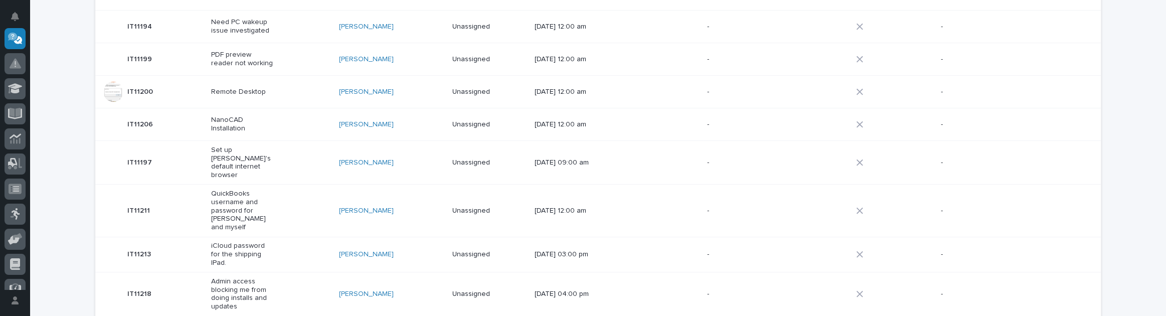
click at [193, 130] on div "IT11206 IT11206" at bounding box center [152, 124] width 99 height 20
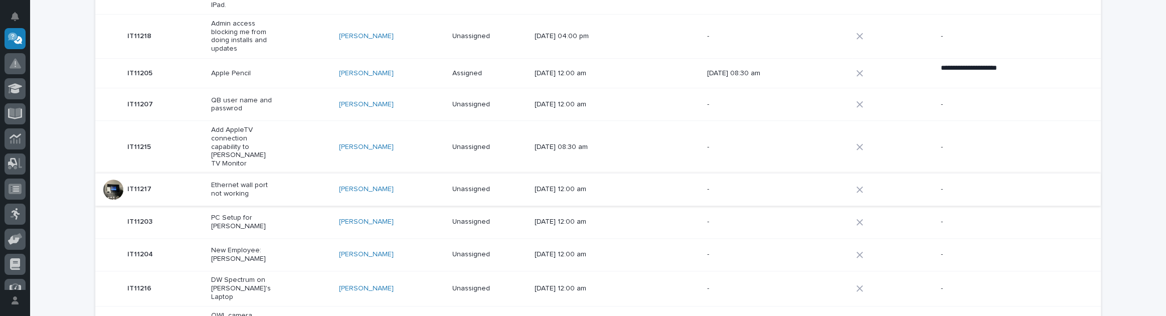
scroll to position [442, 0]
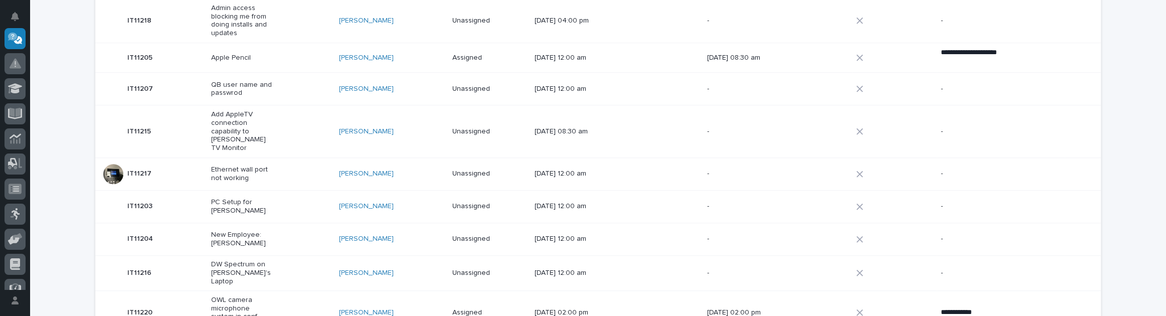
click at [166, 164] on div "IT11217 IT11217" at bounding box center [152, 174] width 99 height 20
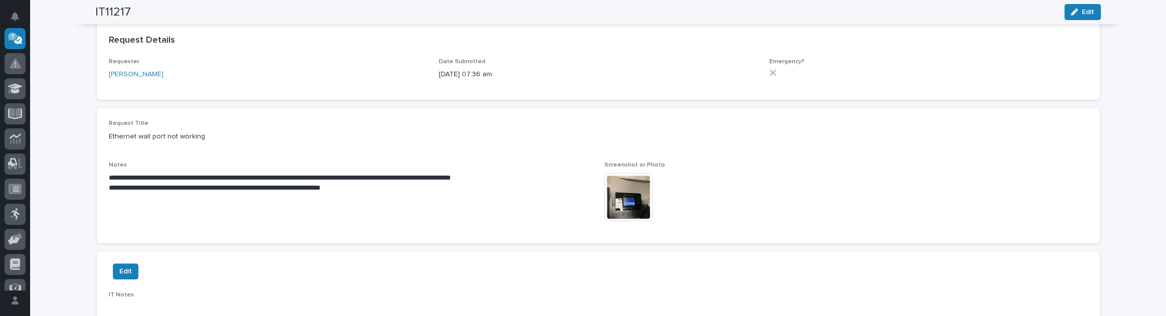
scroll to position [224, 0]
click at [596, 188] on div "**********" at bounding box center [598, 174] width 979 height 111
click at [612, 188] on img at bounding box center [628, 196] width 48 height 48
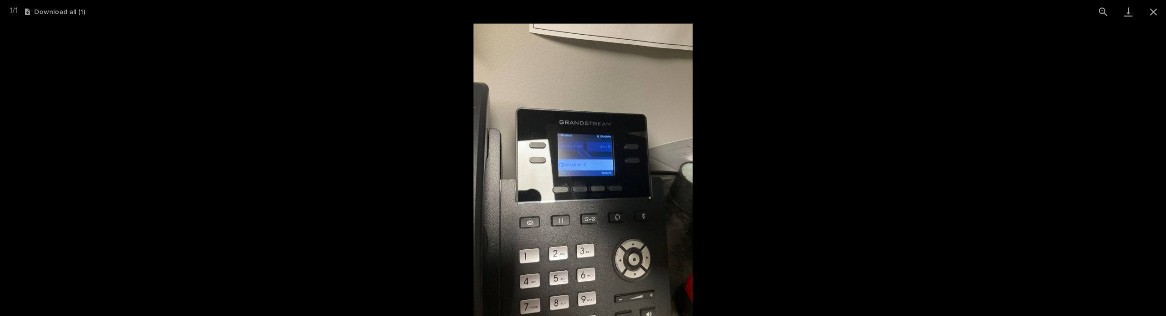
click at [298, 175] on picture at bounding box center [583, 170] width 1166 height 292
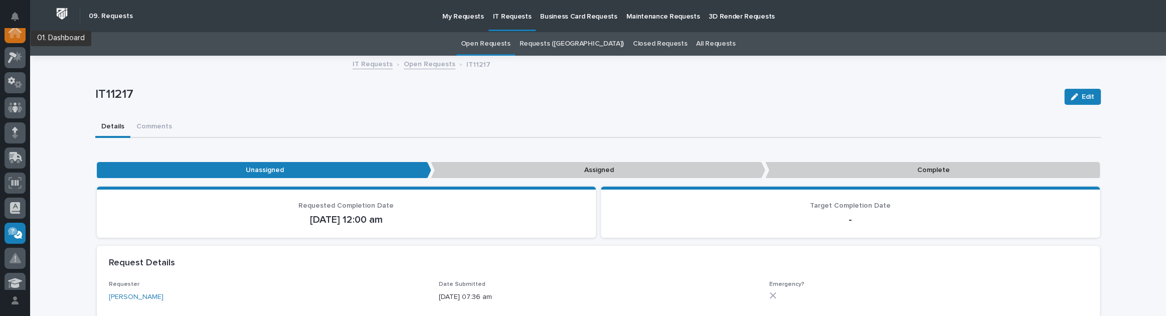
scroll to position [0, 0]
click at [11, 33] on icon at bounding box center [15, 39] width 13 height 12
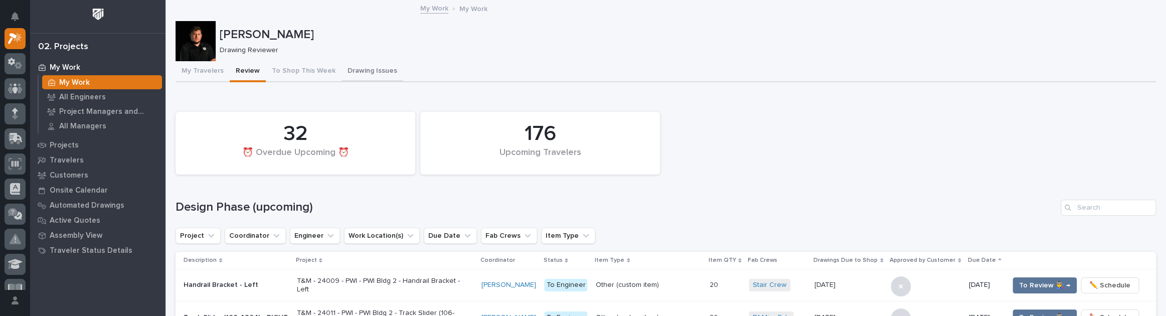
click at [359, 65] on button "Drawing Issues" at bounding box center [372, 71] width 62 height 21
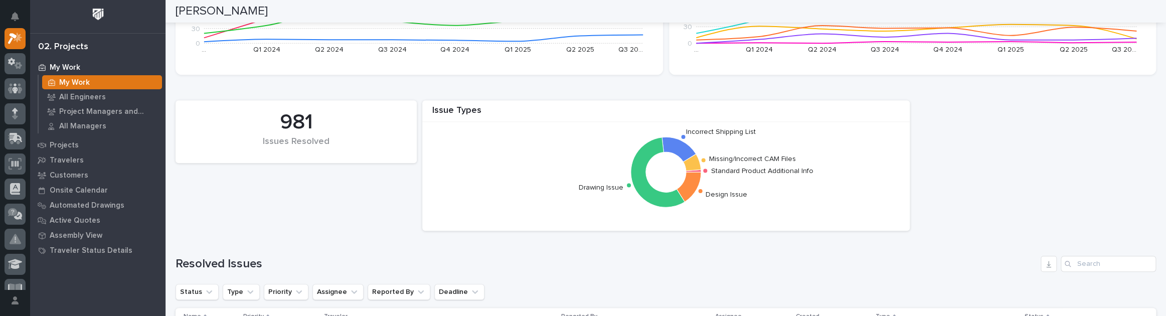
scroll to position [335, 0]
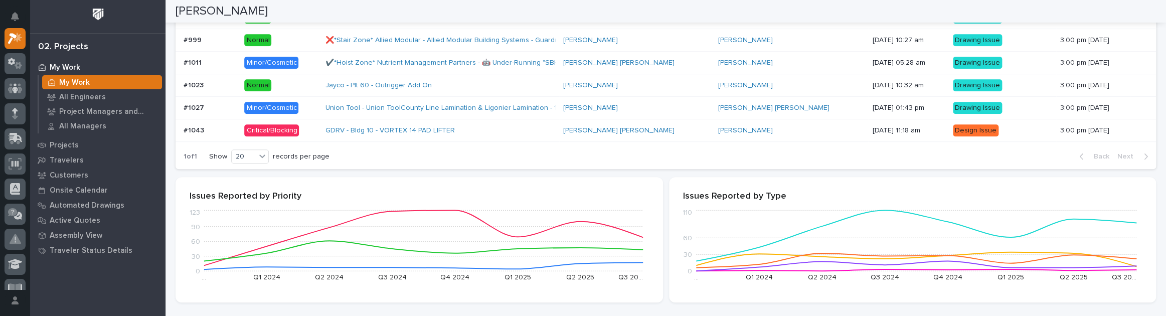
click at [484, 129] on div "GDRV - Bldg 10 - VORTEX 14 PAD LIFTER" at bounding box center [412, 130] width 175 height 9
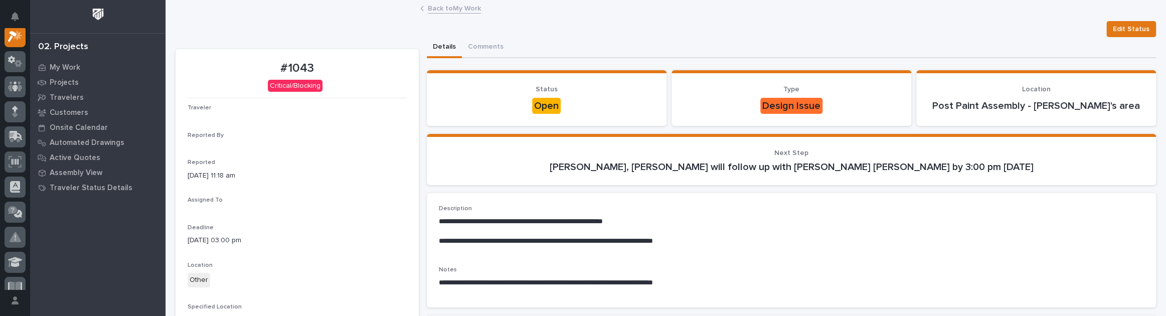
scroll to position [25, 0]
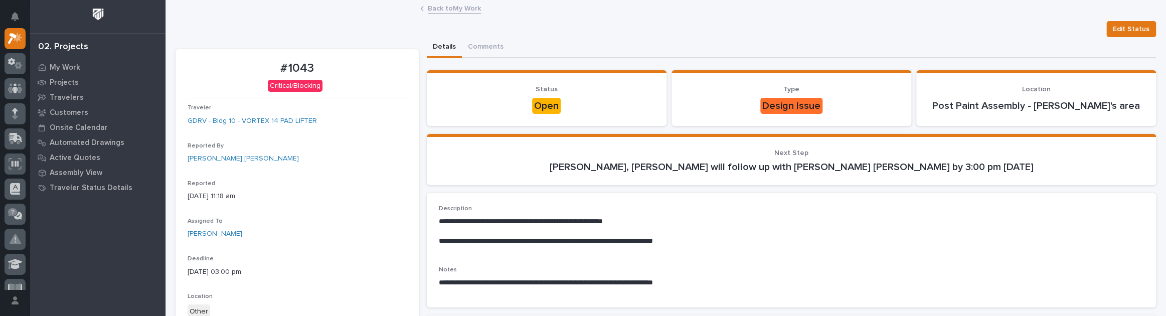
click at [430, 6] on link "Back to My Work" at bounding box center [454, 8] width 53 height 12
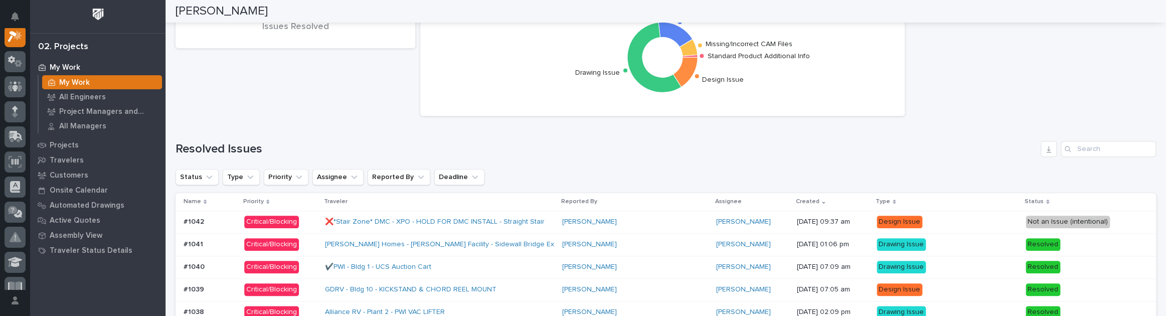
scroll to position [683, 0]
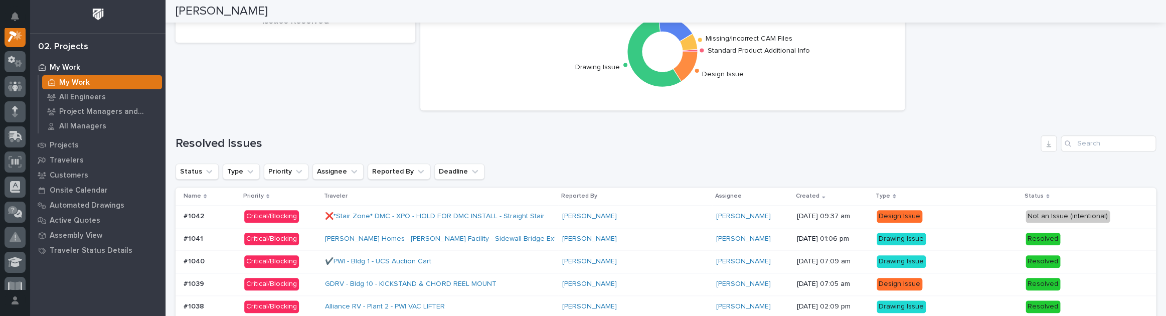
click at [554, 213] on div "❌*Stair Zone* DMC - XPO - HOLD FOR DMC INSTALL - Straight Stair" at bounding box center [439, 216] width 229 height 17
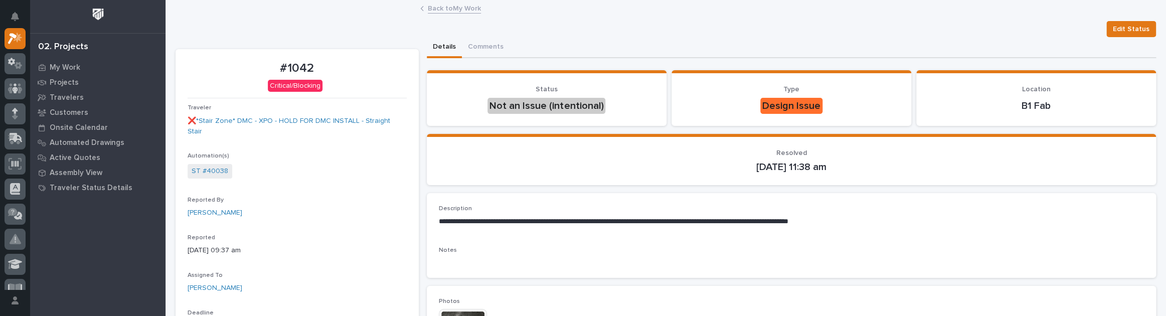
click at [457, 13] on div "Back to My Work" at bounding box center [665, 9] width 501 height 14
click at [459, 10] on link "Back to My Work" at bounding box center [454, 8] width 53 height 12
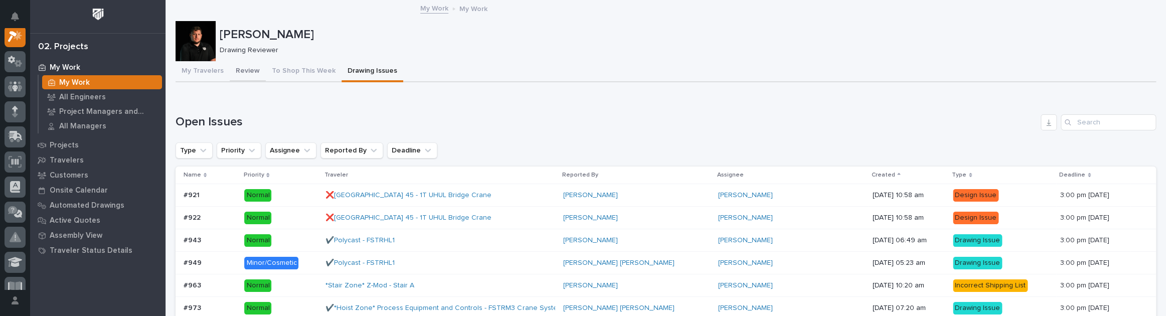
click at [251, 69] on button "Review" at bounding box center [248, 71] width 36 height 21
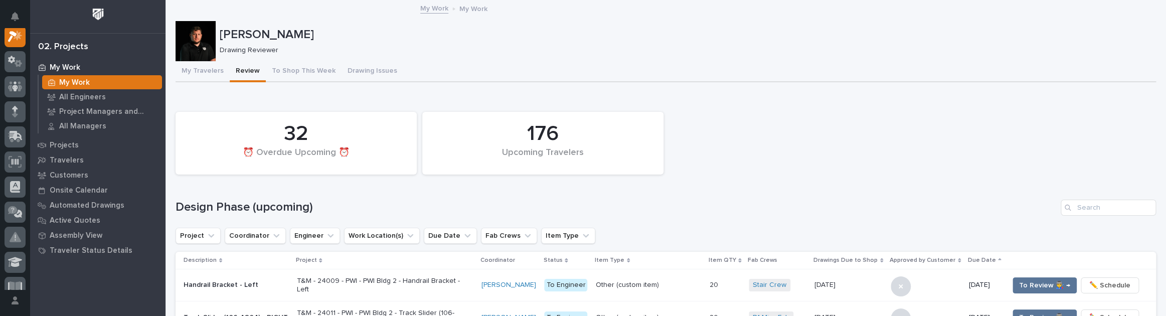
scroll to position [25, 0]
click at [792, 136] on div "176 Upcoming Travelers 32 ⏰ Overdue Upcoming ⏰" at bounding box center [665, 143] width 990 height 73
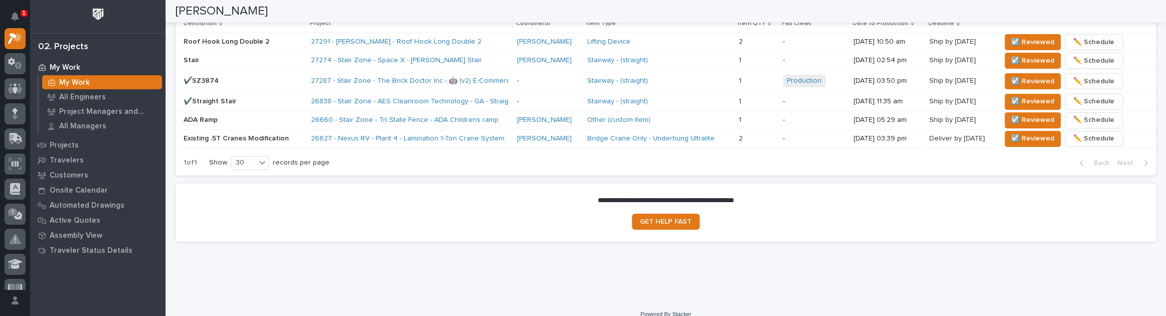
scroll to position [638, 0]
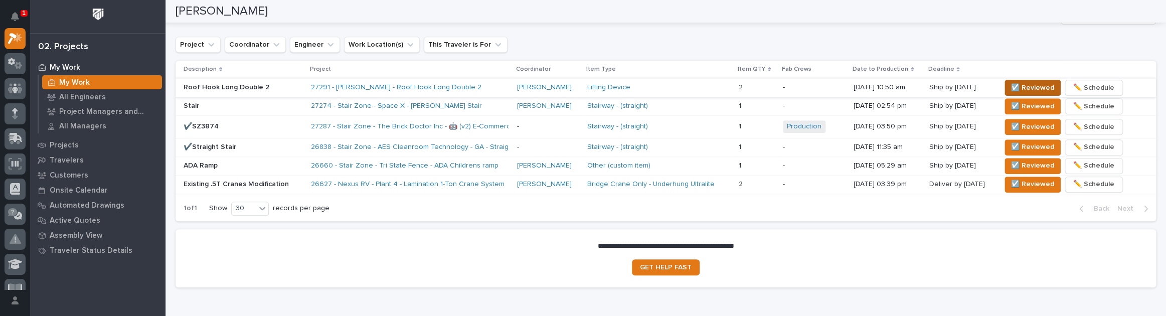
click at [1011, 90] on span "☑️ Reviewed" at bounding box center [1032, 88] width 43 height 12
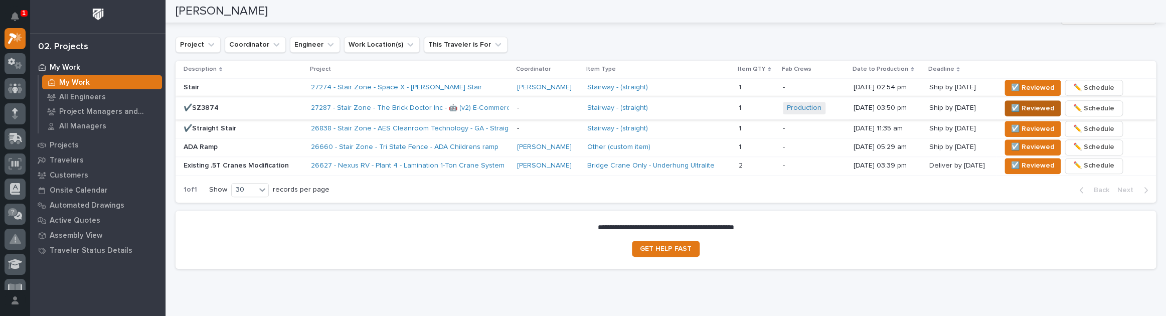
click at [1022, 114] on button "☑️ Reviewed" at bounding box center [1032, 108] width 56 height 16
